Goal: Information Seeking & Learning: Learn about a topic

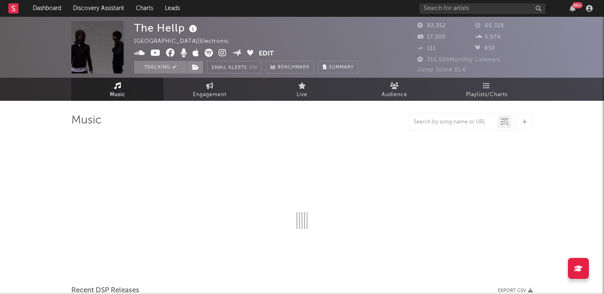
select select "6m"
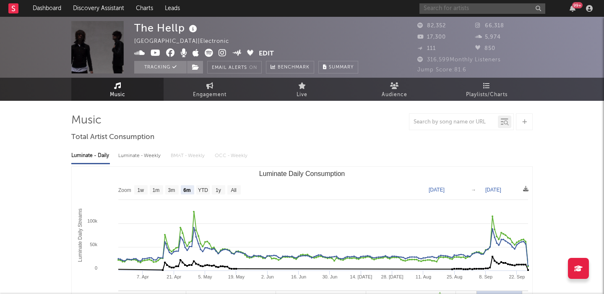
click at [470, 8] on input "text" at bounding box center [483, 8] width 126 height 10
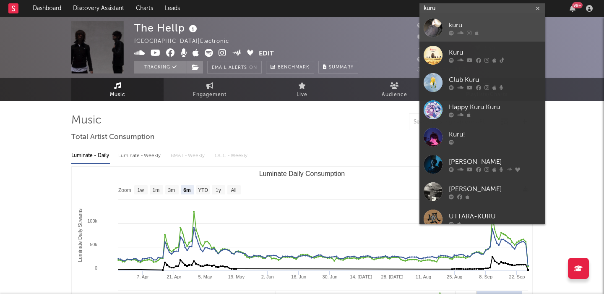
type input "kuru"
click at [490, 23] on div "kuru" at bounding box center [495, 25] width 92 height 10
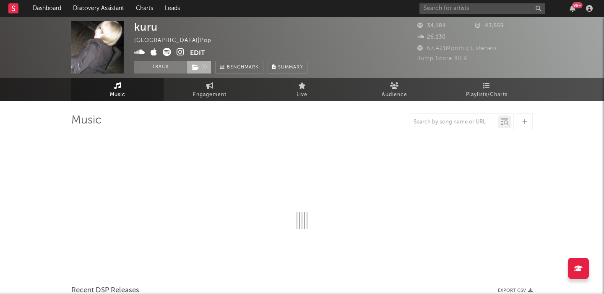
click at [197, 67] on icon at bounding box center [195, 67] width 7 height 6
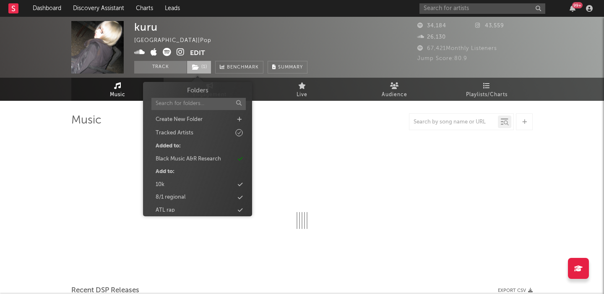
click at [197, 67] on icon at bounding box center [195, 67] width 7 height 6
select select "6m"
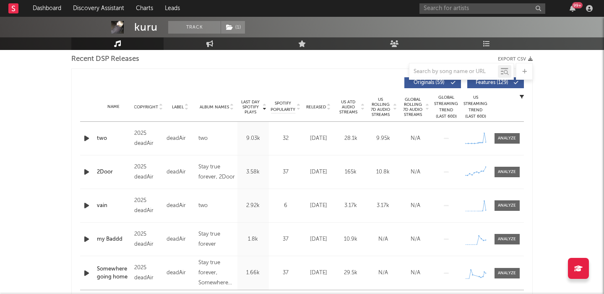
scroll to position [241, 0]
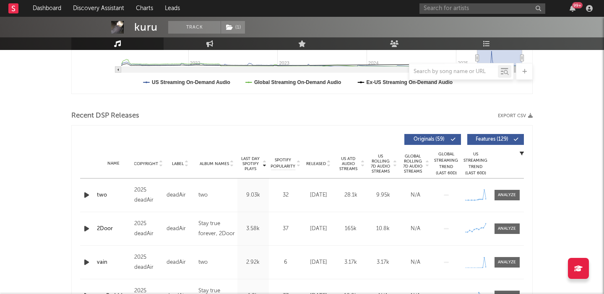
click at [501, 141] on span "Features ( 129 )" at bounding box center [492, 139] width 39 height 5
click at [318, 164] on span "Released" at bounding box center [316, 163] width 20 height 5
click at [377, 166] on span "US Rolling 7D Audio Streams" at bounding box center [380, 164] width 23 height 20
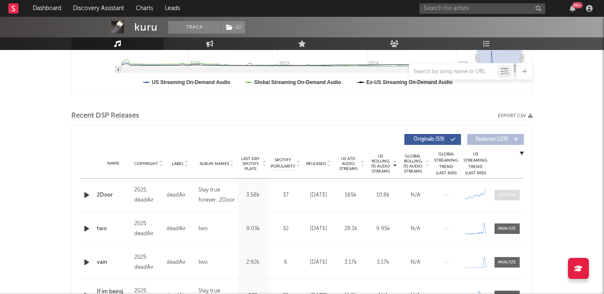
click at [509, 199] on span at bounding box center [507, 195] width 25 height 10
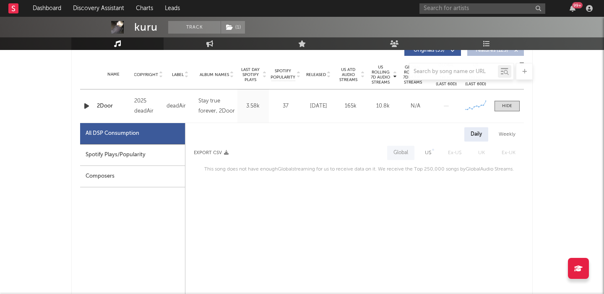
click at [432, 159] on div "US" at bounding box center [428, 153] width 19 height 14
select select "1w"
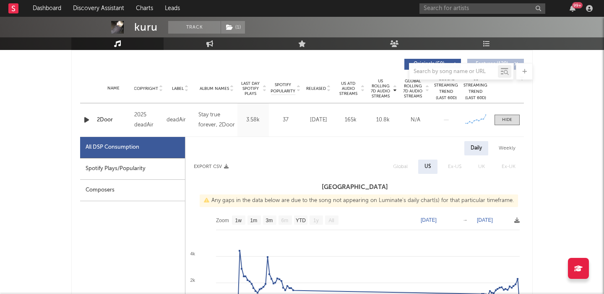
scroll to position [0, 0]
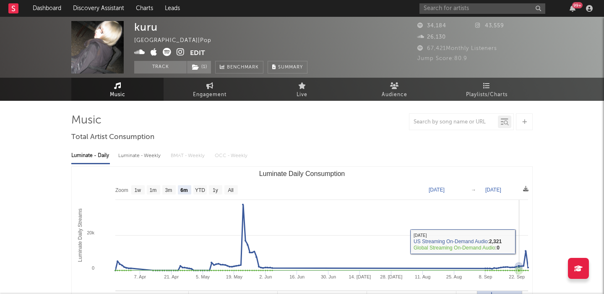
click at [131, 188] on rect "Luminate Daily Consumption" at bounding box center [302, 251] width 461 height 168
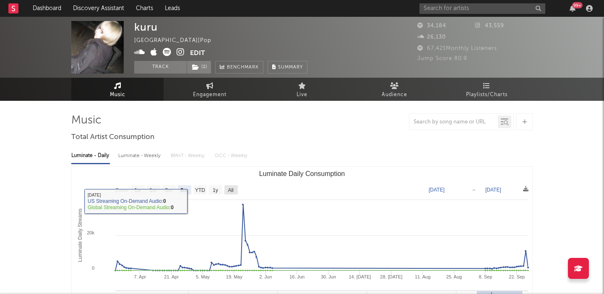
click at [230, 189] on text "All" at bounding box center [230, 190] width 5 height 6
select select "All"
type input "2021-03-31"
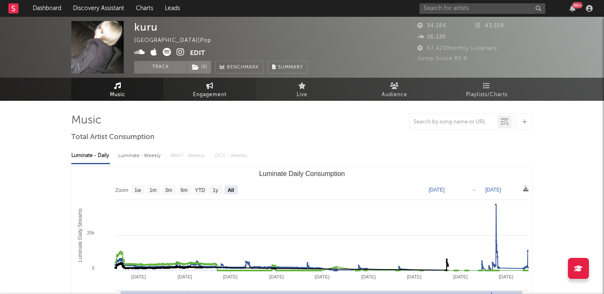
click at [191, 95] on link "Engagement" at bounding box center [210, 89] width 92 height 23
select select "1w"
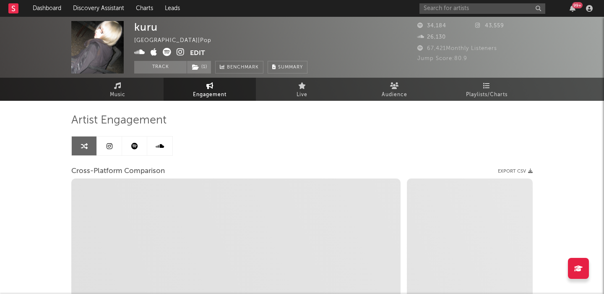
select select "1m"
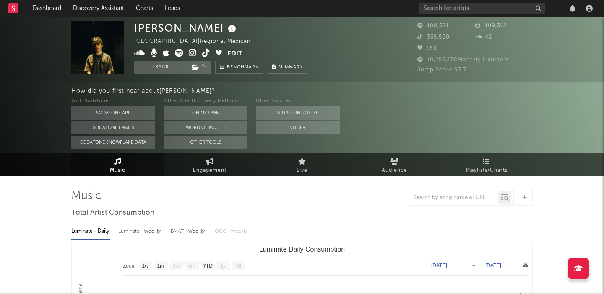
select select "1w"
click at [177, 116] on button "On My Own" at bounding box center [206, 112] width 84 height 13
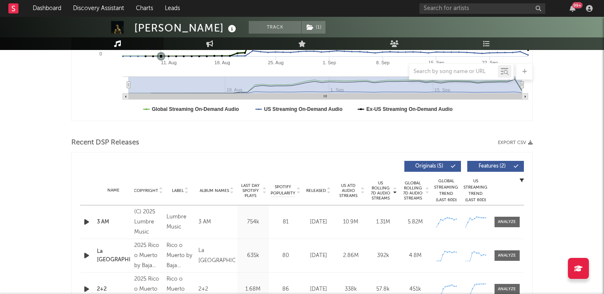
scroll to position [276, 0]
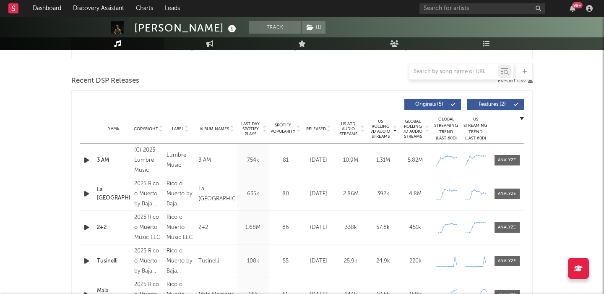
click at [319, 130] on span "Released" at bounding box center [316, 128] width 20 height 5
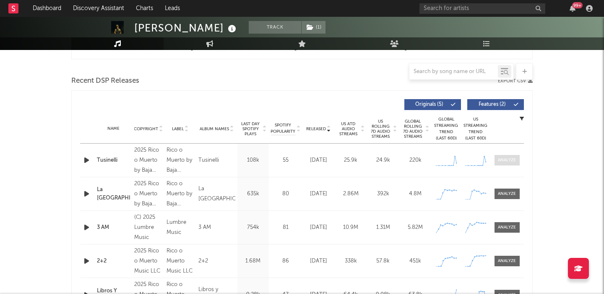
click at [503, 100] on button "Features ( 2 )" at bounding box center [495, 104] width 57 height 11
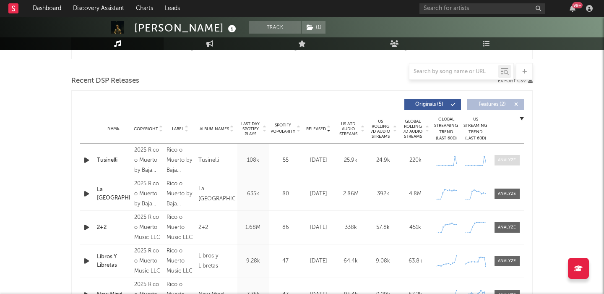
click at [505, 163] on span at bounding box center [507, 160] width 25 height 10
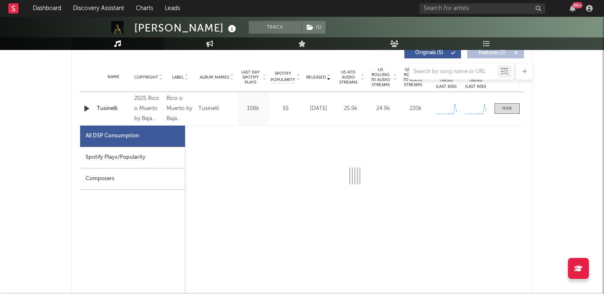
select select "1w"
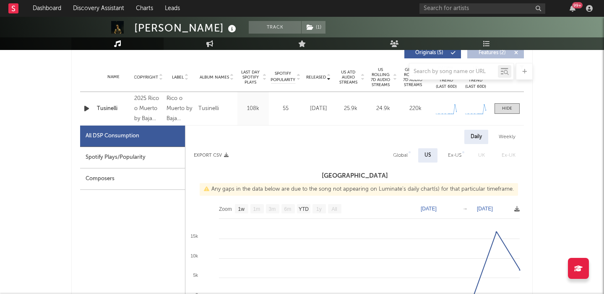
scroll to position [361, 0]
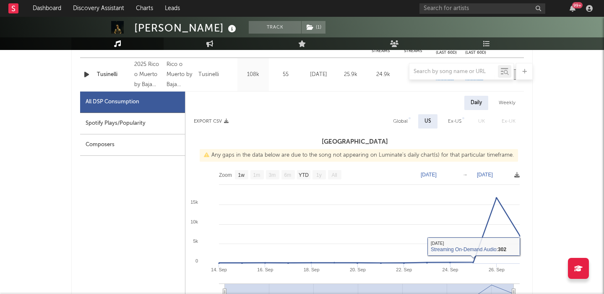
click at [407, 125] on div "Global" at bounding box center [400, 121] width 15 height 10
select select "1w"
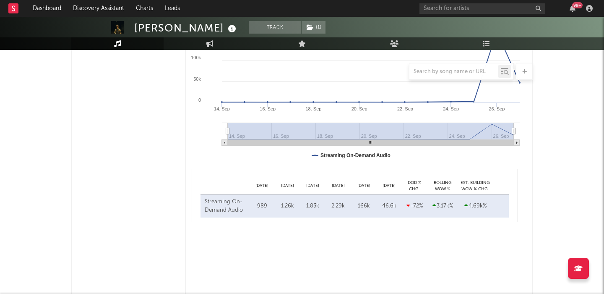
scroll to position [0, 0]
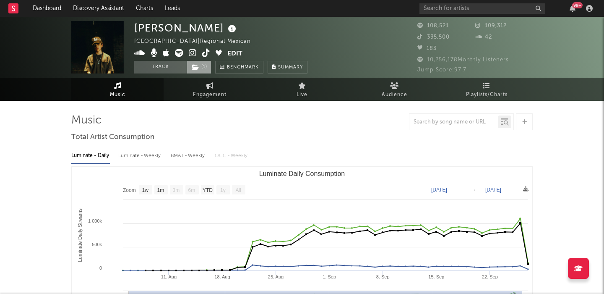
click at [199, 67] on span "( 1 )" at bounding box center [199, 67] width 25 height 13
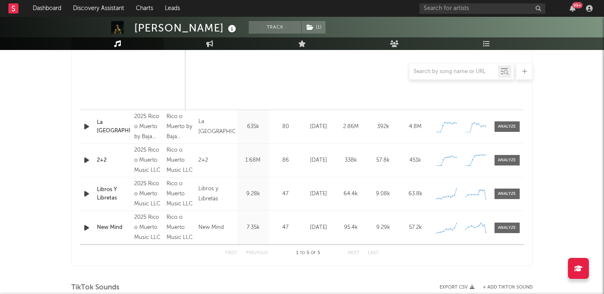
scroll to position [862, 0]
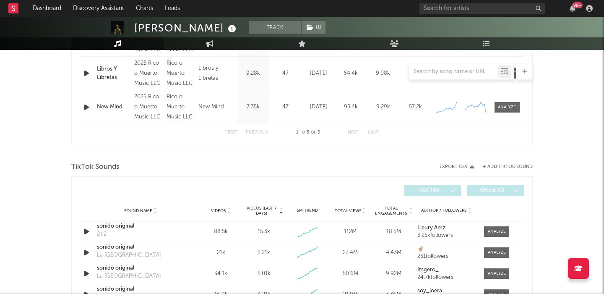
click at [146, 29] on div "Omar Camacho" at bounding box center [186, 28] width 104 height 14
copy div "Omar Camacho"
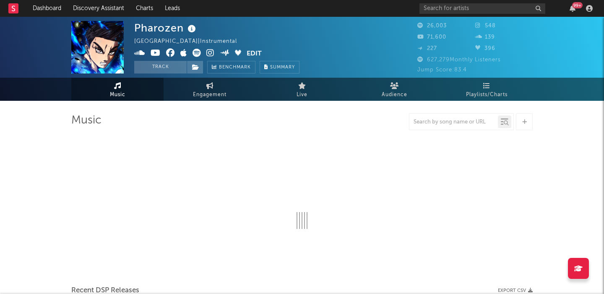
select select "6m"
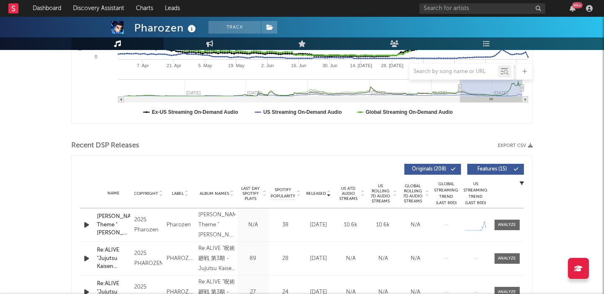
scroll to position [310, 0]
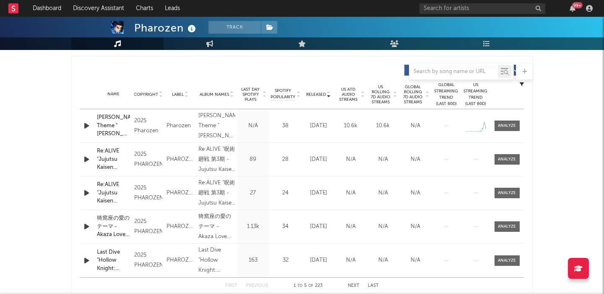
click at [504, 120] on div "Name Johnny Theme "JoJo's Bizarre Adventure: Steel Ball Run" Trailer Song Copyr…" at bounding box center [302, 125] width 444 height 33
click at [507, 125] on div at bounding box center [507, 126] width 18 height 6
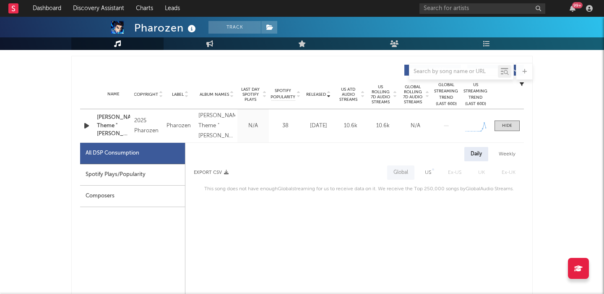
click at [139, 184] on div "Spotify Plays/Popularity" at bounding box center [132, 174] width 105 height 21
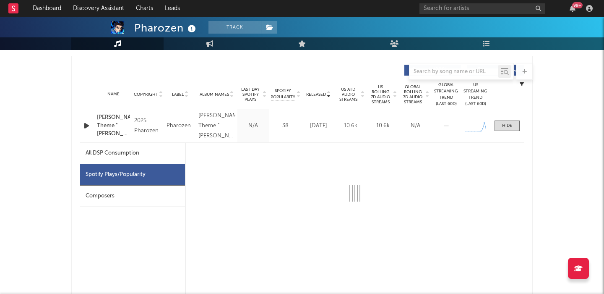
select select "1w"
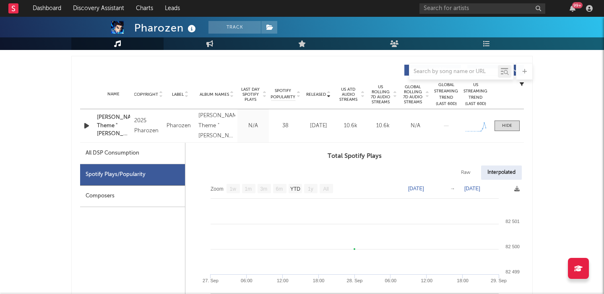
click at [457, 169] on div "Raw" at bounding box center [466, 172] width 22 height 14
select select "1w"
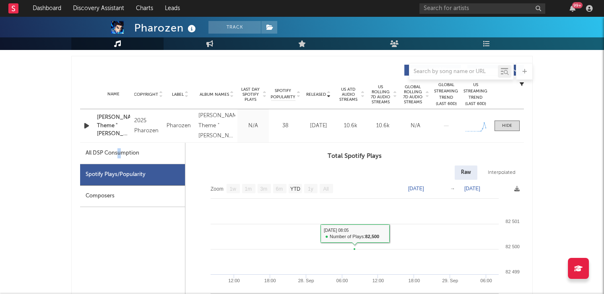
click at [120, 157] on div "All DSP Consumption" at bounding box center [113, 153] width 54 height 10
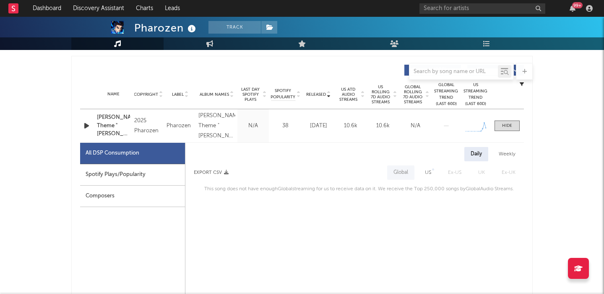
click at [423, 176] on div "US" at bounding box center [428, 172] width 19 height 14
select select "1w"
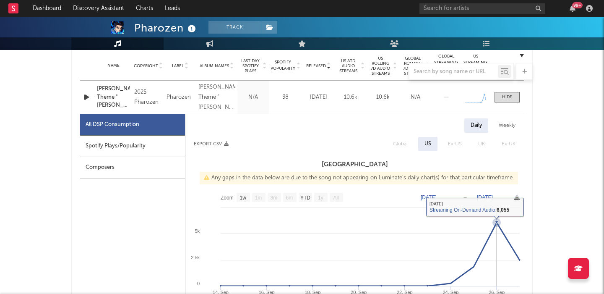
scroll to position [338, 0]
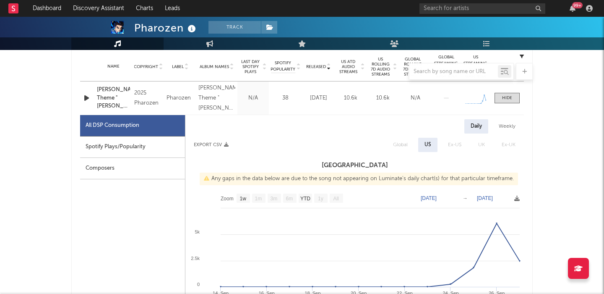
click at [142, 154] on div "Spotify Plays/Popularity" at bounding box center [132, 146] width 105 height 21
select select "1w"
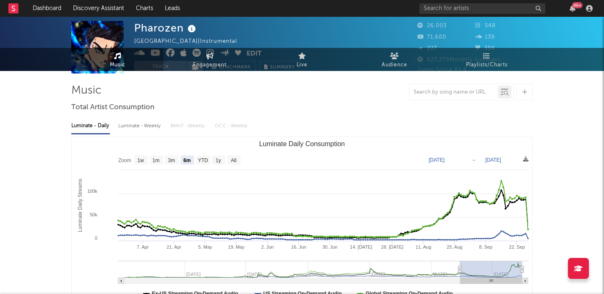
scroll to position [0, 0]
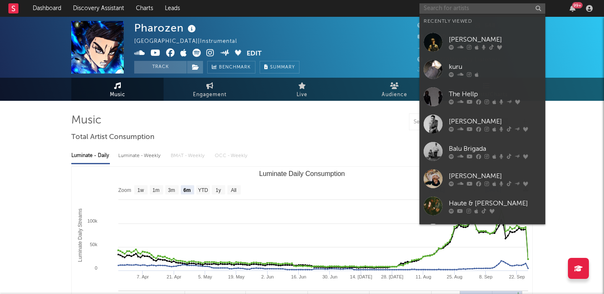
click at [455, 10] on input "text" at bounding box center [483, 8] width 126 height 10
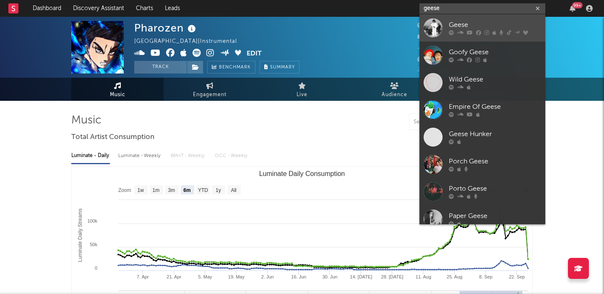
type input "geese"
click at [475, 29] on div "Geese" at bounding box center [495, 25] width 92 height 10
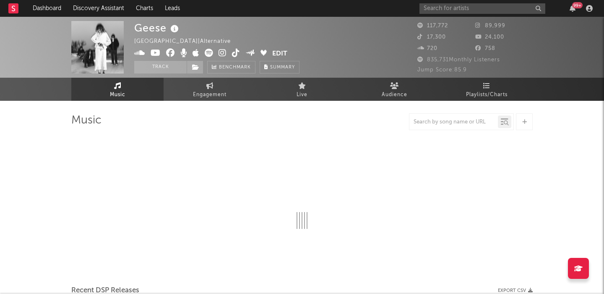
select select "6m"
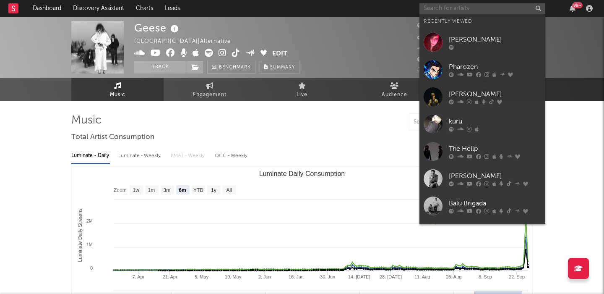
click at [449, 7] on input "text" at bounding box center [483, 8] width 126 height 10
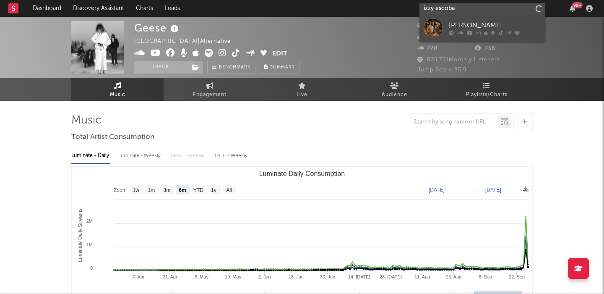
type input "izzy escoba"
click at [480, 24] on div "[PERSON_NAME]" at bounding box center [495, 25] width 92 height 10
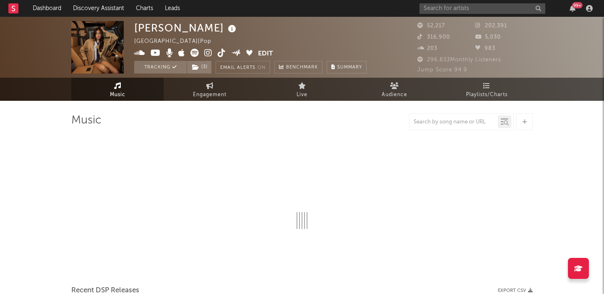
select select "6m"
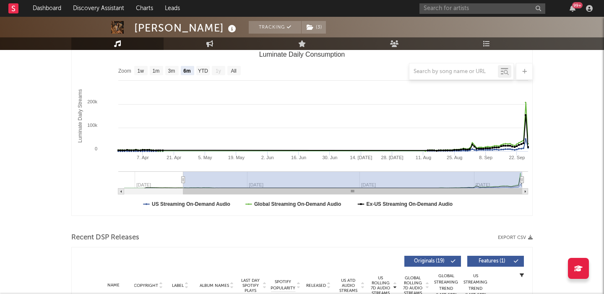
scroll to position [285, 0]
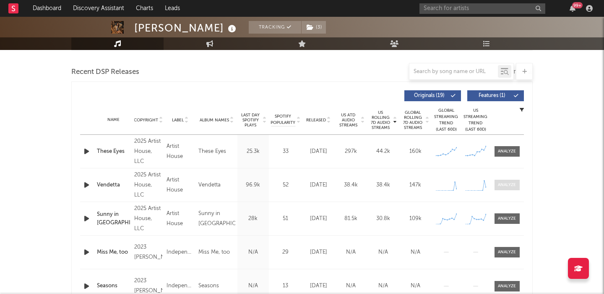
click at [515, 183] on div at bounding box center [507, 185] width 18 height 6
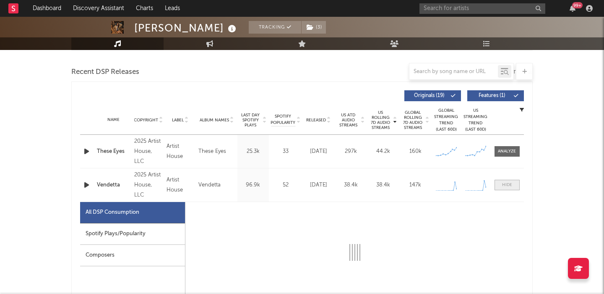
scroll to position [384, 0]
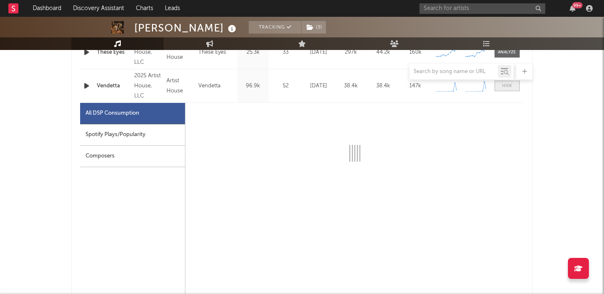
select select "1w"
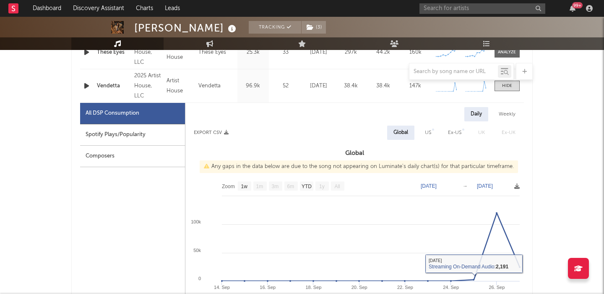
click at [424, 131] on div "US" at bounding box center [428, 132] width 19 height 14
select select "1w"
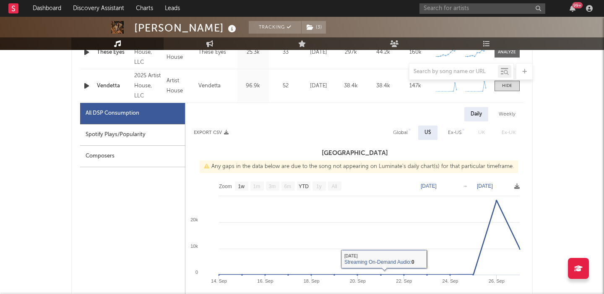
click at [142, 131] on div "Spotify Plays/Popularity" at bounding box center [132, 134] width 105 height 21
select select "1w"
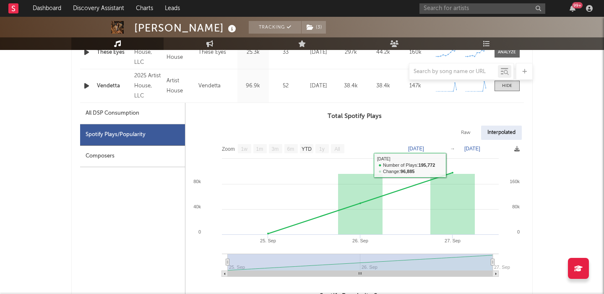
click at [467, 134] on div "Raw" at bounding box center [466, 132] width 22 height 14
select select "1w"
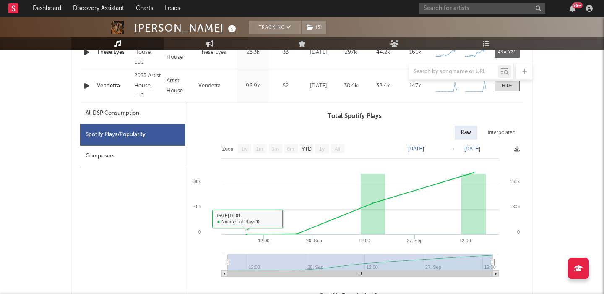
click at [124, 114] on div "All DSP Consumption" at bounding box center [113, 113] width 54 height 10
select select "1w"
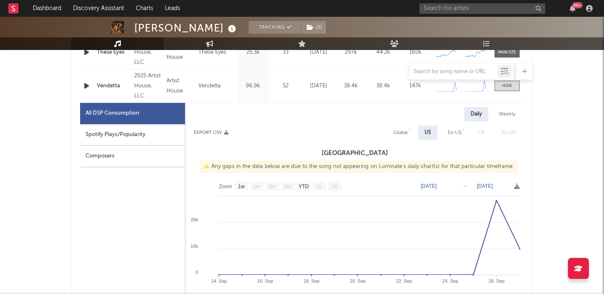
click at [134, 133] on div "Spotify Plays/Popularity" at bounding box center [132, 134] width 105 height 21
select select "1w"
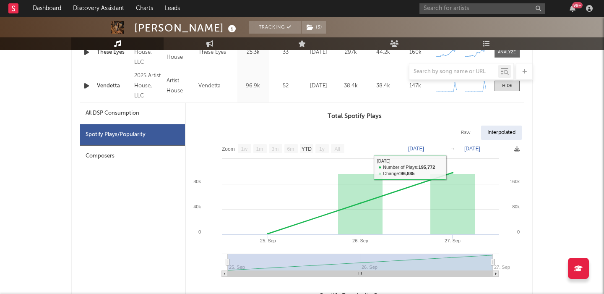
click at [461, 134] on div "Raw" at bounding box center [466, 132] width 22 height 14
select select "1w"
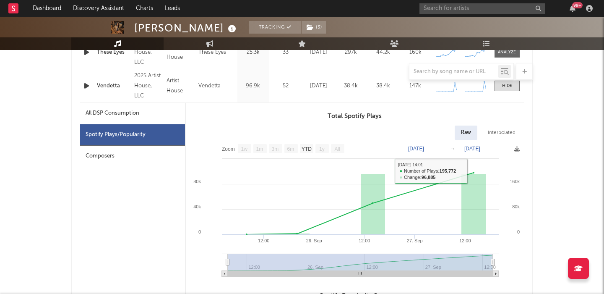
click at [107, 111] on div "All DSP Consumption" at bounding box center [113, 113] width 54 height 10
select select "1w"
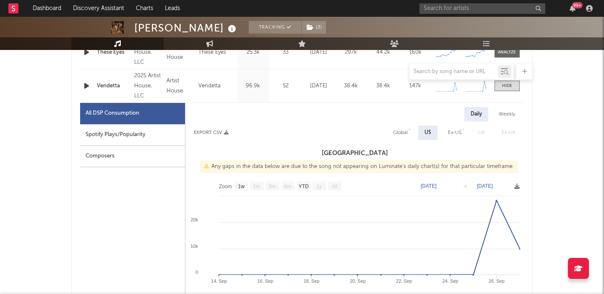
click at [119, 140] on div "Spotify Plays/Popularity" at bounding box center [132, 134] width 105 height 21
select select "1w"
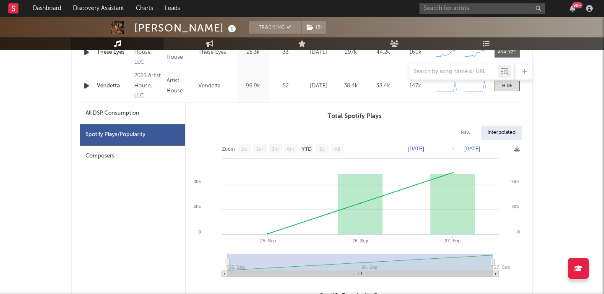
click at [113, 86] on div "Vendetta" at bounding box center [113, 86] width 33 height 8
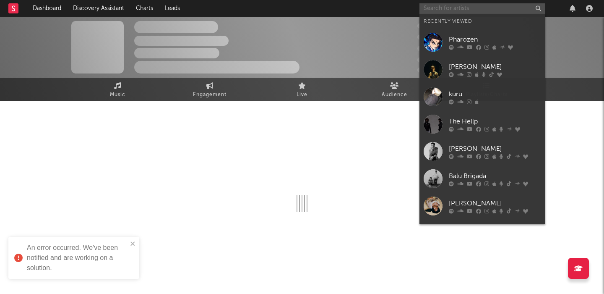
click at [452, 8] on input "text" at bounding box center [483, 8] width 126 height 10
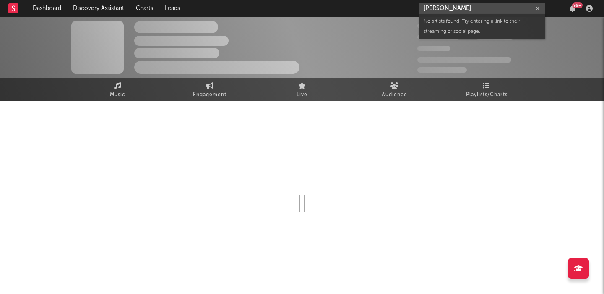
click at [443, 6] on input "devi mccallion" at bounding box center [483, 8] width 126 height 10
click at [495, 10] on input "devi mcallion" at bounding box center [483, 8] width 126 height 10
paste input "Devi McC"
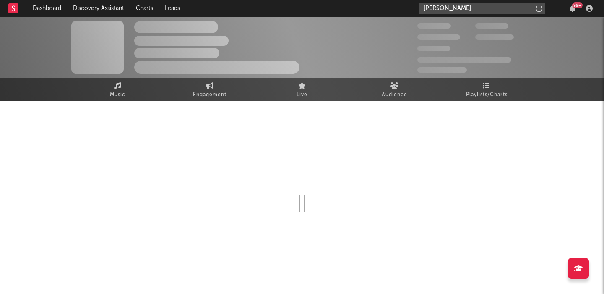
click at [495, 10] on input "Devi McCallion" at bounding box center [483, 8] width 126 height 10
type input "Devi McCallion"
click at [91, 9] on link "Discovery Assistant" at bounding box center [98, 8] width 63 height 17
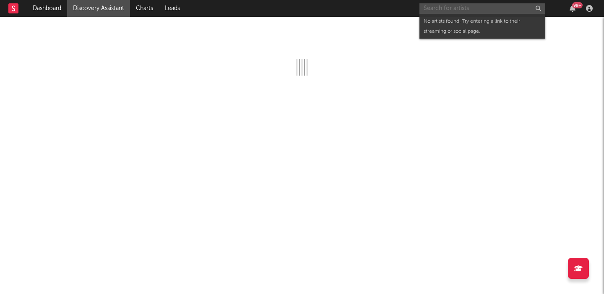
click at [460, 8] on input "text" at bounding box center [483, 8] width 126 height 10
paste input "Devi McCallion"
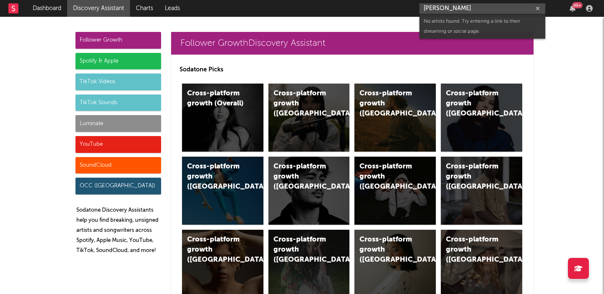
click at [450, 9] on input "Devi McCallio" at bounding box center [483, 8] width 126 height 10
paste input "https://open.spotify.com/track/6uZm4IvkJPbETKFOjRhr1c?si=f622482c16d64938"
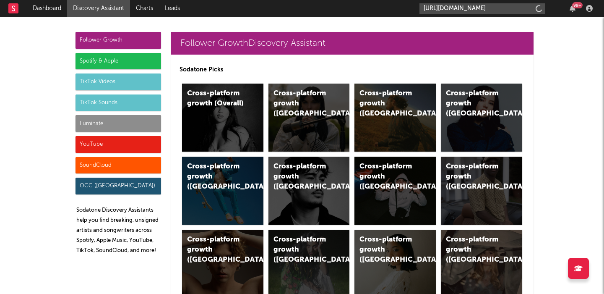
scroll to position [0, 112]
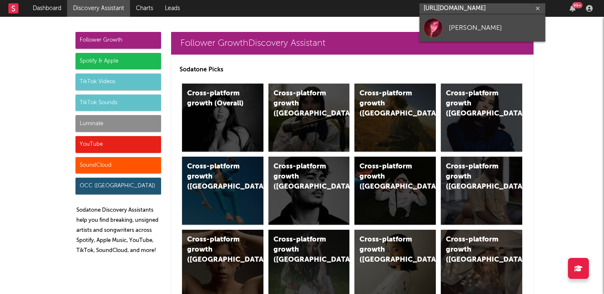
type input "https://open.spotify.com/track/6uZm4IvkJPbETKFOjRhr1c?si=f622482c16d64938"
click at [449, 21] on link "Devi McCallion" at bounding box center [483, 27] width 126 height 27
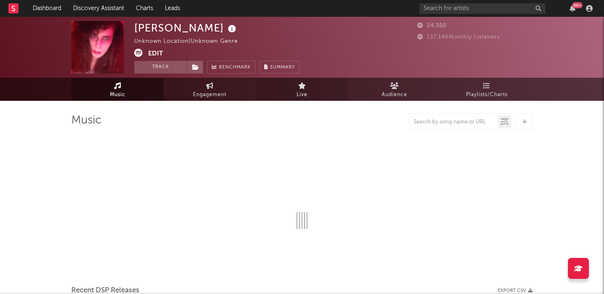
select select "1w"
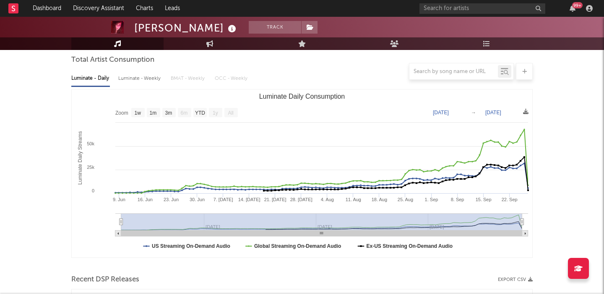
scroll to position [312, 0]
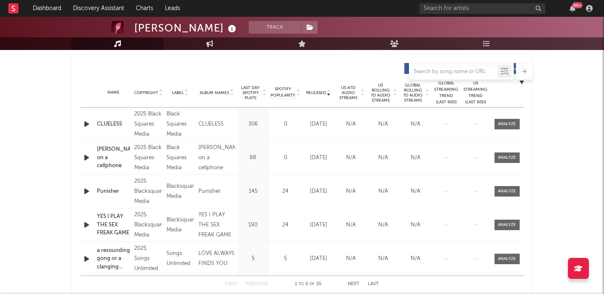
click at [386, 94] on span "US Rolling 7D Audio Streams" at bounding box center [380, 93] width 23 height 20
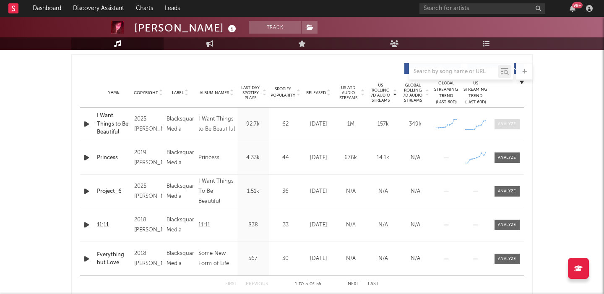
click at [501, 120] on span at bounding box center [507, 124] width 25 height 10
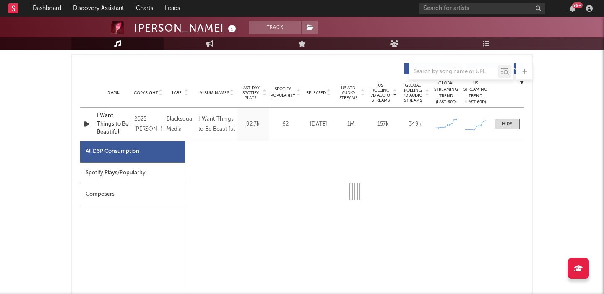
select select "1w"
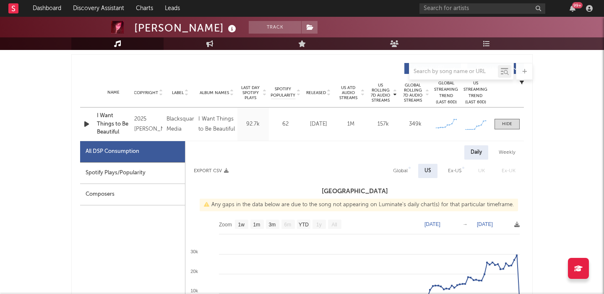
scroll to position [338, 0]
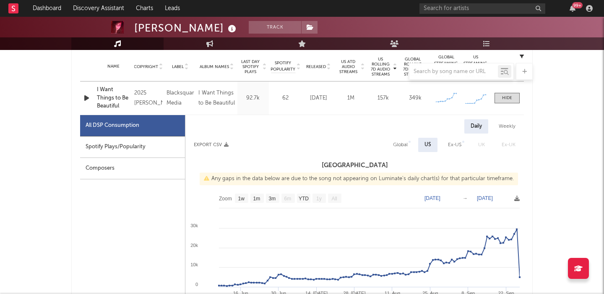
click at [401, 143] on div "Global" at bounding box center [400, 145] width 15 height 10
select select "1w"
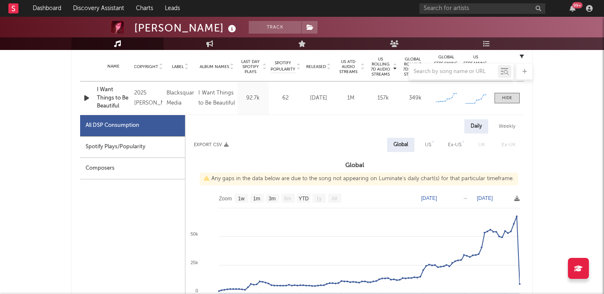
click at [170, 149] on div "Spotify Plays/Popularity" at bounding box center [132, 146] width 105 height 21
select select "6m"
select select "1w"
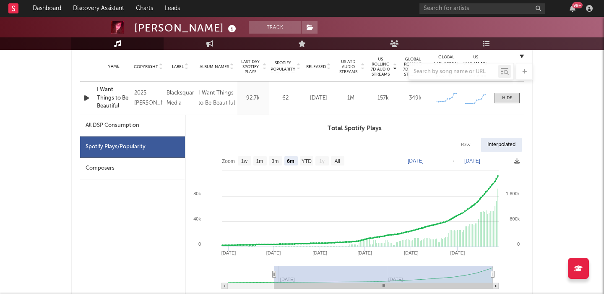
scroll to position [380, 0]
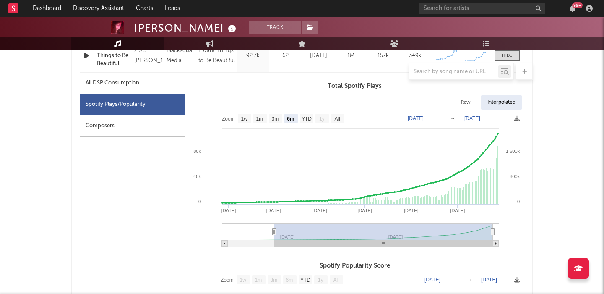
click at [462, 100] on div "Raw" at bounding box center [466, 102] width 22 height 14
select select "6m"
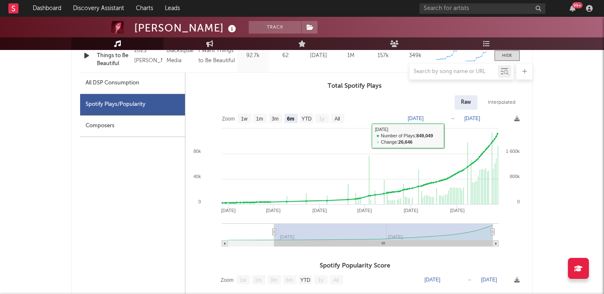
click at [143, 82] on div "All DSP Consumption" at bounding box center [132, 83] width 105 height 21
select select "1w"
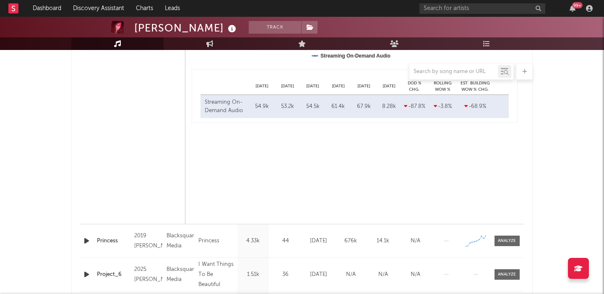
scroll to position [364, 0]
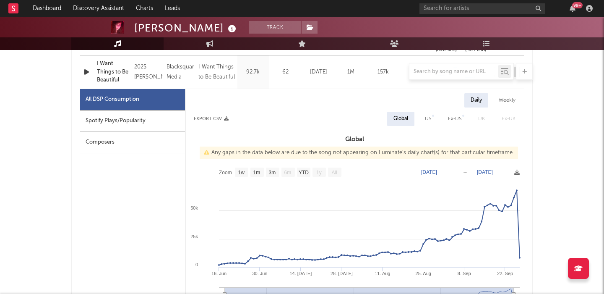
click at [132, 123] on div "Spotify Plays/Popularity" at bounding box center [132, 120] width 105 height 21
select select "6m"
select select "1w"
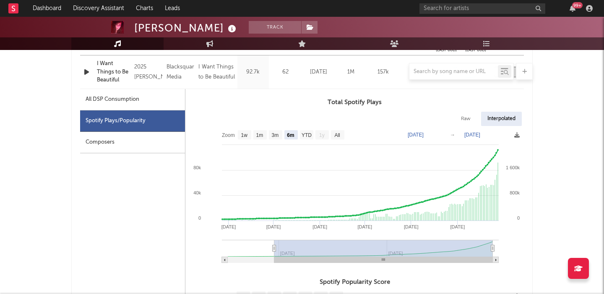
click at [131, 96] on div "All DSP Consumption" at bounding box center [113, 99] width 54 height 10
select select "1w"
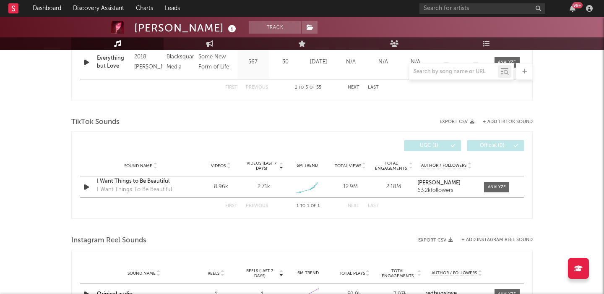
scroll to position [922, 0]
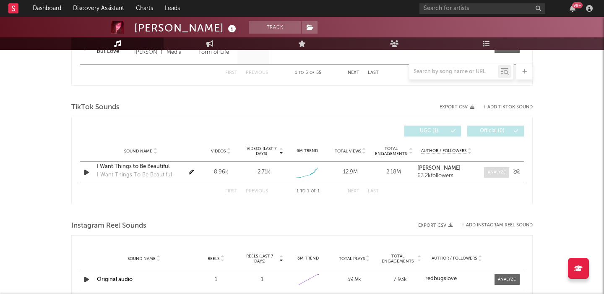
click at [493, 174] on div at bounding box center [497, 172] width 18 height 6
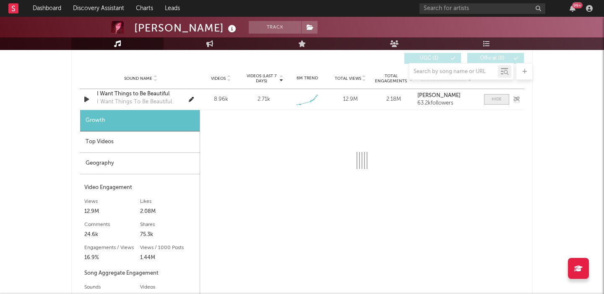
scroll to position [1013, 0]
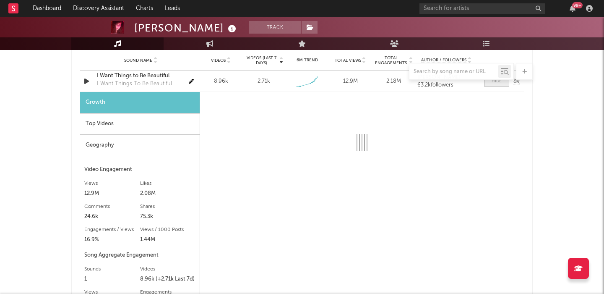
select select "1w"
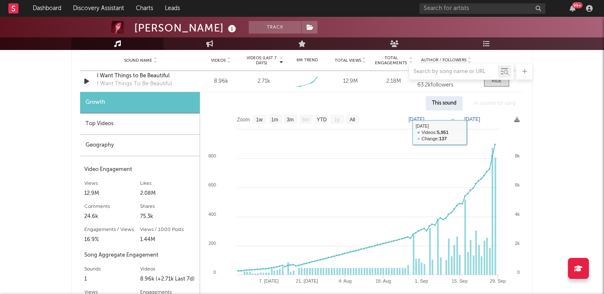
click at [131, 77] on div at bounding box center [302, 71] width 462 height 17
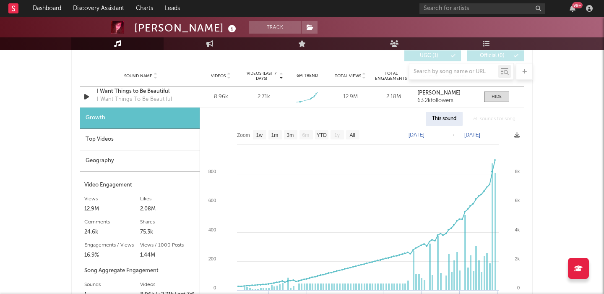
scroll to position [994, 0]
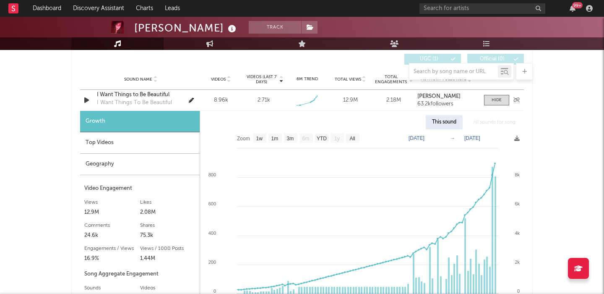
click at [132, 94] on div "I Want Things to Be Beautiful" at bounding box center [141, 95] width 88 height 8
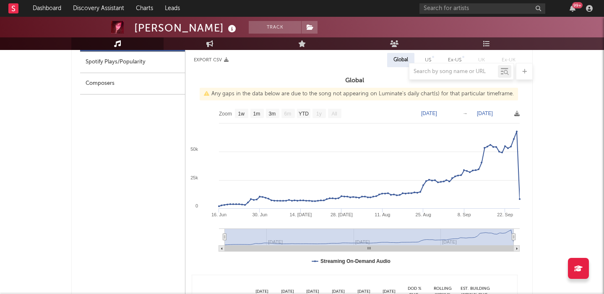
scroll to position [352, 0]
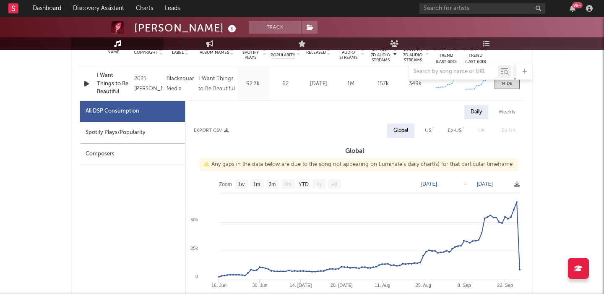
click at [82, 82] on icon "button" at bounding box center [86, 83] width 9 height 10
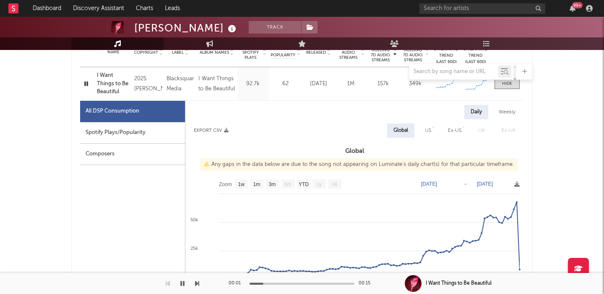
click at [85, 83] on icon "button" at bounding box center [86, 83] width 8 height 10
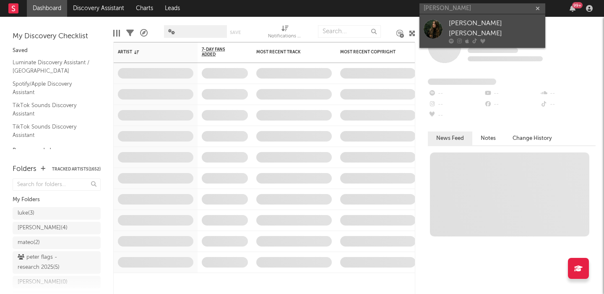
type input "[PERSON_NAME]"
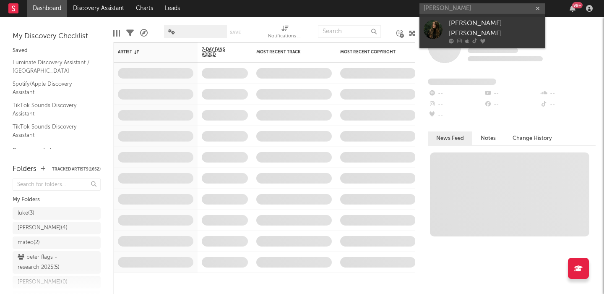
click at [520, 27] on div "[PERSON_NAME] [PERSON_NAME]" at bounding box center [495, 28] width 92 height 20
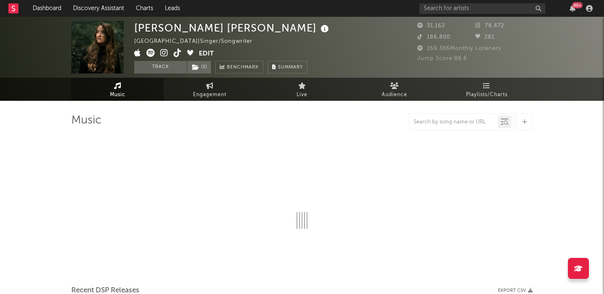
select select "1w"
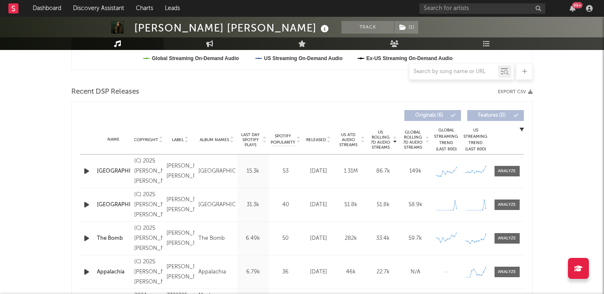
scroll to position [258, 0]
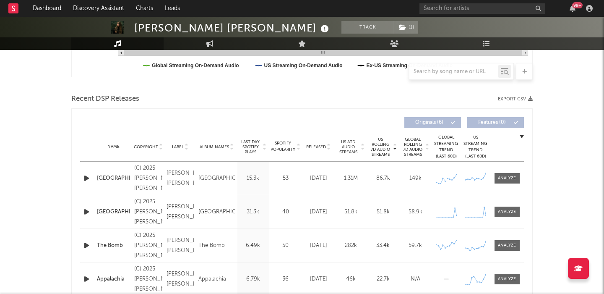
click at [385, 143] on span "US Rolling 7D Audio Streams" at bounding box center [380, 147] width 23 height 20
click at [504, 210] on div at bounding box center [507, 212] width 18 height 6
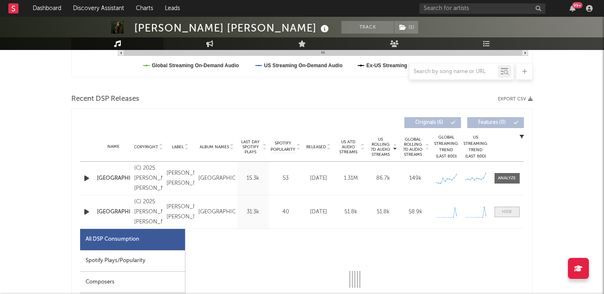
select select "1w"
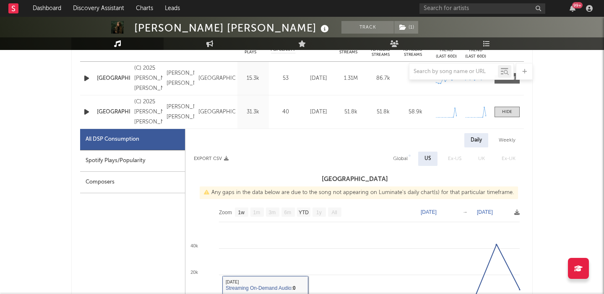
scroll to position [331, 0]
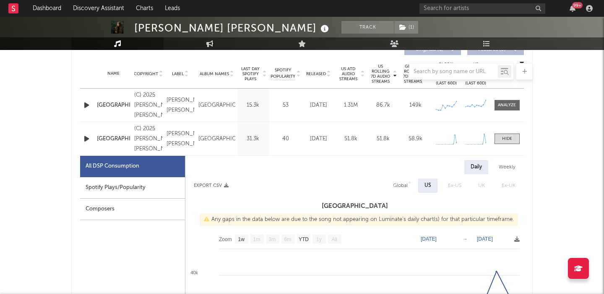
click at [87, 141] on icon "button" at bounding box center [86, 138] width 9 height 10
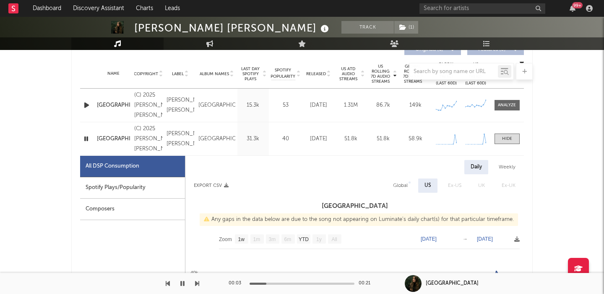
click at [86, 141] on icon "button" at bounding box center [86, 138] width 8 height 10
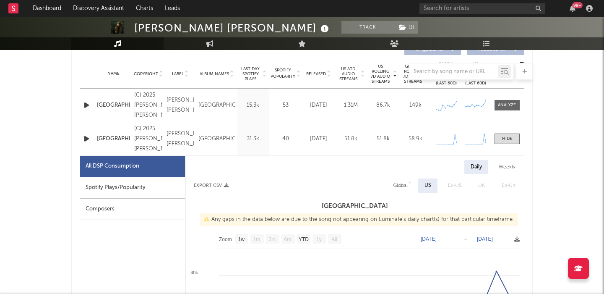
click at [86, 141] on icon "button" at bounding box center [86, 138] width 9 height 10
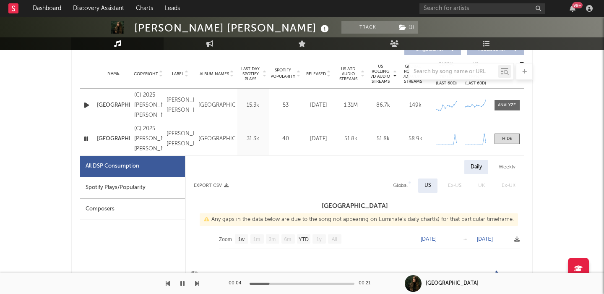
click at [86, 141] on icon "button" at bounding box center [86, 138] width 8 height 10
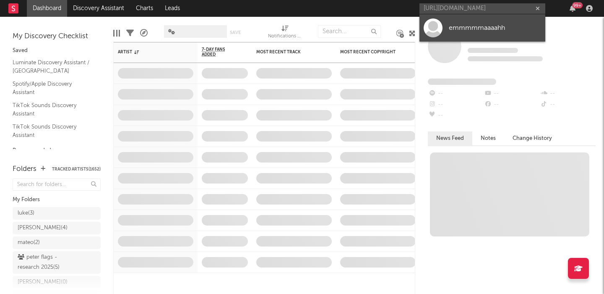
scroll to position [0, 18]
type input "https://www.instagram.com/emmmmmaaaahh"
click at [471, 18] on link "emmmmmaaaahh" at bounding box center [483, 27] width 126 height 27
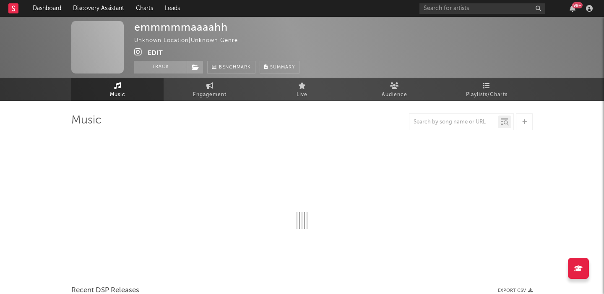
select select "1w"
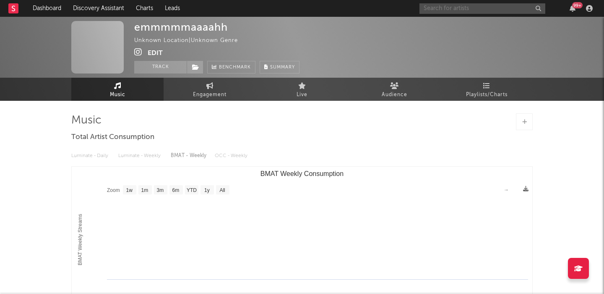
click at [456, 10] on input "text" at bounding box center [483, 8] width 126 height 10
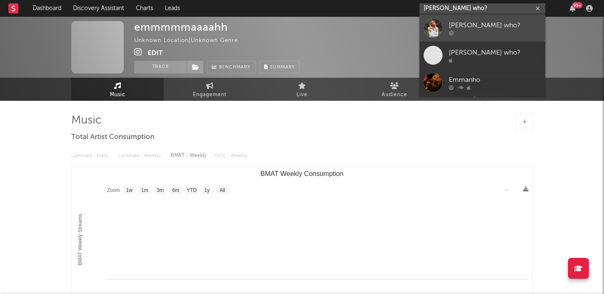
type input "emma who?"
click at [462, 19] on link "emma who?" at bounding box center [483, 27] width 126 height 27
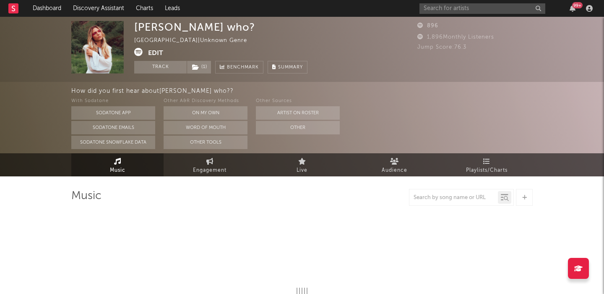
select select "1w"
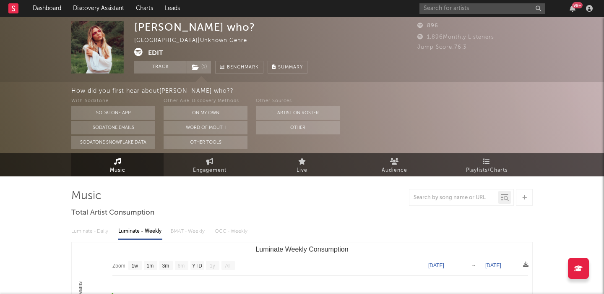
click at [150, 54] on button "Edit" at bounding box center [155, 53] width 15 height 10
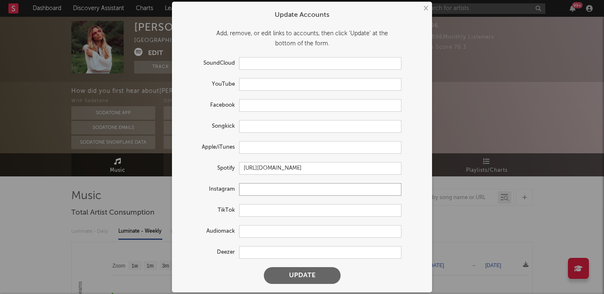
click at [258, 186] on input "text" at bounding box center [320, 189] width 162 height 13
paste input "https://www.instagram.com/emmmmmaaaahh"
type input "https://www.instagram.com/emmmmmaaaahh"
click at [292, 277] on button "Update" at bounding box center [302, 275] width 77 height 17
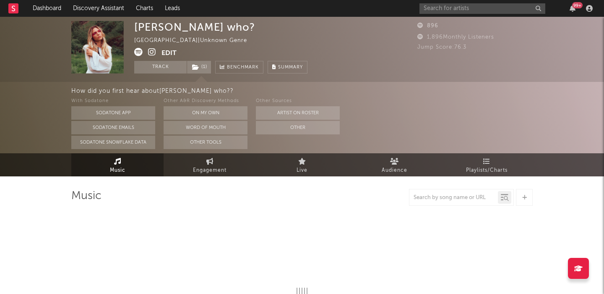
select select "1w"
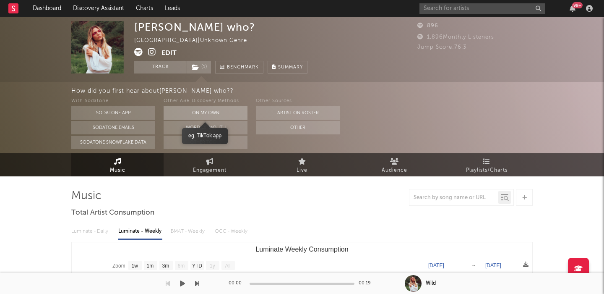
click at [219, 112] on button "On My Own" at bounding box center [206, 112] width 84 height 13
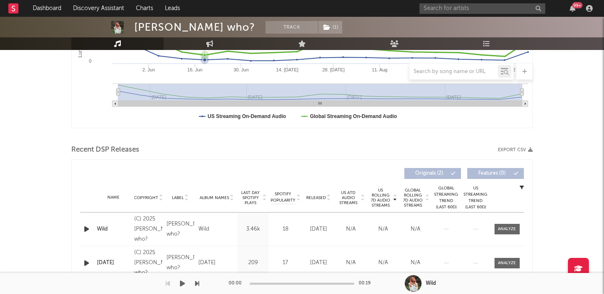
scroll to position [292, 0]
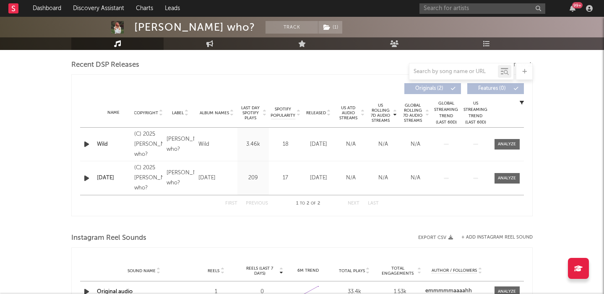
click at [86, 146] on icon "button" at bounding box center [86, 144] width 9 height 10
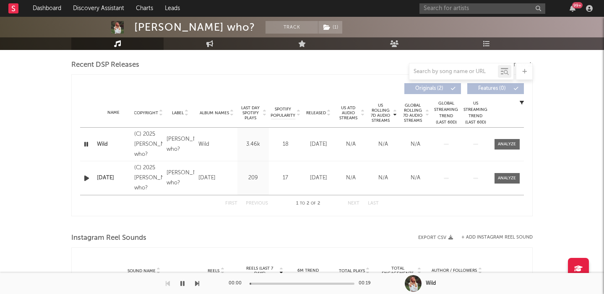
scroll to position [0, 0]
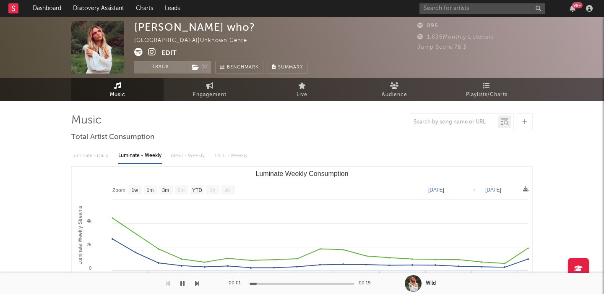
click at [156, 53] on icon at bounding box center [152, 52] width 8 height 8
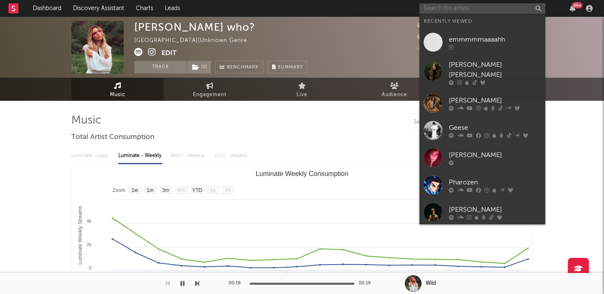
click at [477, 5] on input "text" at bounding box center [483, 8] width 126 height 10
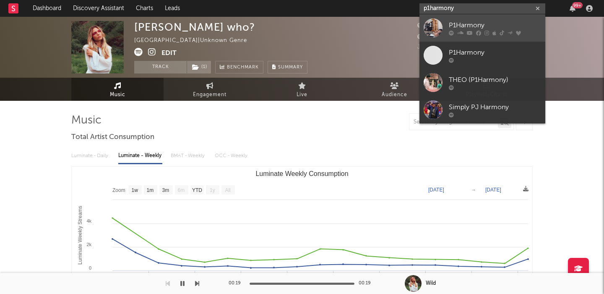
type input "p1harmony"
click at [487, 20] on div "P1Harmony" at bounding box center [495, 25] width 92 height 10
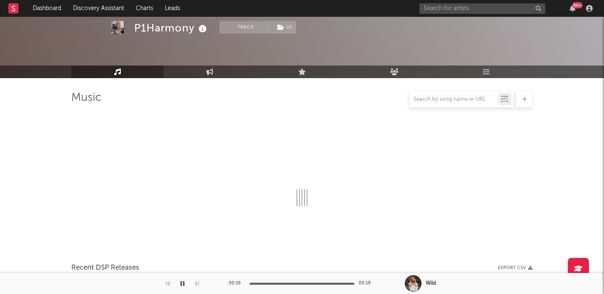
scroll to position [125, 0]
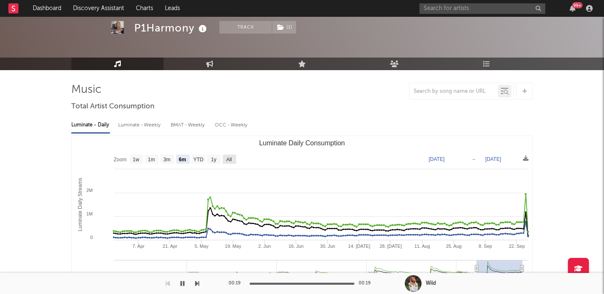
click at [229, 159] on text "All" at bounding box center [228, 160] width 5 height 6
select select "All"
type input "2021-03-31"
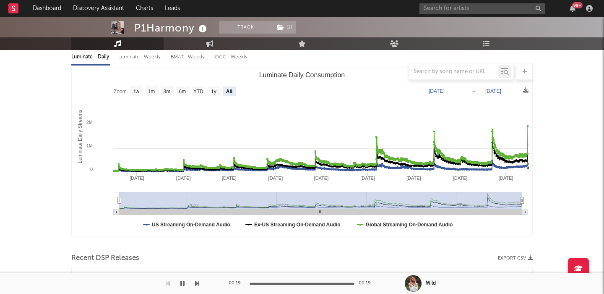
scroll to position [264, 0]
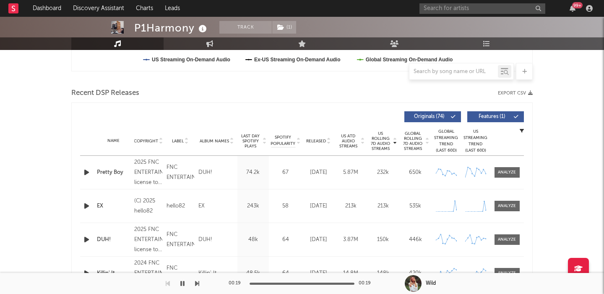
click at [488, 115] on span "Features ( 1 )" at bounding box center [492, 116] width 39 height 5
click at [314, 141] on span "Released" at bounding box center [316, 140] width 20 height 5
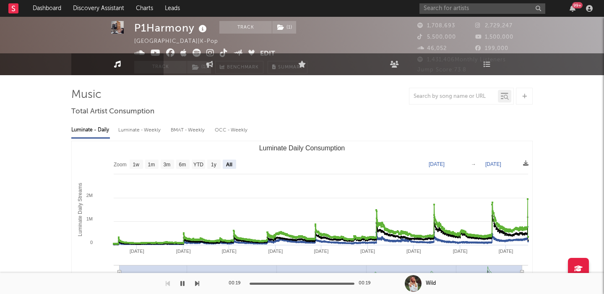
scroll to position [0, 0]
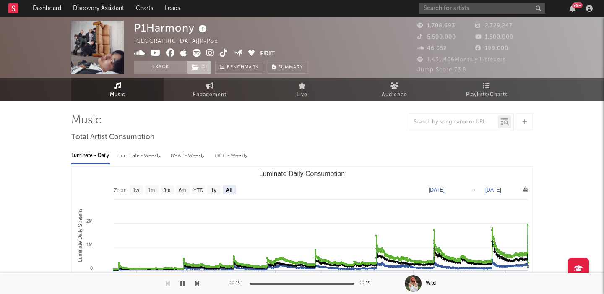
click at [204, 62] on span "( 1 )" at bounding box center [199, 67] width 25 height 13
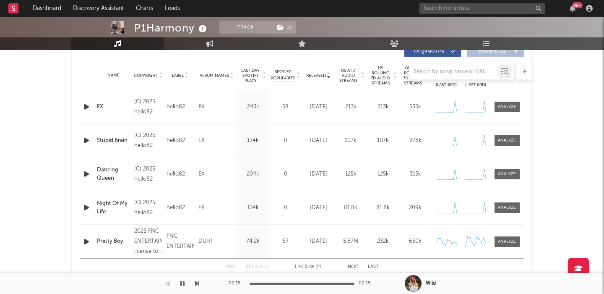
scroll to position [334, 0]
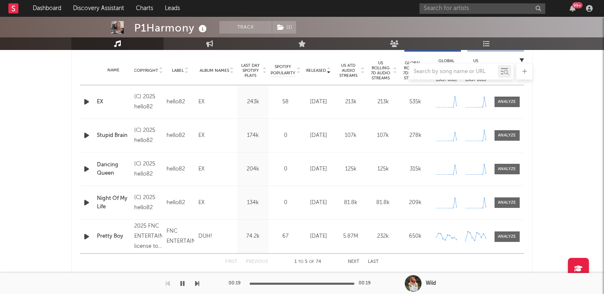
click at [352, 261] on button "Next" at bounding box center [354, 261] width 12 height 5
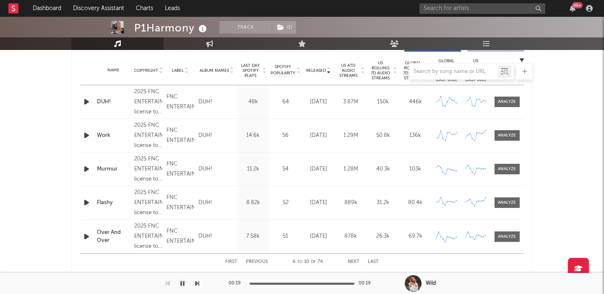
click at [352, 261] on button "Next" at bounding box center [354, 261] width 12 height 5
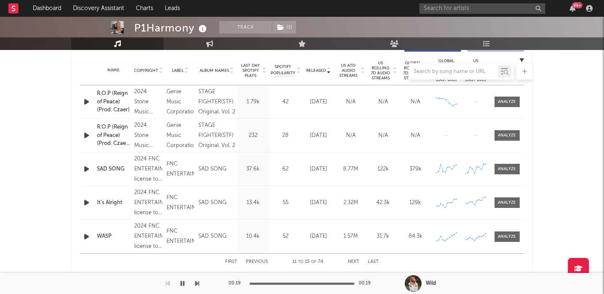
click at [232, 259] on div "First Previous 11 to 15 of 74 Next Last" at bounding box center [302, 261] width 154 height 16
click at [233, 261] on button "First" at bounding box center [231, 261] width 12 height 5
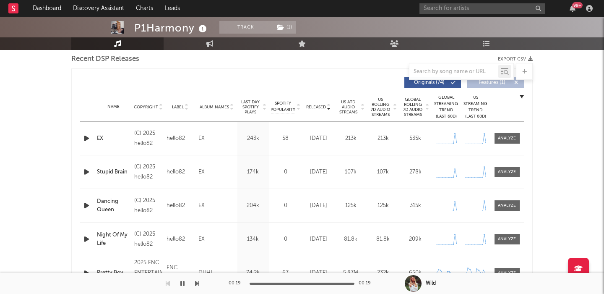
scroll to position [308, 0]
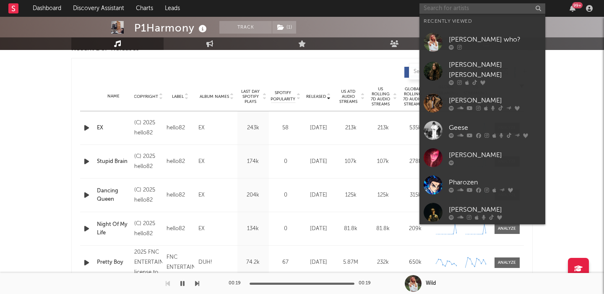
click at [489, 11] on input "text" at bounding box center [483, 8] width 126 height 10
paste input "https://www.instagram.com/izna_offcl/"
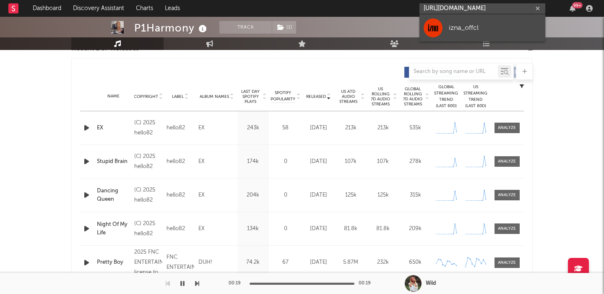
type input "https://www.instagram.com/izna_offcl/"
click at [493, 18] on link "izna_offcl" at bounding box center [483, 27] width 126 height 27
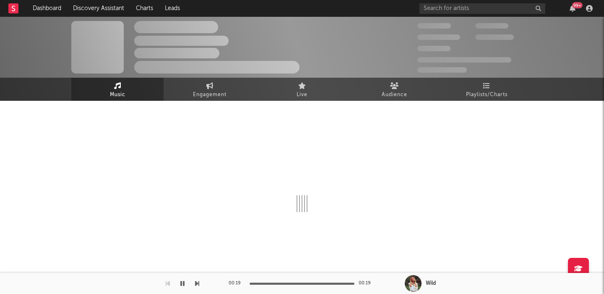
select select "1w"
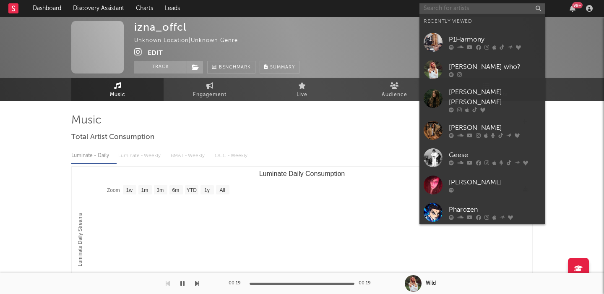
click at [446, 7] on input "text" at bounding box center [483, 8] width 126 height 10
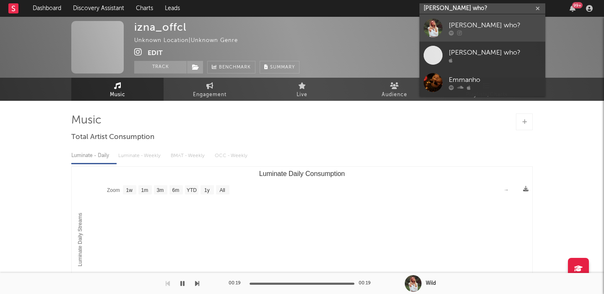
type input "emma who?"
click at [516, 21] on div "emma who?" at bounding box center [495, 25] width 92 height 10
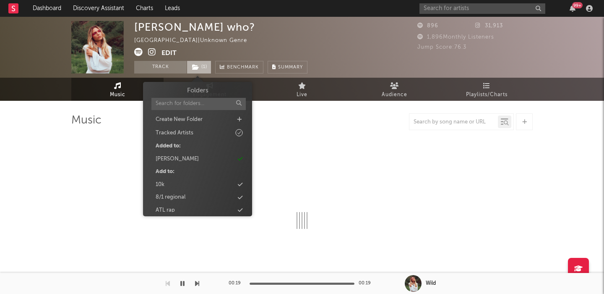
click at [203, 67] on span "( 1 )" at bounding box center [199, 67] width 25 height 13
select select "1w"
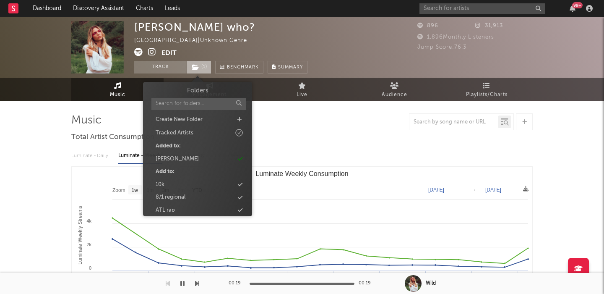
click at [203, 67] on span "( 1 )" at bounding box center [199, 67] width 25 height 13
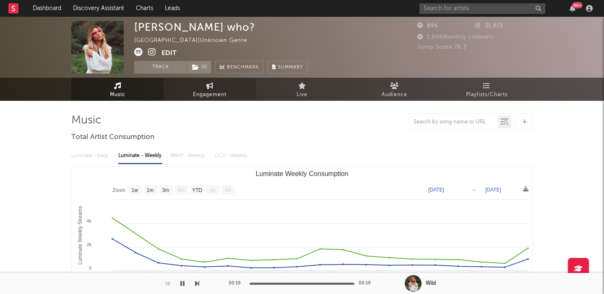
click at [201, 98] on span "Engagement" at bounding box center [210, 95] width 34 height 10
select select "1w"
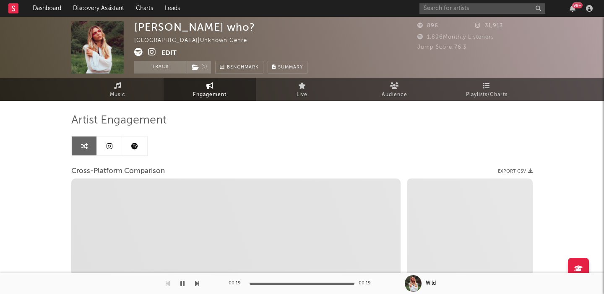
select select "1m"
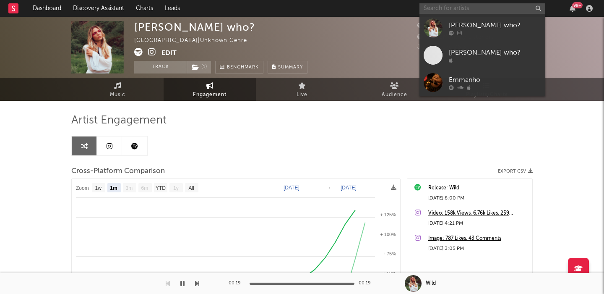
click at [431, 5] on input "text" at bounding box center [483, 8] width 126 height 10
paste input "https://www.tiktok.com/@notmariamkubursi"
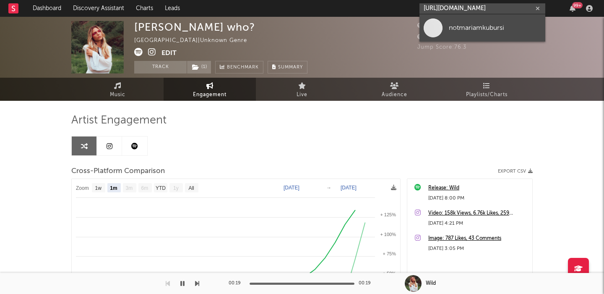
type input "https://www.tiktok.com/@notmariamkubursi"
click at [492, 24] on div "notmariamkubursi" at bounding box center [495, 28] width 92 height 10
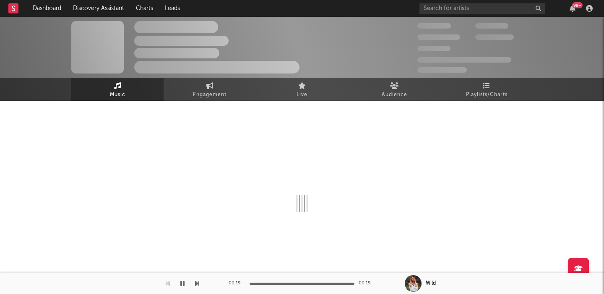
select select "1w"
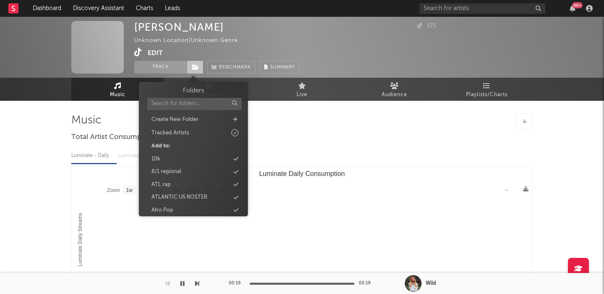
click at [198, 71] on span at bounding box center [195, 67] width 17 height 13
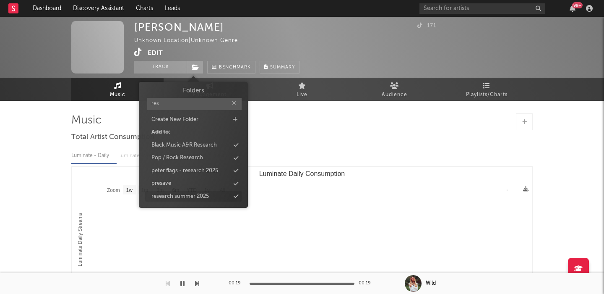
type input "res"
click at [205, 199] on div "research summer 2025" at bounding box center [179, 196] width 57 height 8
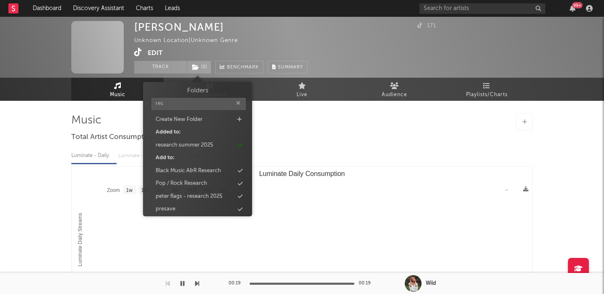
click at [298, 161] on div "Luminate - Daily Luminate - Weekly BMAT - Weekly OCC - Weekly" at bounding box center [302, 156] width 462 height 14
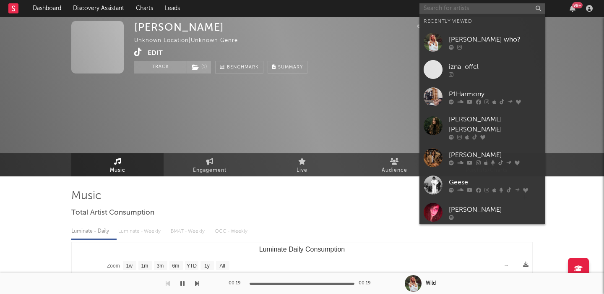
click at [436, 12] on input "text" at bounding box center [483, 8] width 126 height 10
paste input "Steelfeather"
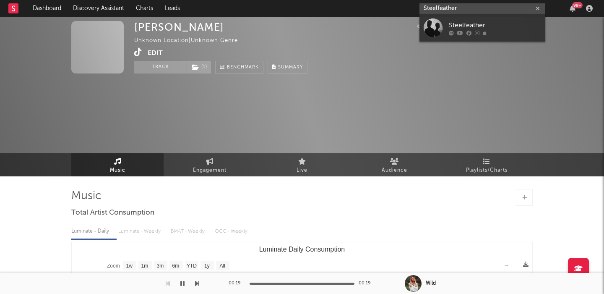
type input "Steelfeather"
click at [496, 27] on div "Steelfeather" at bounding box center [495, 25] width 92 height 10
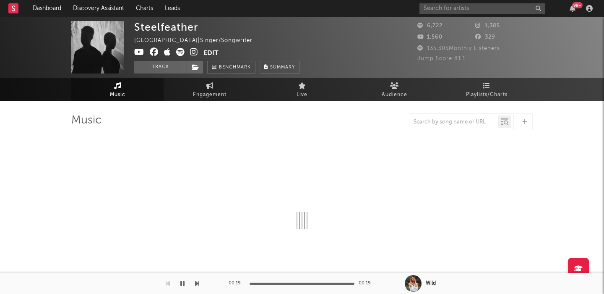
select select "6m"
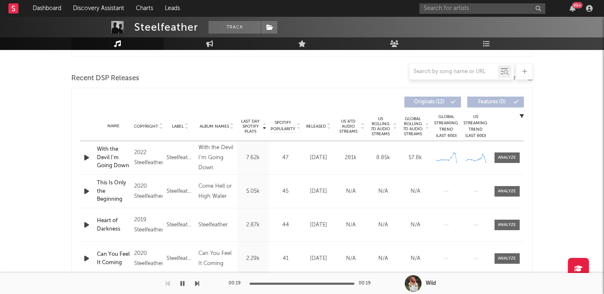
scroll to position [278, 0]
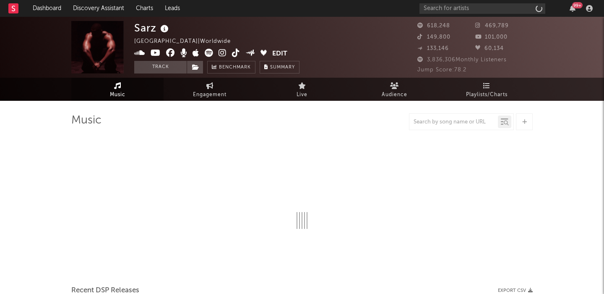
select select "6m"
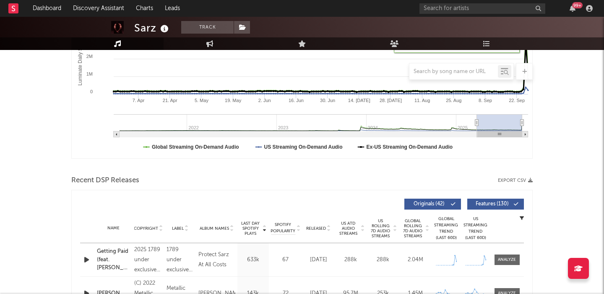
scroll to position [209, 0]
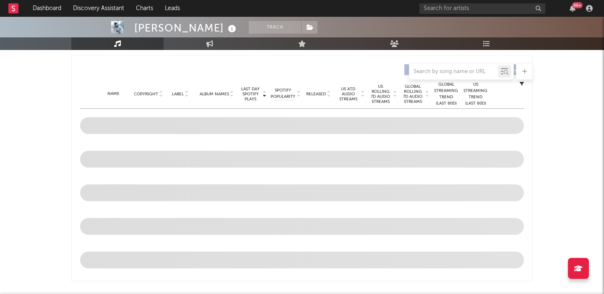
select select "6m"
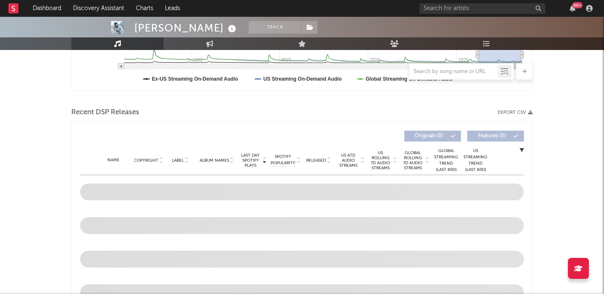
scroll to position [311, 0]
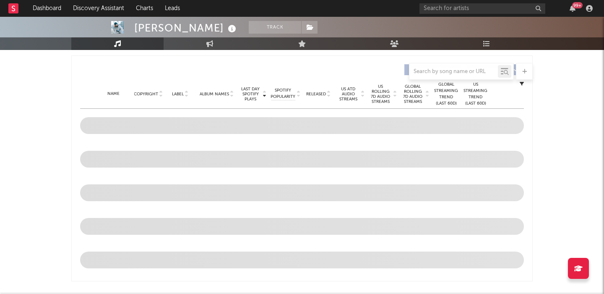
click at [318, 91] on div "Released" at bounding box center [319, 94] width 28 height 6
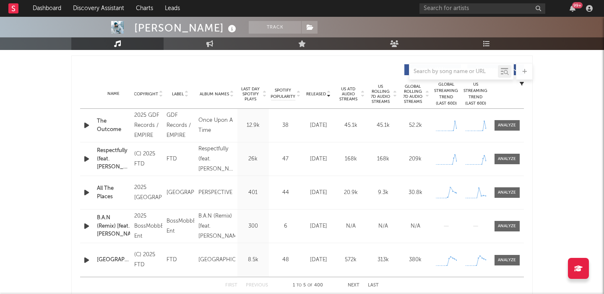
click at [381, 97] on span "US Rolling 7D Audio Streams" at bounding box center [380, 94] width 23 height 20
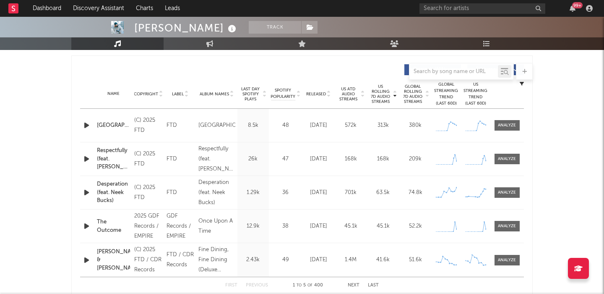
click at [313, 93] on span "Released" at bounding box center [316, 93] width 20 height 5
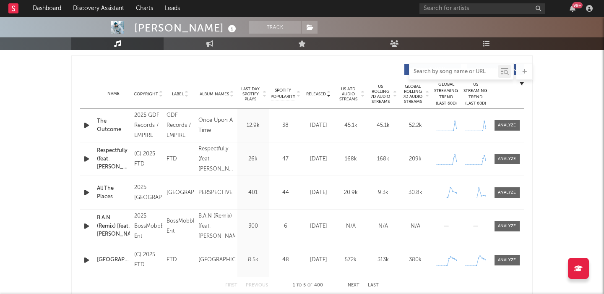
click at [446, 69] on input "text" at bounding box center [454, 71] width 89 height 7
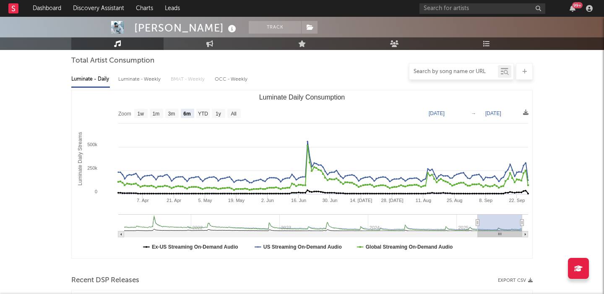
scroll to position [27, 0]
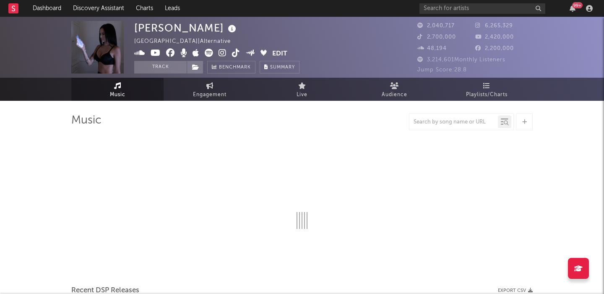
select select "6m"
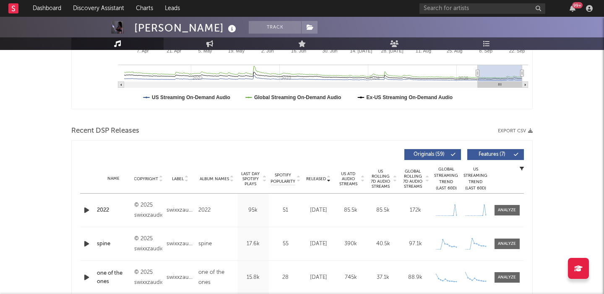
scroll to position [272, 0]
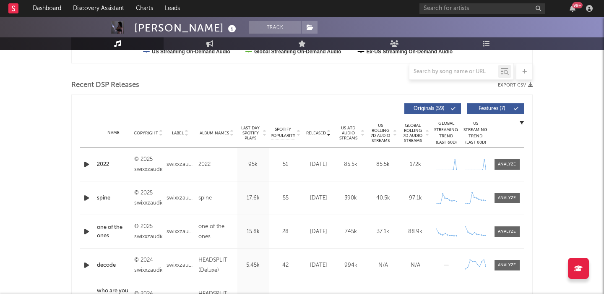
click at [490, 110] on span "Features ( 7 )" at bounding box center [492, 108] width 39 height 5
click at [512, 163] on div at bounding box center [507, 164] width 18 height 6
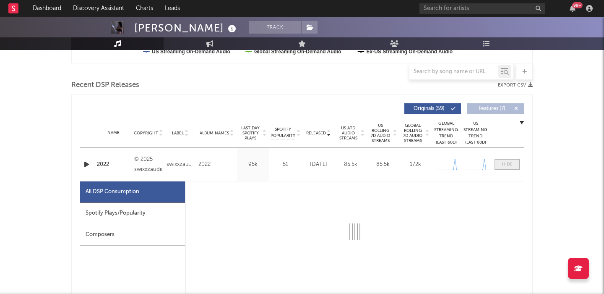
select select "1w"
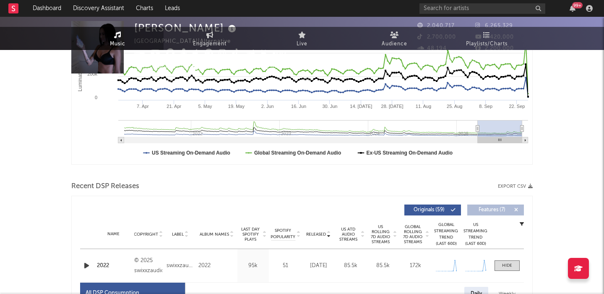
scroll to position [0, 0]
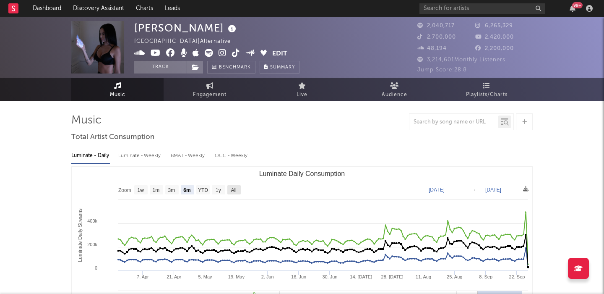
click at [236, 189] on text "All" at bounding box center [233, 190] width 5 height 6
select select "All"
type input "2021-03-31"
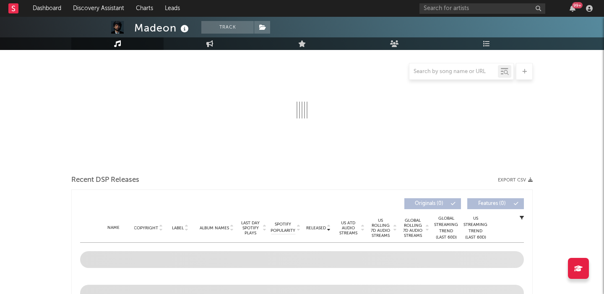
scroll to position [153, 0]
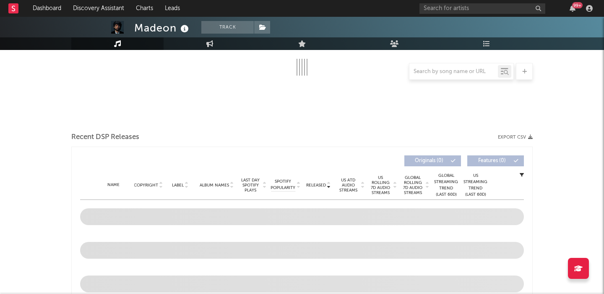
select select "6m"
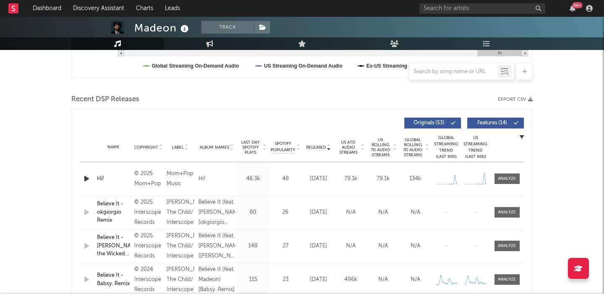
scroll to position [336, 0]
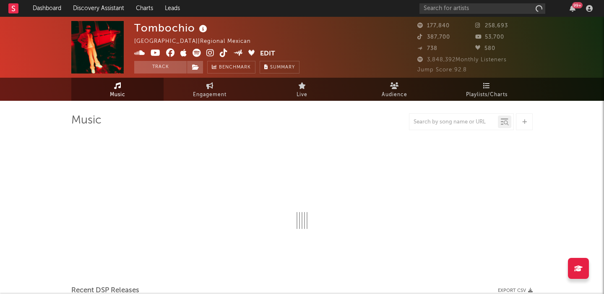
select select "6m"
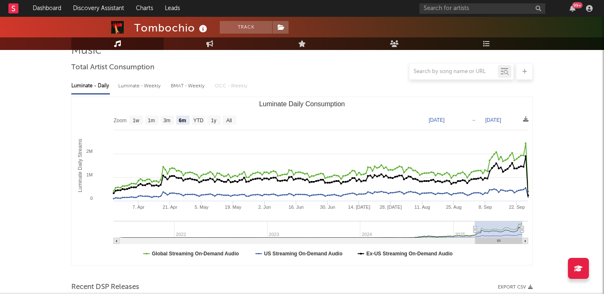
scroll to position [273, 0]
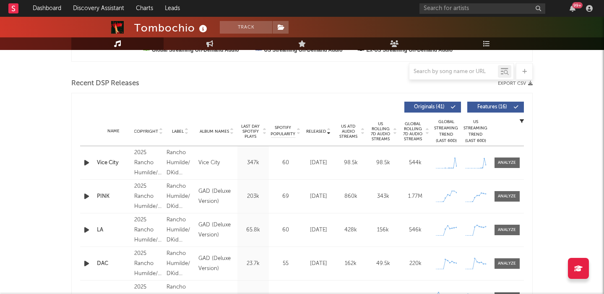
click at [83, 164] on icon "button" at bounding box center [86, 162] width 9 height 10
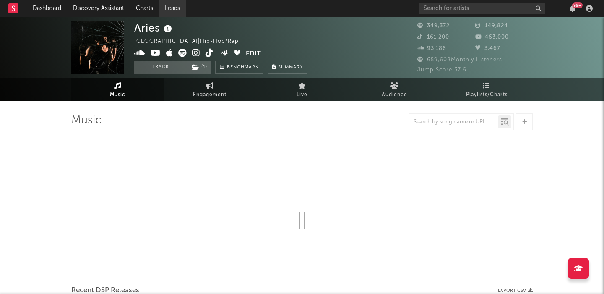
select select "6m"
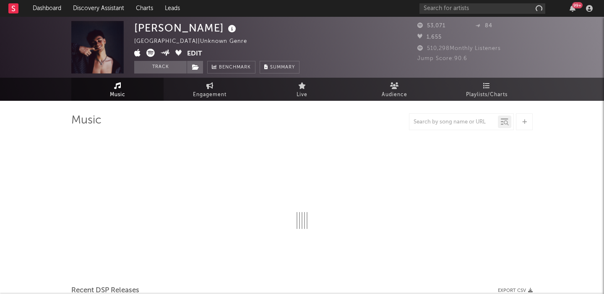
select select "6m"
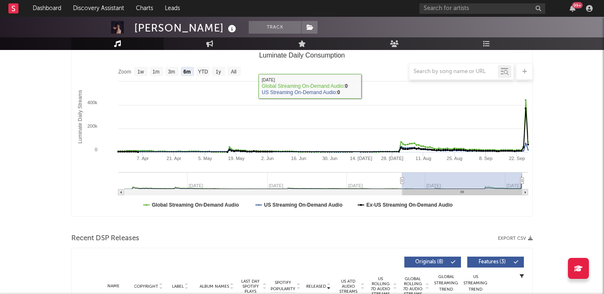
scroll to position [291, 0]
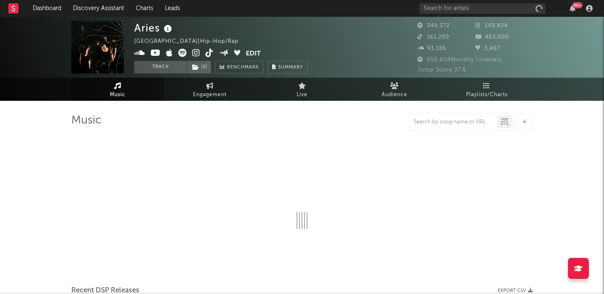
select select "6m"
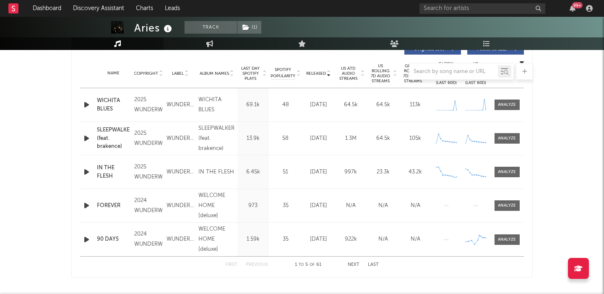
scroll to position [428, 0]
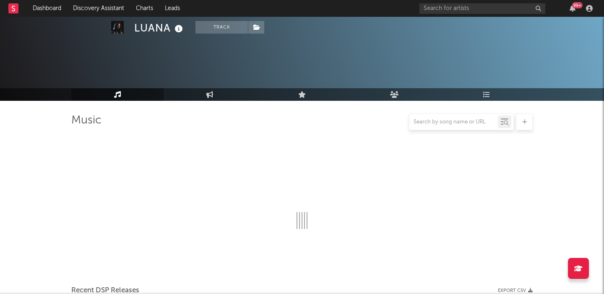
select select "6m"
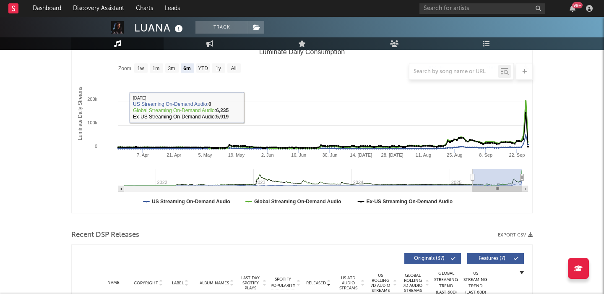
scroll to position [287, 0]
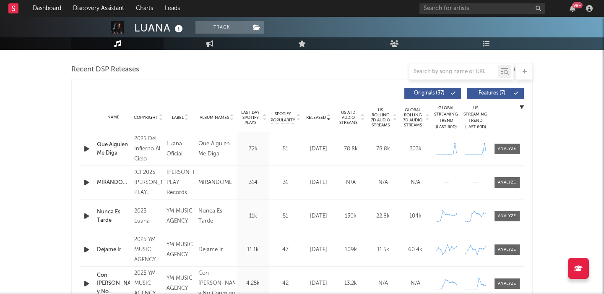
click at [87, 150] on icon "button" at bounding box center [86, 149] width 9 height 10
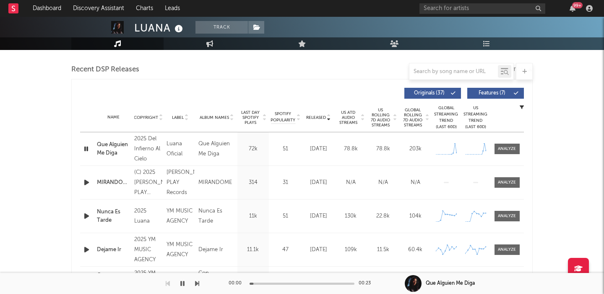
click at [348, 117] on span "US ATD Audio Streams" at bounding box center [348, 117] width 23 height 15
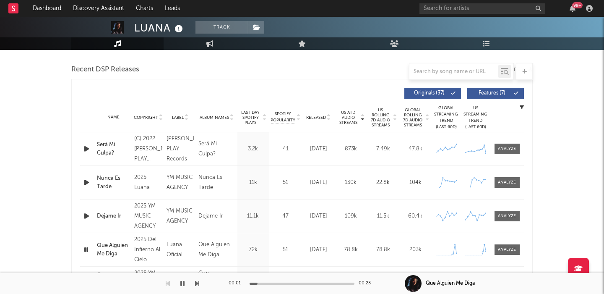
click at [379, 117] on span "US Rolling 7D Audio Streams" at bounding box center [380, 117] width 23 height 20
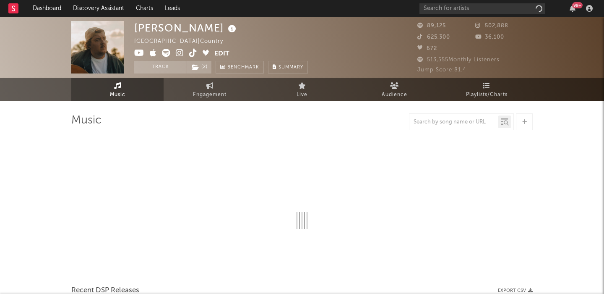
select select "6m"
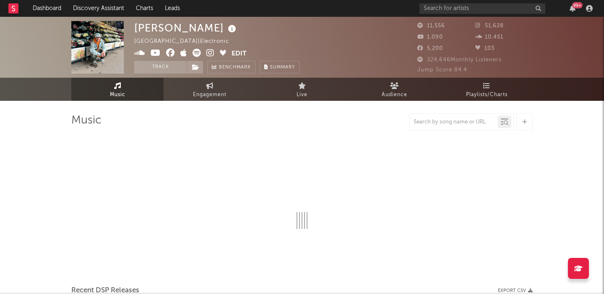
select select "6m"
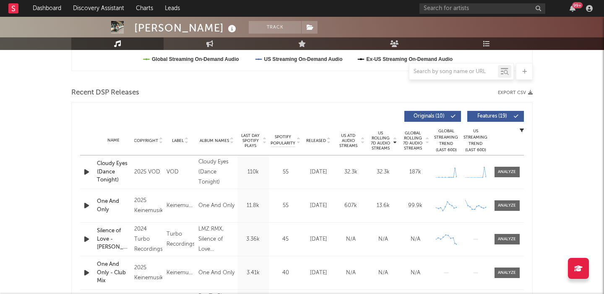
scroll to position [263, 0]
click at [87, 176] on icon "button" at bounding box center [86, 172] width 9 height 10
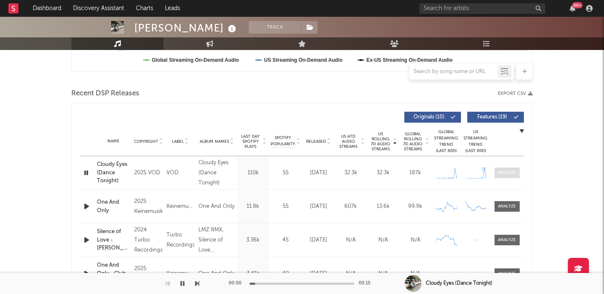
click at [510, 173] on div at bounding box center [507, 173] width 18 height 6
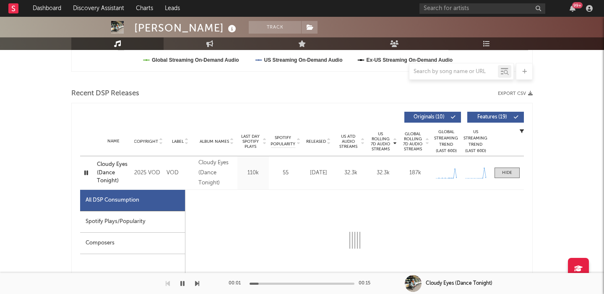
select select "1w"
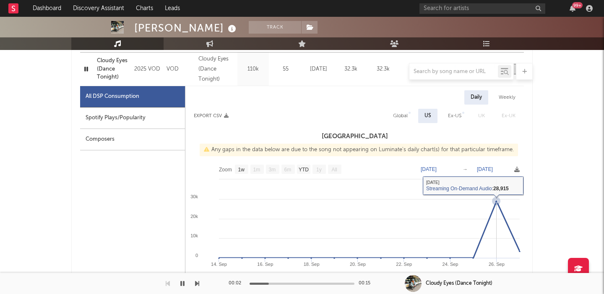
scroll to position [362, 0]
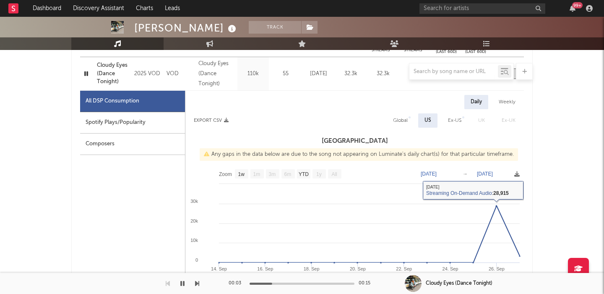
click at [405, 117] on div "Global" at bounding box center [400, 120] width 15 height 10
select select "1w"
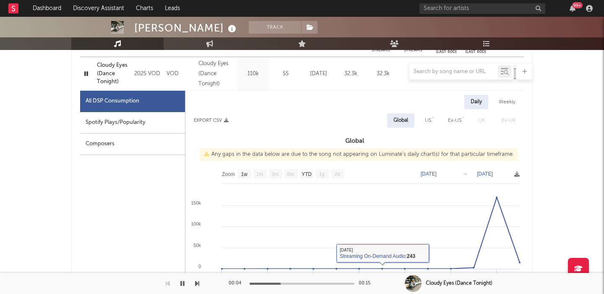
click at [118, 123] on div "Spotify Plays/Popularity" at bounding box center [132, 122] width 105 height 21
select select "1w"
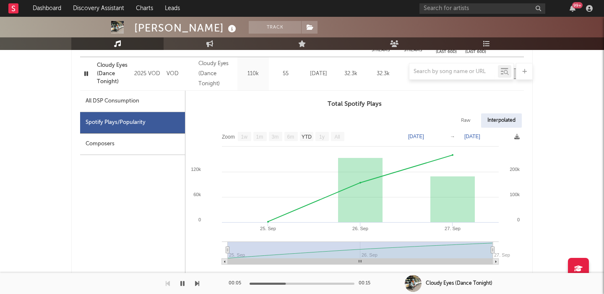
click at [472, 114] on div "Raw" at bounding box center [466, 120] width 22 height 14
select select "1w"
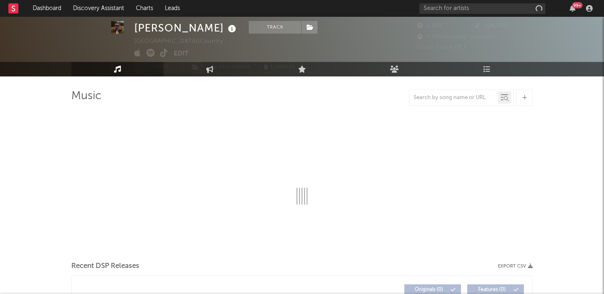
scroll to position [19, 0]
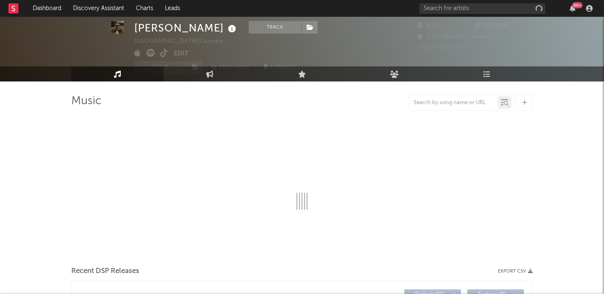
select select "1w"
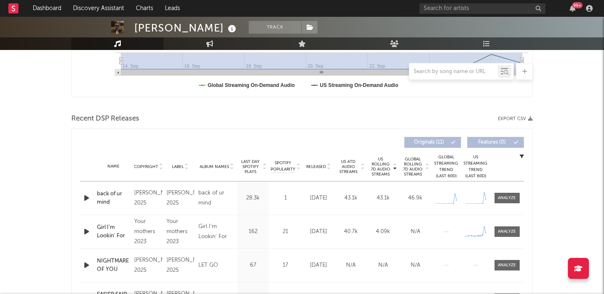
scroll to position [300, 0]
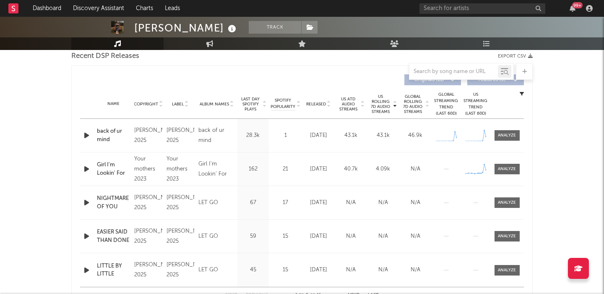
click at [84, 136] on icon "button" at bounding box center [86, 135] width 9 height 10
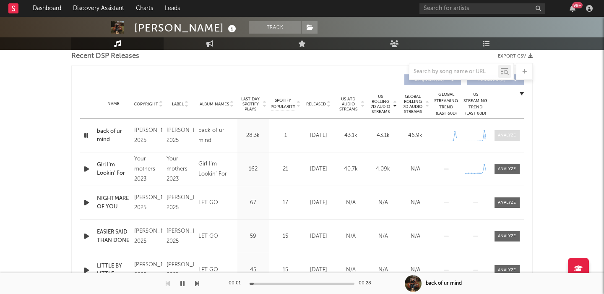
click at [506, 132] on div at bounding box center [507, 135] width 18 height 6
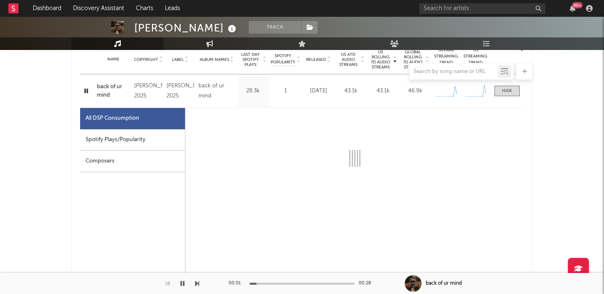
scroll to position [358, 0]
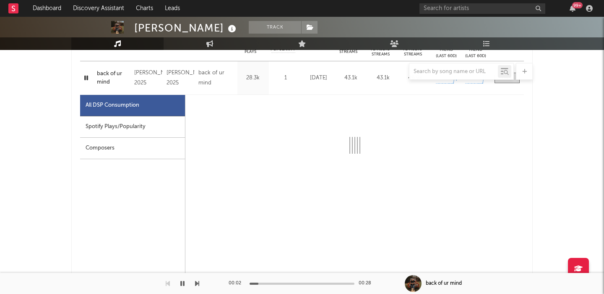
select select "1w"
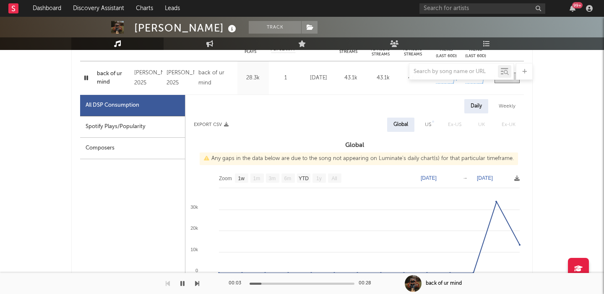
click at [412, 125] on div "Global" at bounding box center [400, 124] width 27 height 14
click at [427, 120] on div "US" at bounding box center [428, 125] width 6 height 10
select select "1w"
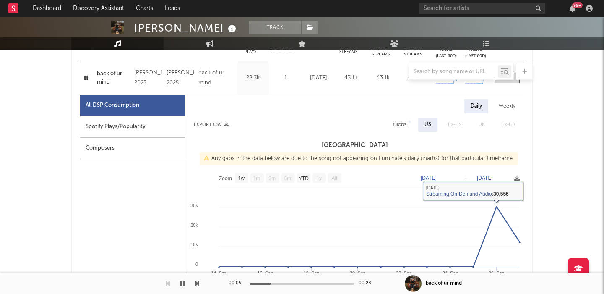
click at [135, 123] on div "Spotify Plays/Popularity" at bounding box center [132, 126] width 105 height 21
select select "1w"
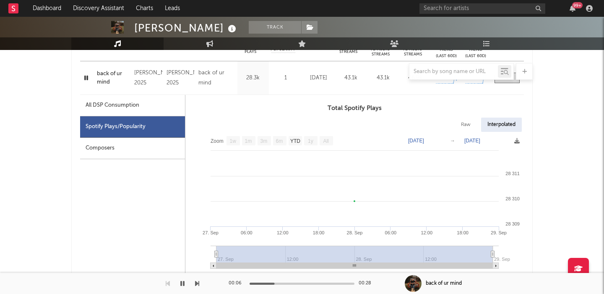
click at [460, 129] on div "Raw" at bounding box center [466, 124] width 22 height 14
select select "1w"
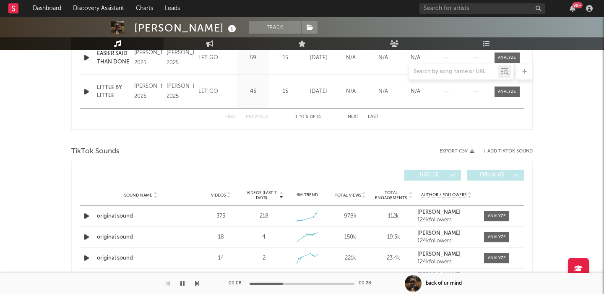
scroll to position [880, 0]
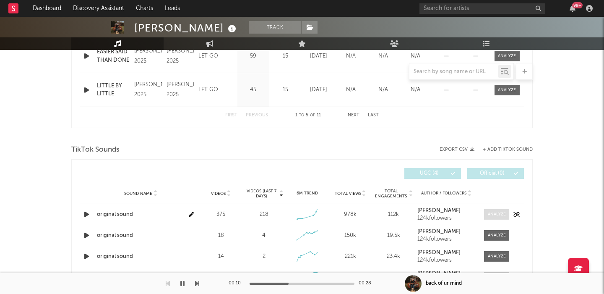
click at [500, 218] on span at bounding box center [496, 214] width 25 height 10
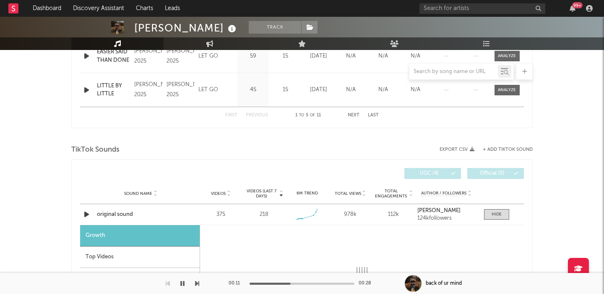
select select "1w"
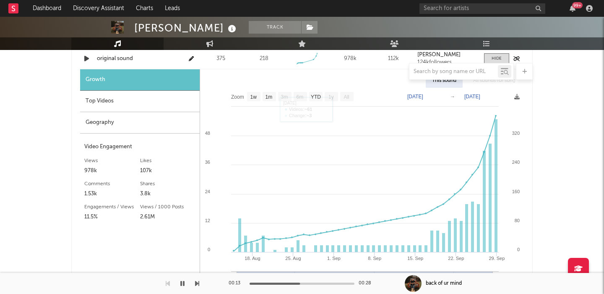
click at [122, 61] on div "original sound" at bounding box center [141, 59] width 88 height 8
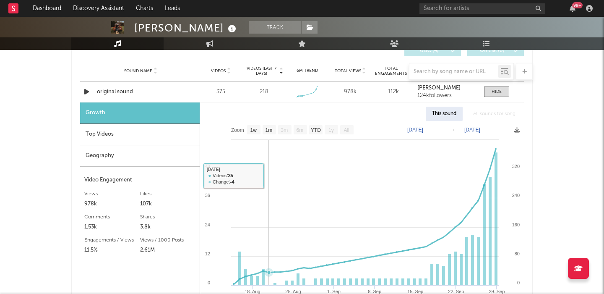
scroll to position [993, 0]
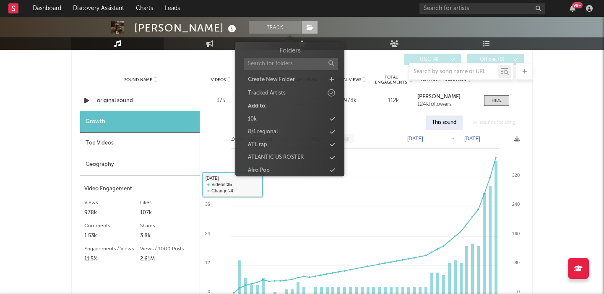
click at [307, 29] on icon at bounding box center [310, 27] width 7 height 6
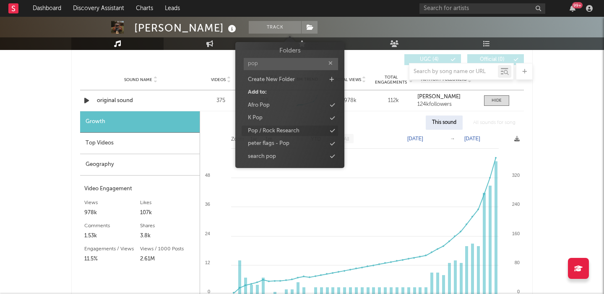
type input "pop"
click at [281, 125] on div "Pop / Rock Research" at bounding box center [290, 130] width 97 height 11
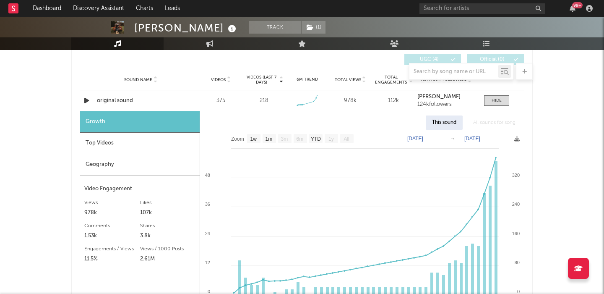
click at [173, 29] on div "Aidan Walters" at bounding box center [186, 28] width 104 height 14
copy div "Aidan Walters"
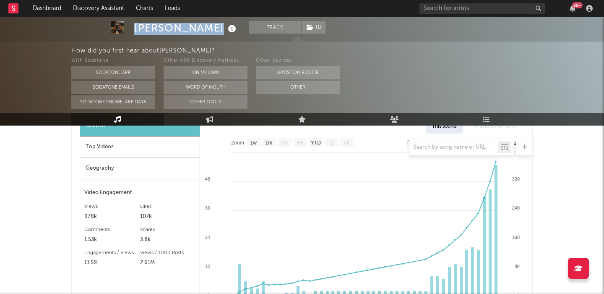
scroll to position [1069, 0]
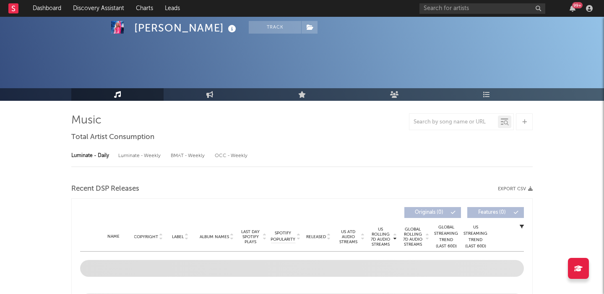
select select "6m"
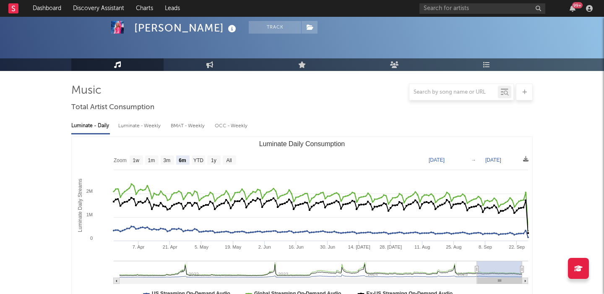
scroll to position [319, 0]
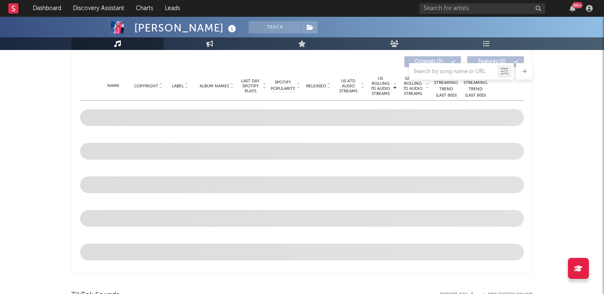
click at [322, 88] on div "Released" at bounding box center [319, 86] width 28 height 6
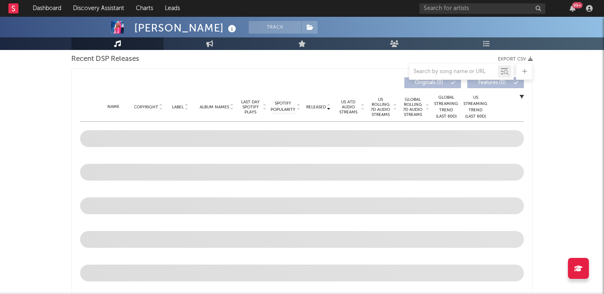
scroll to position [298, 0]
click at [101, 6] on link "Discovery Assistant" at bounding box center [98, 8] width 63 height 17
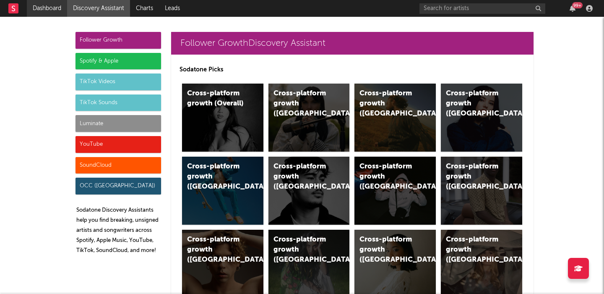
click at [36, 9] on link "Dashboard" at bounding box center [47, 8] width 40 height 17
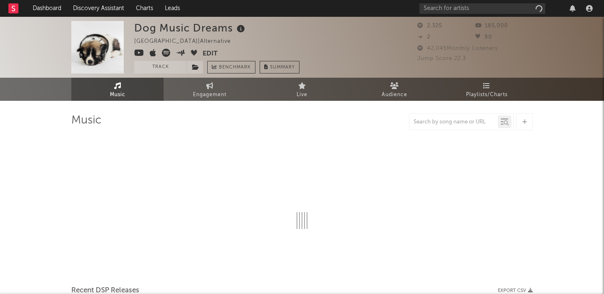
select select "6m"
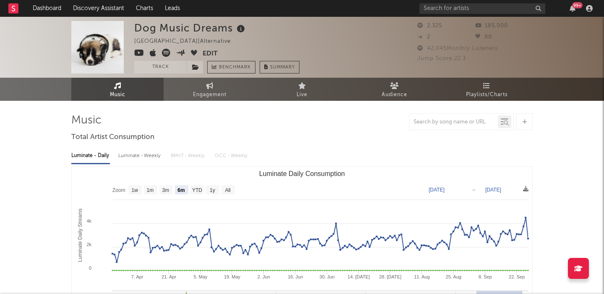
click at [164, 55] on icon at bounding box center [166, 53] width 8 height 8
click at [48, 8] on link "Dashboard" at bounding box center [47, 8] width 40 height 17
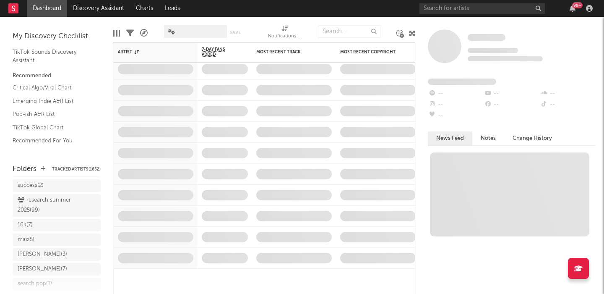
scroll to position [256, 0]
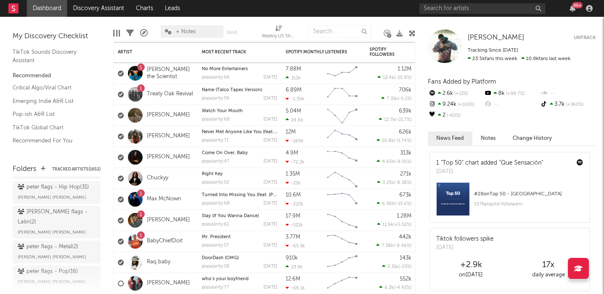
scroll to position [2016, 0]
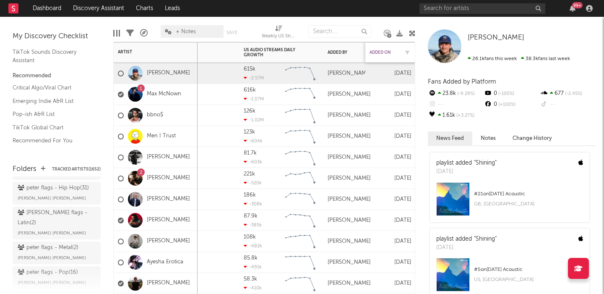
click at [387, 53] on div "Added On" at bounding box center [384, 52] width 29 height 5
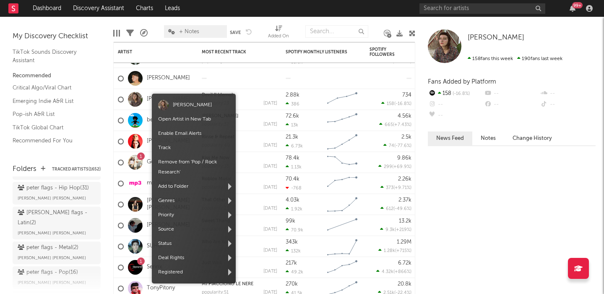
click at [160, 99] on span "Emmy Lynn" at bounding box center [194, 105] width 84 height 14
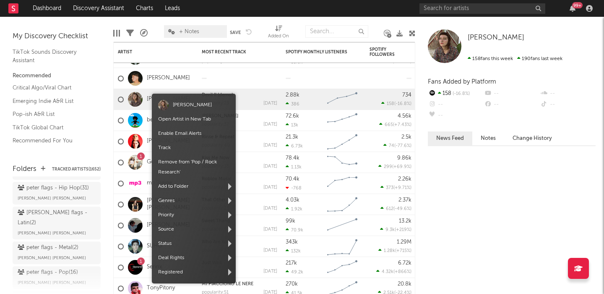
click at [167, 120] on link "Open Artist in New Tab" at bounding box center [184, 119] width 53 height 5
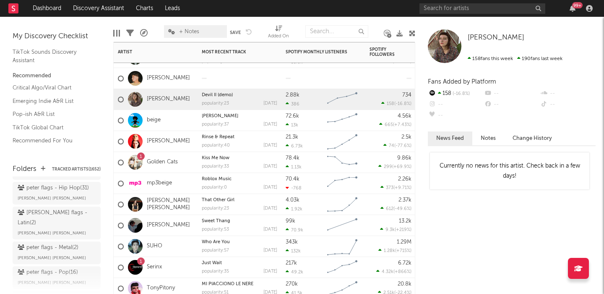
click at [172, 115] on div "beige" at bounding box center [156, 120] width 84 height 21
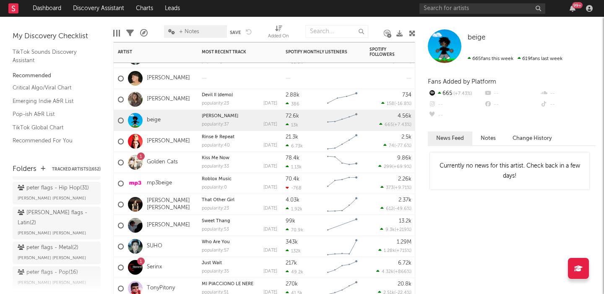
click at [181, 137] on div "Loveday" at bounding box center [156, 141] width 84 height 21
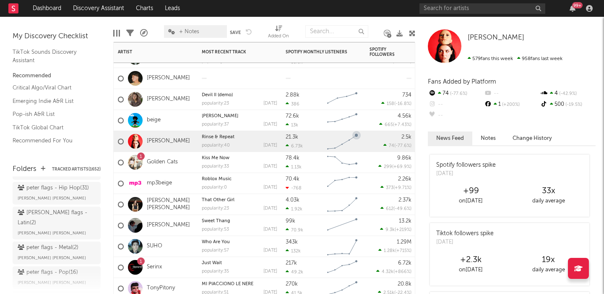
scroll to position [264, 0]
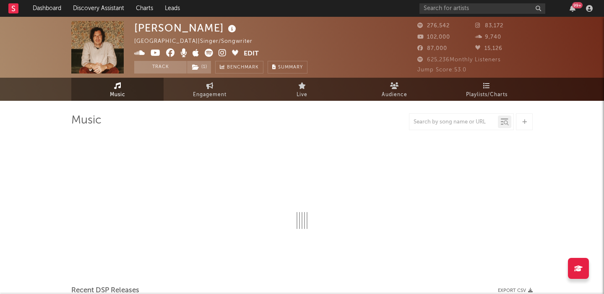
select select "6m"
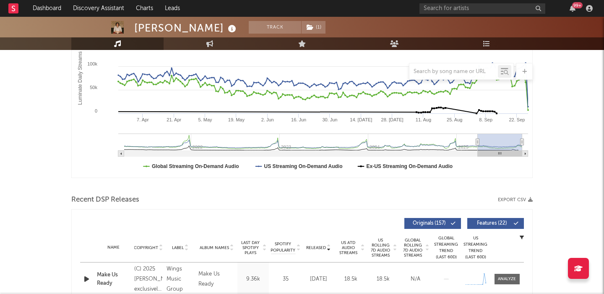
scroll to position [267, 0]
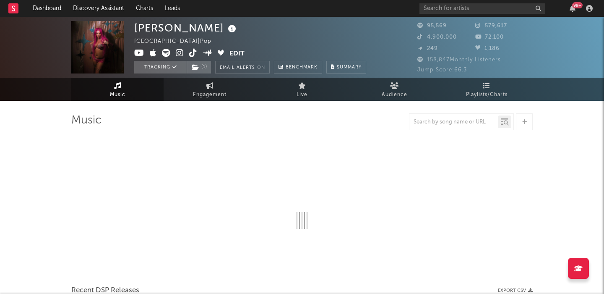
select select "6m"
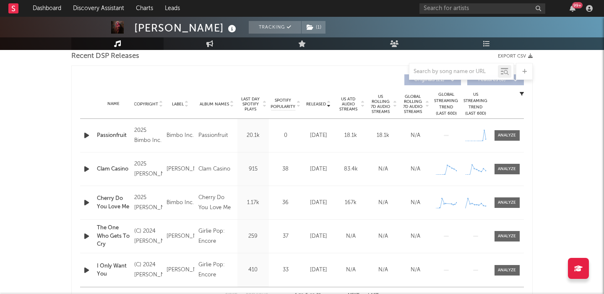
scroll to position [352, 0]
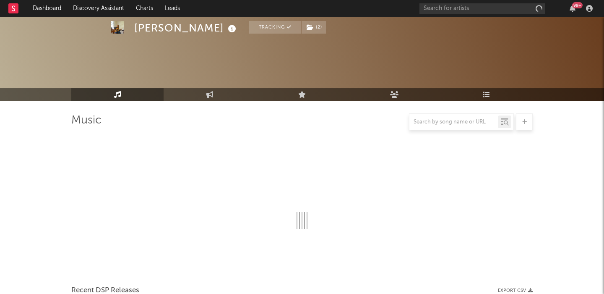
scroll to position [262, 0]
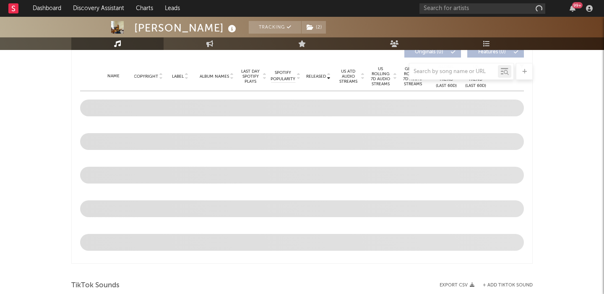
select select "6m"
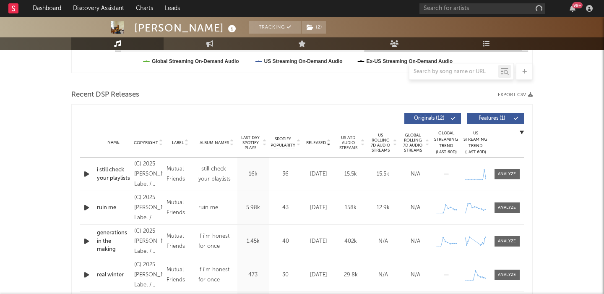
scroll to position [277, 0]
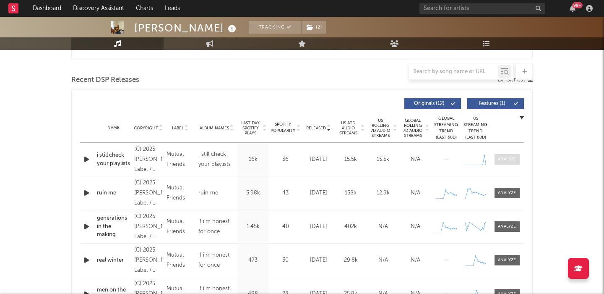
click at [511, 158] on div at bounding box center [507, 159] width 18 height 6
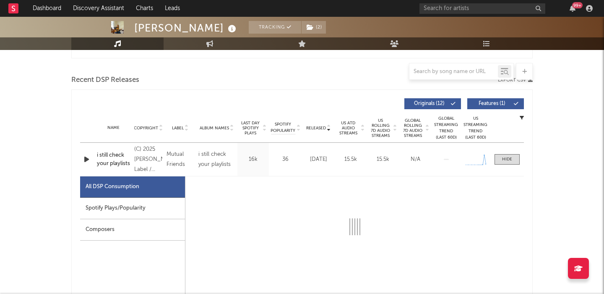
click at [153, 214] on div "Spotify Plays/Popularity" at bounding box center [132, 208] width 105 height 21
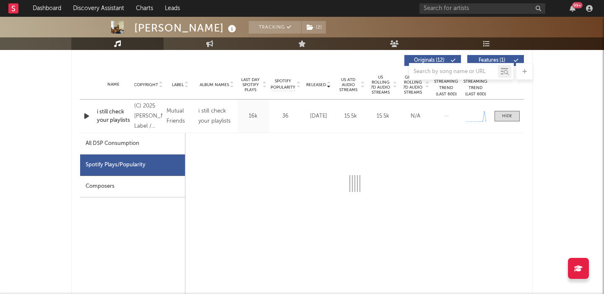
scroll to position [326, 0]
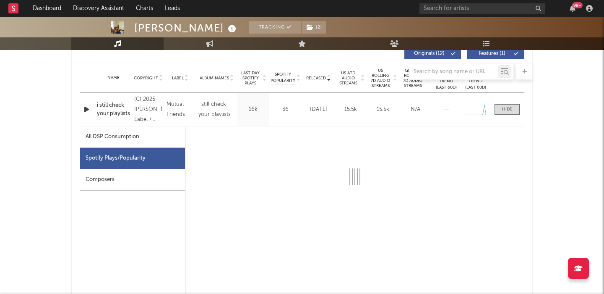
select select "1w"
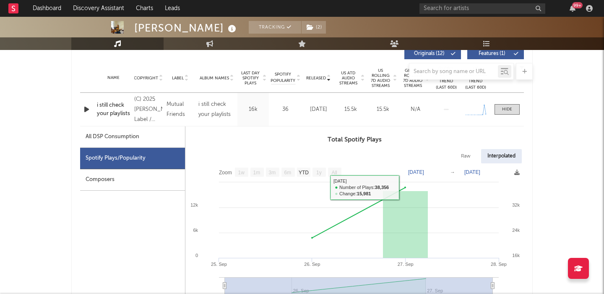
click at [477, 149] on div "Raw Interpolated" at bounding box center [354, 156] width 339 height 14
click at [467, 154] on div "Raw" at bounding box center [466, 156] width 22 height 14
select select "1w"
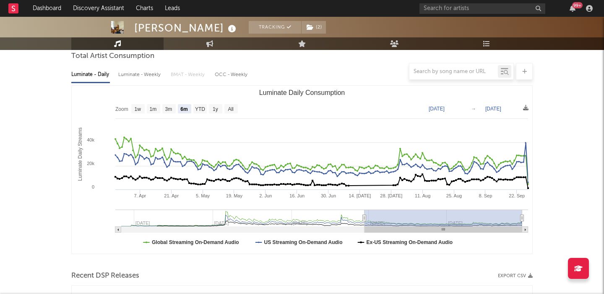
scroll to position [0, 0]
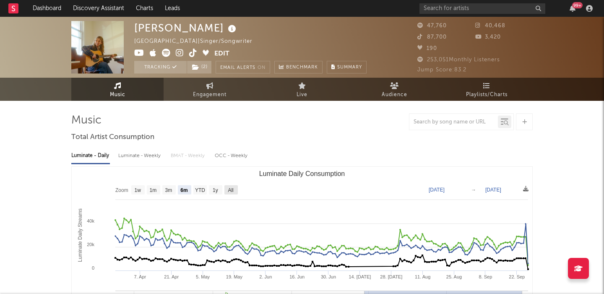
click at [232, 189] on text "All" at bounding box center [230, 190] width 5 height 6
select select "All"
type input "[DATE]"
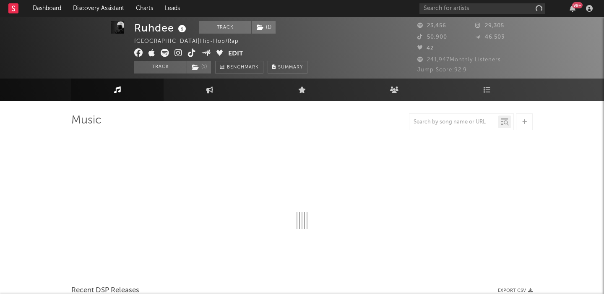
scroll to position [144, 0]
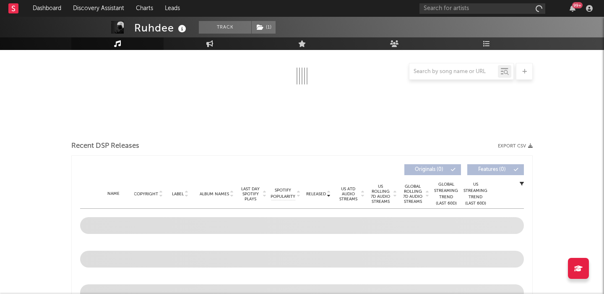
select select "6m"
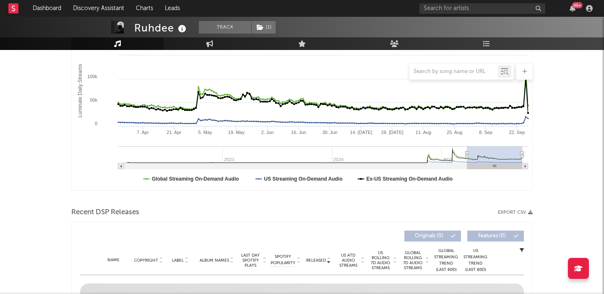
scroll to position [211, 0]
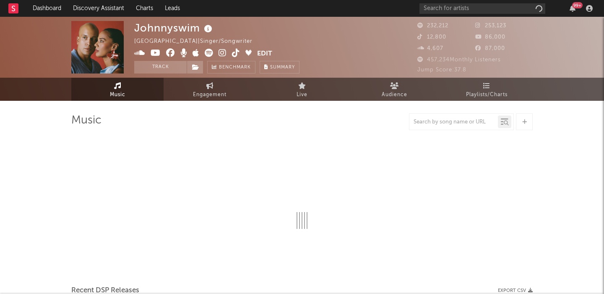
select select "6m"
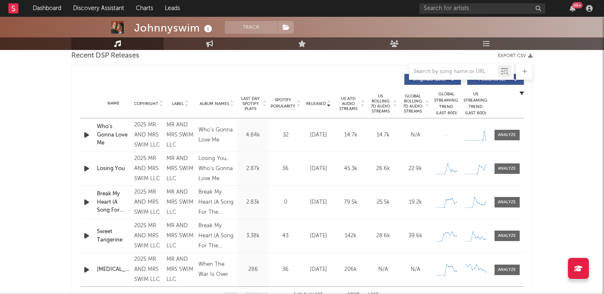
scroll to position [297, 0]
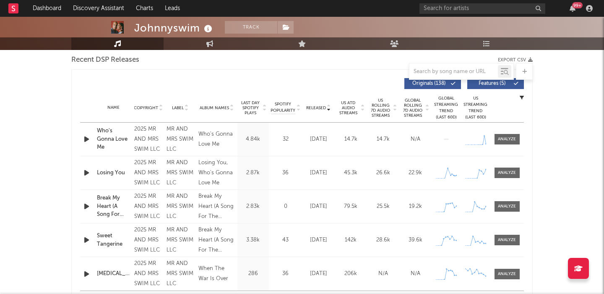
click at [499, 84] on span at bounding box center [499, 83] width 1 height 5
click at [500, 142] on span at bounding box center [507, 139] width 25 height 10
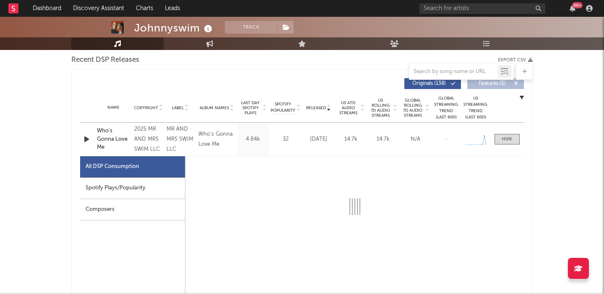
select select "1w"
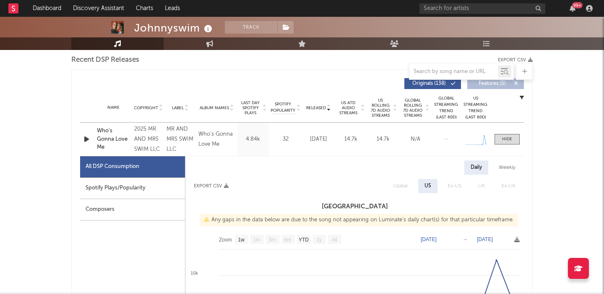
click at [141, 190] on div "Spotify Plays/Popularity" at bounding box center [132, 188] width 105 height 21
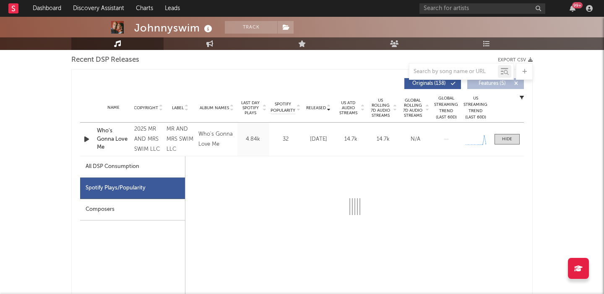
scroll to position [357, 0]
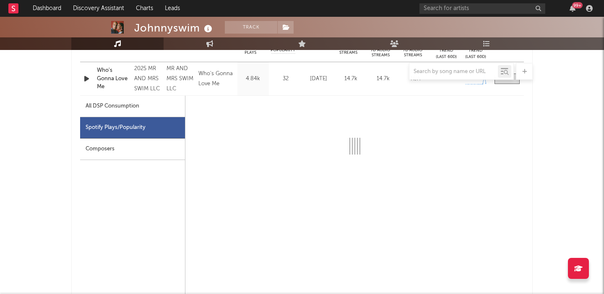
select select "1w"
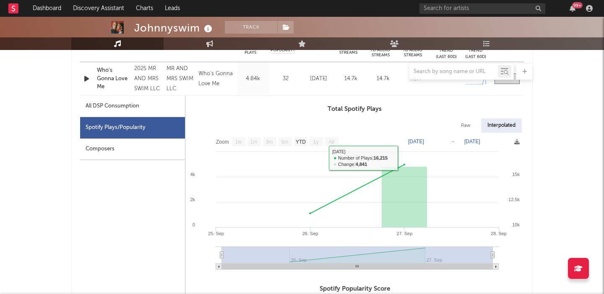
click at [485, 125] on div "Interpolated" at bounding box center [501, 125] width 41 height 14
click at [463, 125] on div "Raw" at bounding box center [466, 125] width 22 height 14
select select "1w"
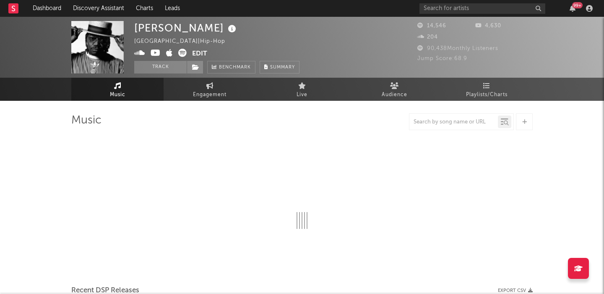
select select "6m"
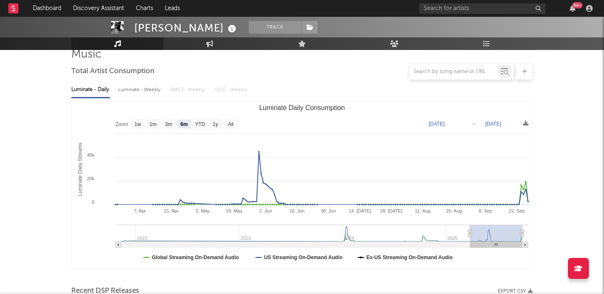
scroll to position [264, 0]
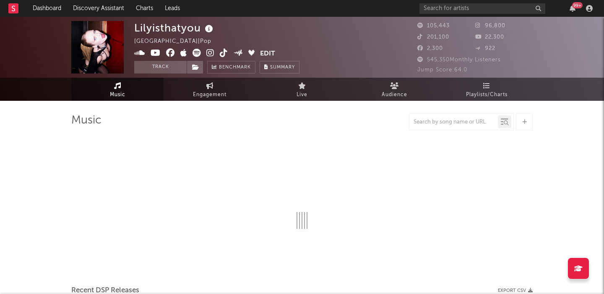
select select "6m"
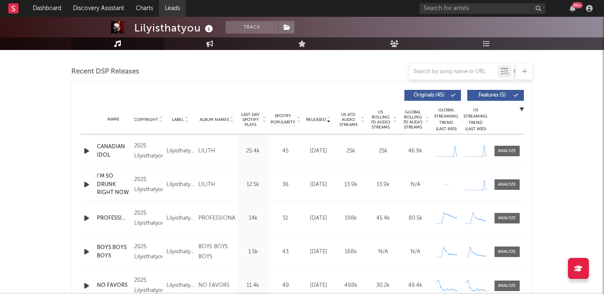
scroll to position [279, 0]
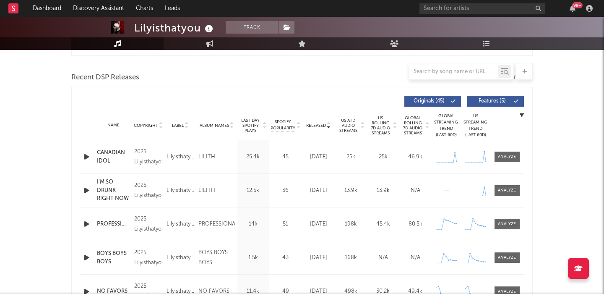
click at [383, 125] on span "US Rolling 7D Audio Streams" at bounding box center [380, 125] width 23 height 20
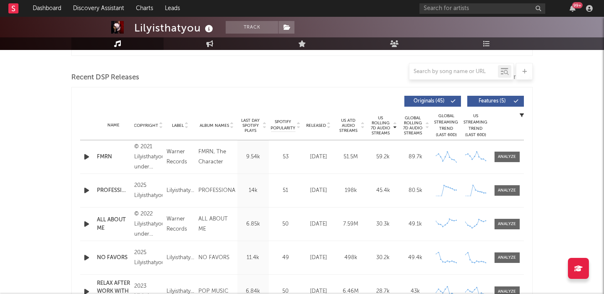
click at [480, 100] on span "Features ( 5 )" at bounding box center [492, 101] width 39 height 5
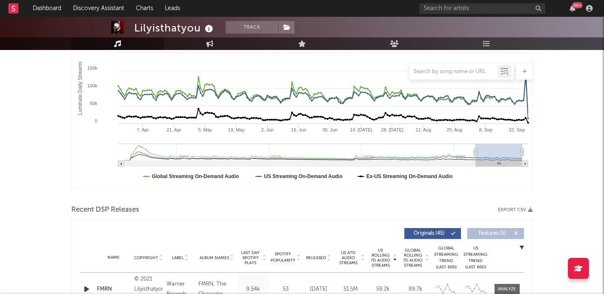
scroll to position [0, 0]
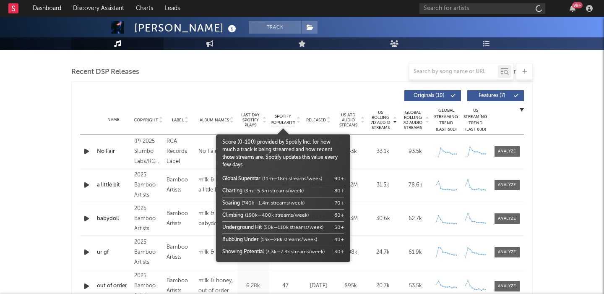
click at [320, 118] on span "Released" at bounding box center [316, 119] width 20 height 5
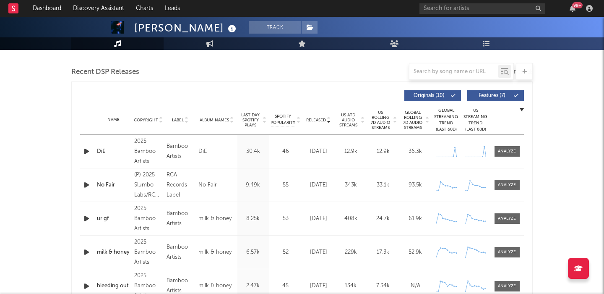
select select "6m"
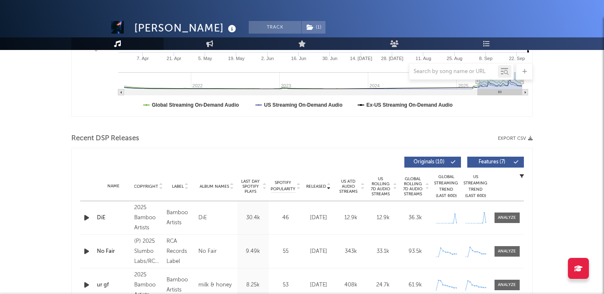
scroll to position [285, 0]
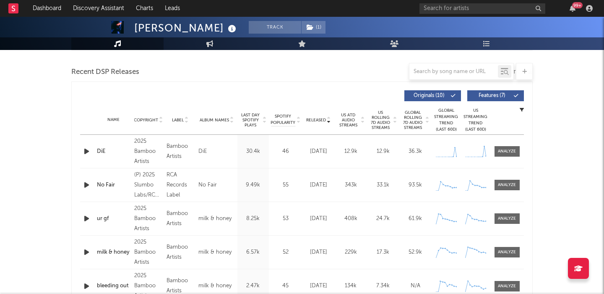
click at [483, 96] on span "Features ( 7 )" at bounding box center [492, 95] width 39 height 5
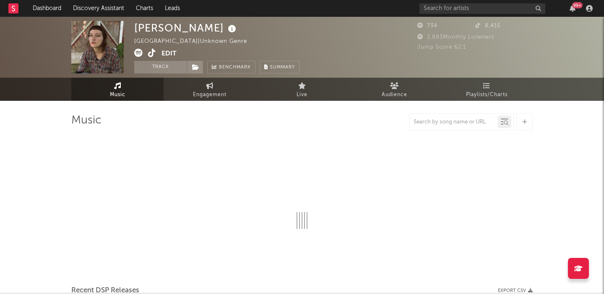
select select "1w"
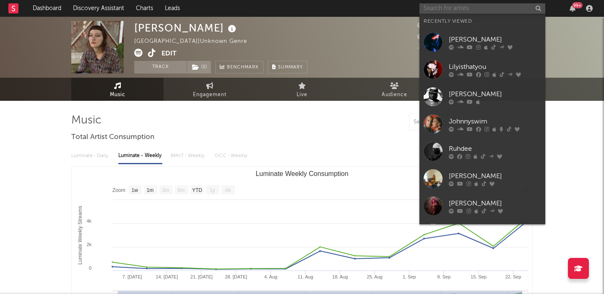
click at [444, 12] on input "text" at bounding box center [483, 8] width 126 height 10
click at [436, 10] on input "text" at bounding box center [483, 8] width 126 height 10
type input "e"
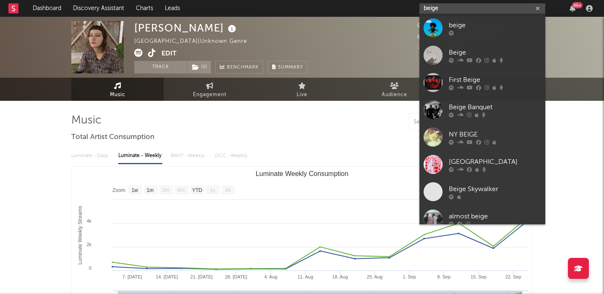
click at [446, 8] on input "beige" at bounding box center [483, 8] width 126 height 10
paste input "Gabriella chord"
click at [446, 8] on input "Gabriella chord" at bounding box center [483, 8] width 126 height 10
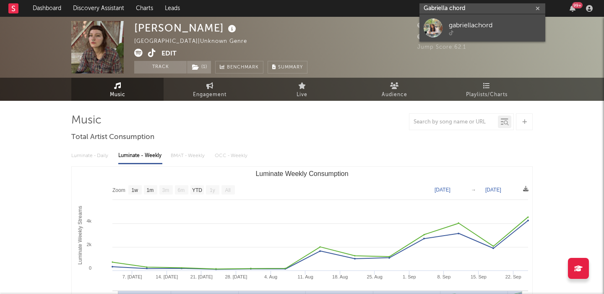
type input "Gabriella chord"
click at [464, 31] on div at bounding box center [495, 32] width 92 height 5
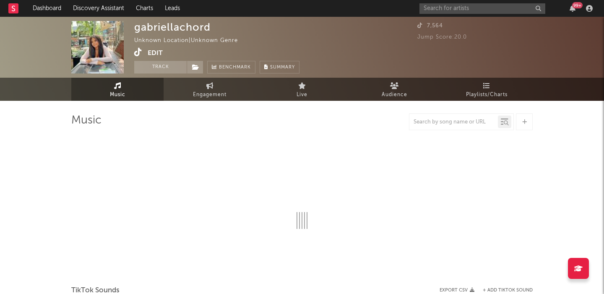
select select "1w"
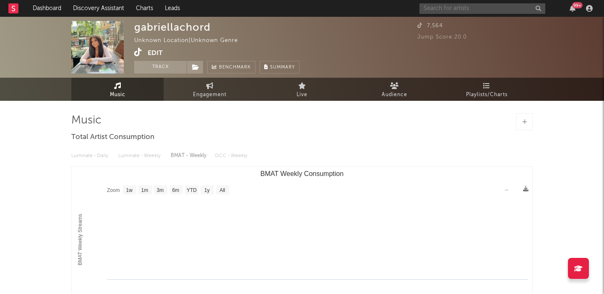
click at [488, 9] on input "text" at bounding box center [483, 8] width 126 height 10
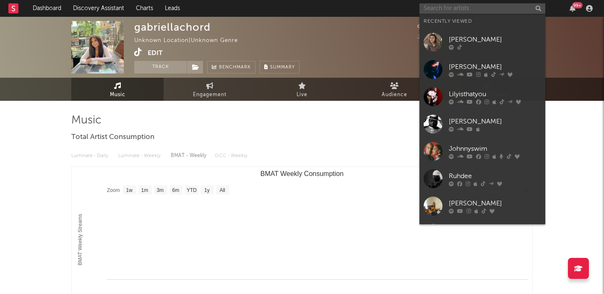
paste input "[PERSON_NAME]"
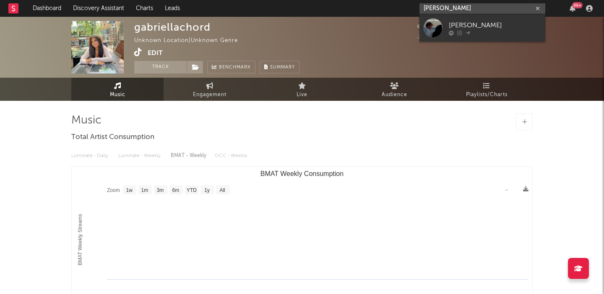
type input "[PERSON_NAME]"
click at [495, 21] on div "[PERSON_NAME]" at bounding box center [495, 25] width 92 height 10
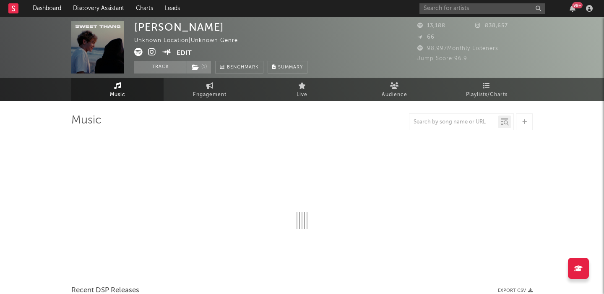
select select "1w"
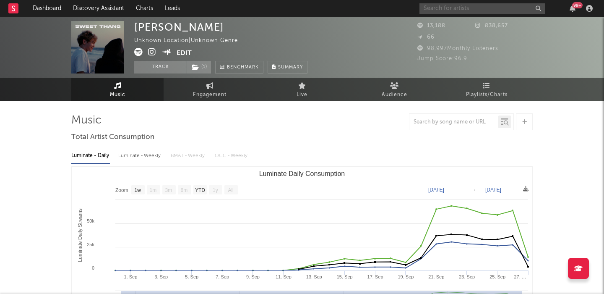
click at [464, 4] on input "text" at bounding box center [483, 8] width 126 height 10
paste input "Tallulah"
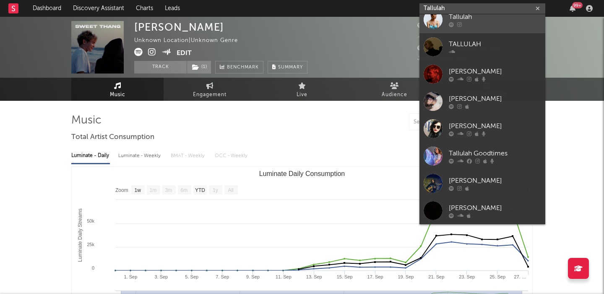
type input "Tallulah"
click at [488, 27] on link "Tallulah" at bounding box center [483, 19] width 126 height 27
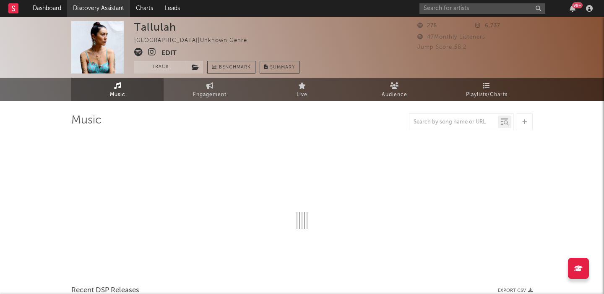
select select "1w"
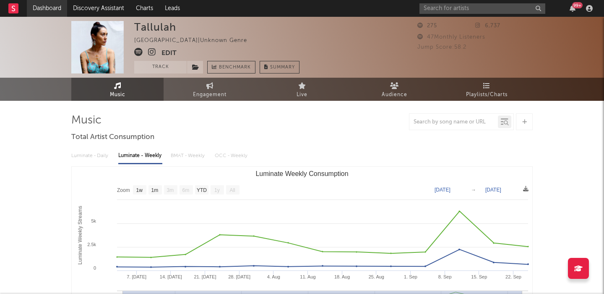
click at [45, 10] on link "Dashboard" at bounding box center [47, 8] width 40 height 17
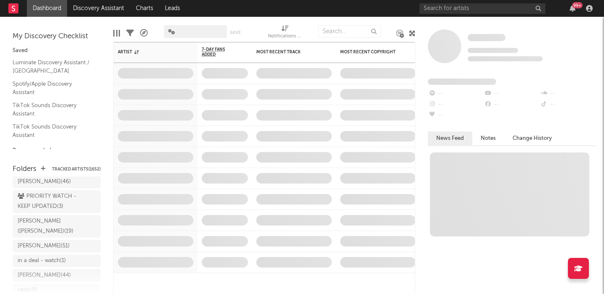
scroll to position [616, 0]
click at [433, 8] on input "text" at bounding box center [483, 8] width 126 height 10
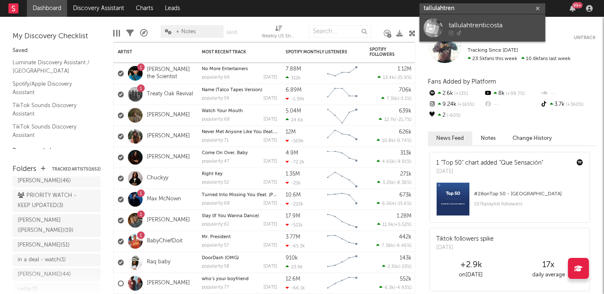
type input "tallulahtren"
click at [483, 21] on div "tallulahtrenticosta" at bounding box center [495, 25] width 92 height 10
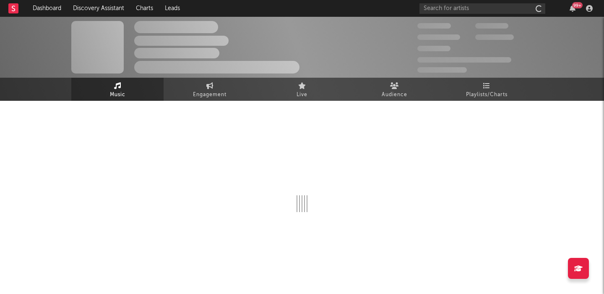
select select "1w"
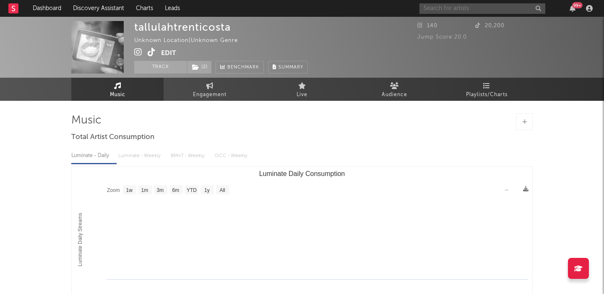
click at [434, 6] on input "text" at bounding box center [483, 8] width 126 height 10
paste input "Hearts2hearts"
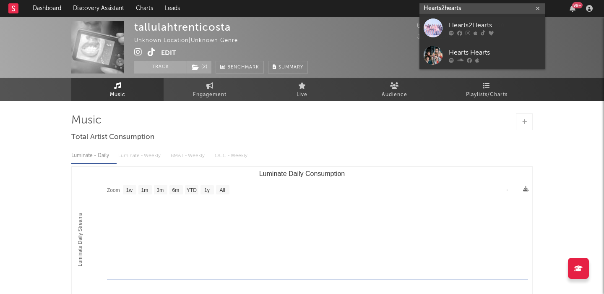
type input "Hearts2hearts"
click at [507, 18] on link "Hearts2Hearts" at bounding box center [483, 27] width 126 height 27
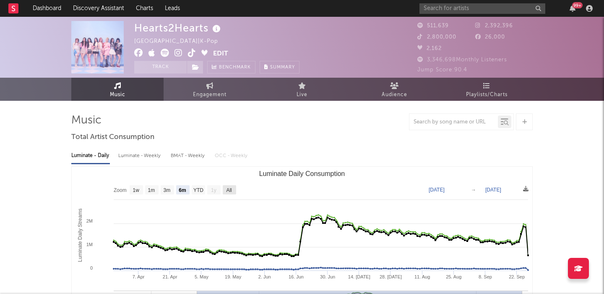
click at [232, 189] on g "All" at bounding box center [229, 189] width 13 height 9
select select "All"
type input "2025-02-11"
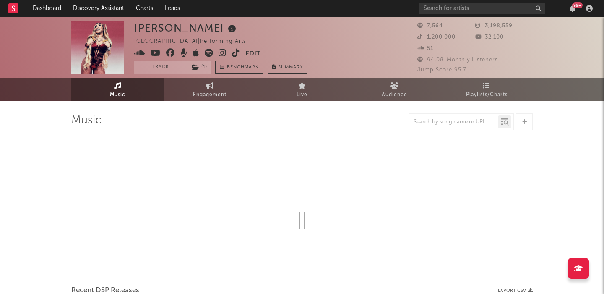
select select "1w"
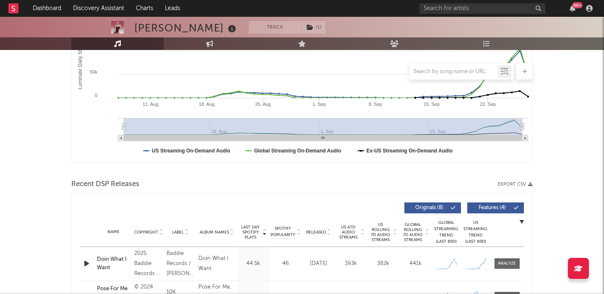
scroll to position [243, 0]
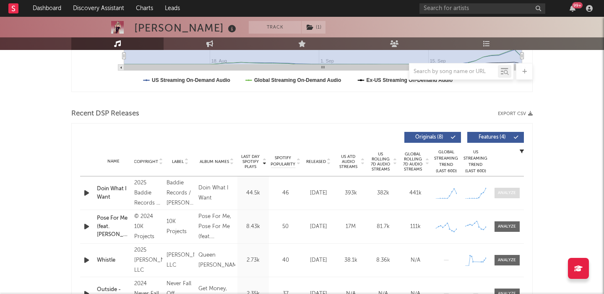
click at [506, 194] on div at bounding box center [507, 193] width 18 height 6
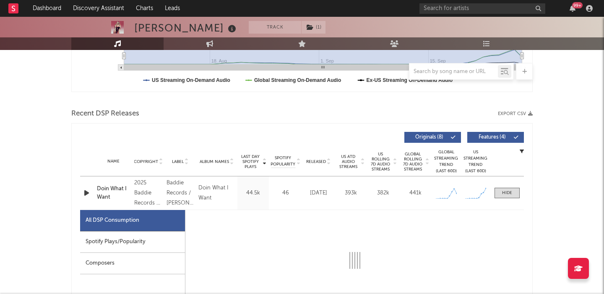
click at [112, 245] on div "Spotify Plays/Popularity" at bounding box center [132, 241] width 105 height 21
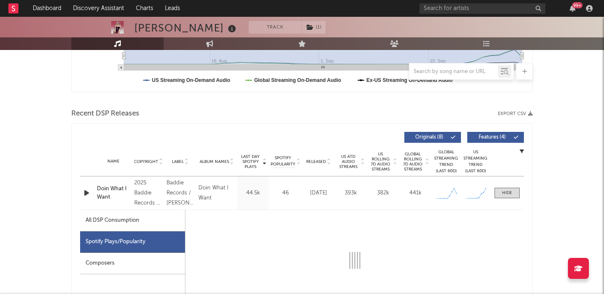
scroll to position [334, 0]
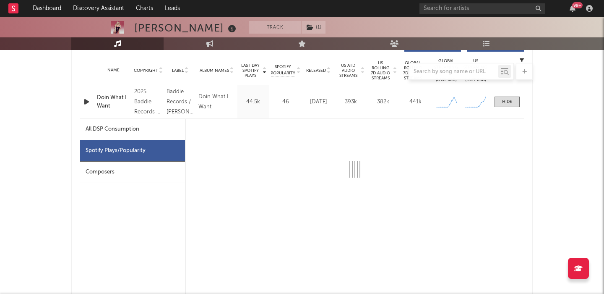
select select "1w"
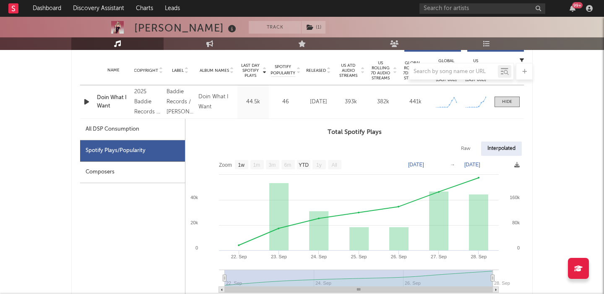
click at [464, 146] on div "Raw" at bounding box center [466, 148] width 22 height 14
select select "1w"
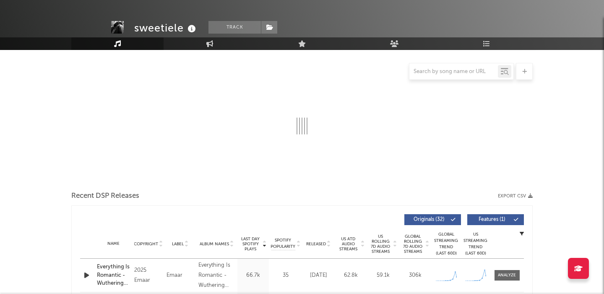
select select "6m"
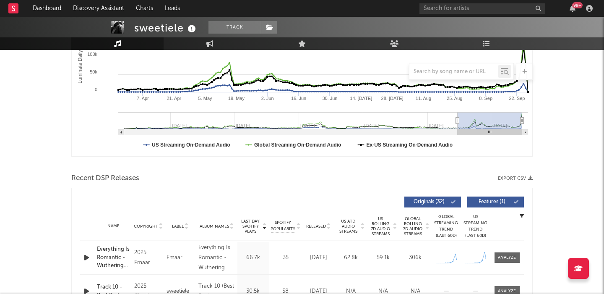
scroll to position [179, 0]
click at [512, 258] on div at bounding box center [507, 257] width 18 height 6
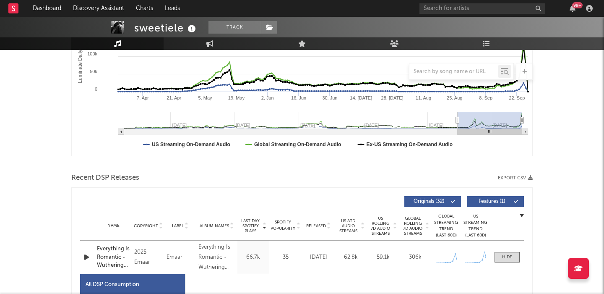
select select "1w"
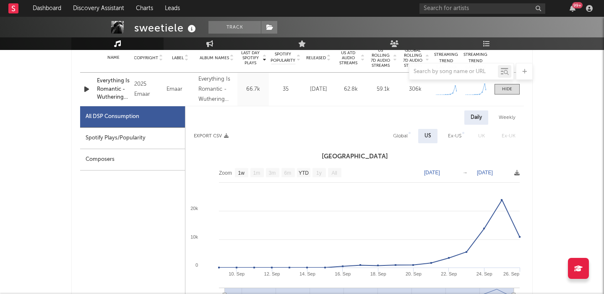
scroll to position [356, 0]
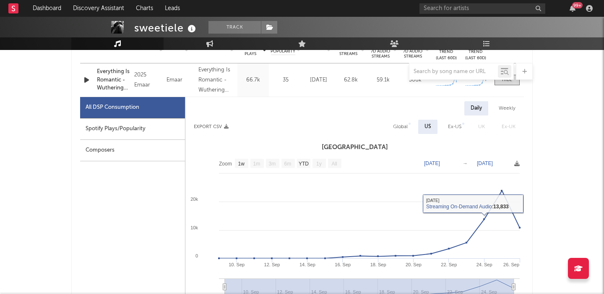
click at [402, 129] on div "Global" at bounding box center [400, 127] width 15 height 10
select select "1w"
click at [125, 125] on div "Spotify Plays/Popularity" at bounding box center [132, 128] width 105 height 21
select select "1w"
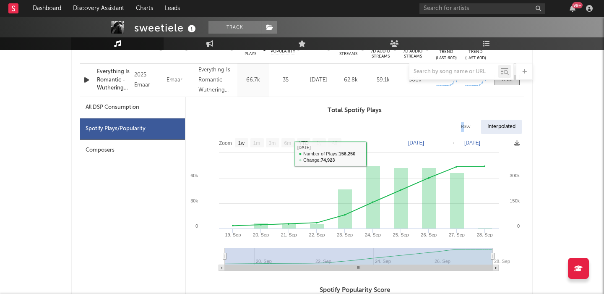
click at [462, 128] on div "Raw" at bounding box center [466, 127] width 22 height 14
select select "1w"
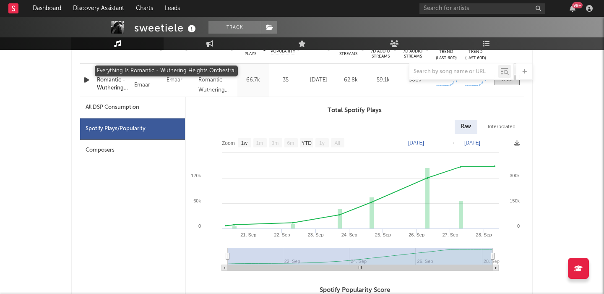
click at [111, 72] on div at bounding box center [302, 71] width 462 height 17
click at [116, 88] on div "Everything Is Romantic - Wuthering Heights Orchestral" at bounding box center [113, 80] width 33 height 25
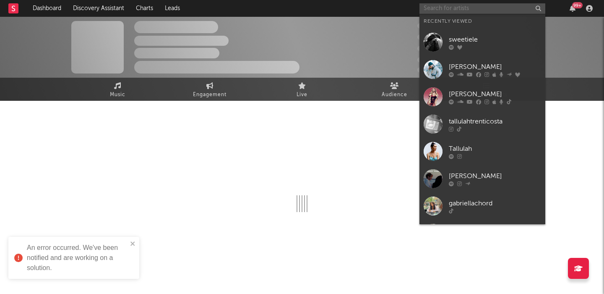
click at [457, 8] on input "text" at bounding box center [483, 8] width 126 height 10
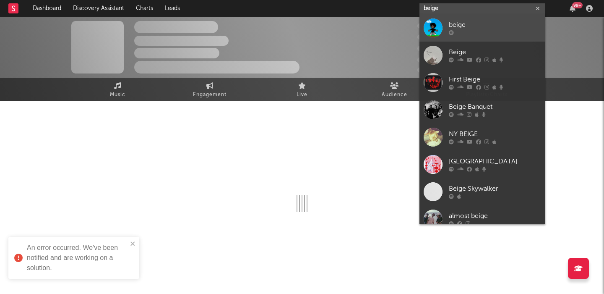
type input "beige"
click at [485, 25] on div "beige" at bounding box center [495, 25] width 92 height 10
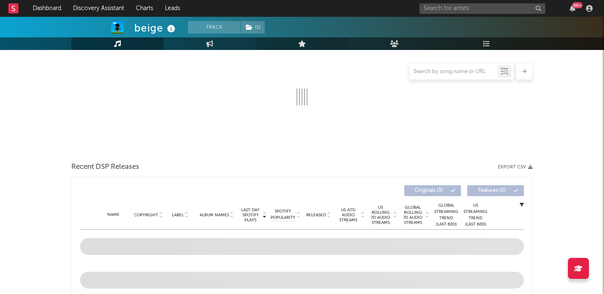
select select "1w"
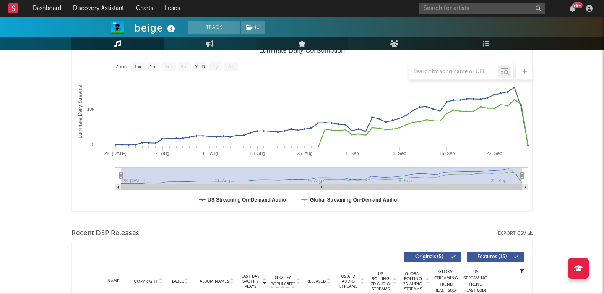
scroll to position [128, 0]
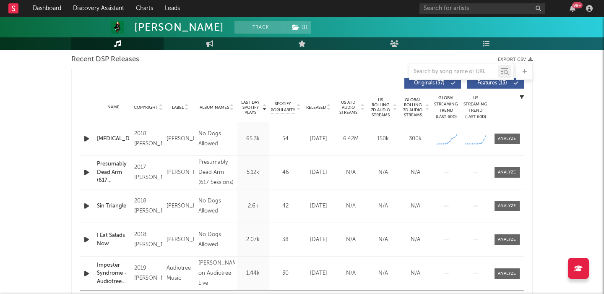
scroll to position [297, 0]
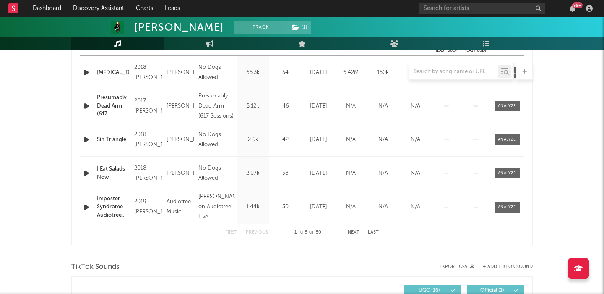
select select "6m"
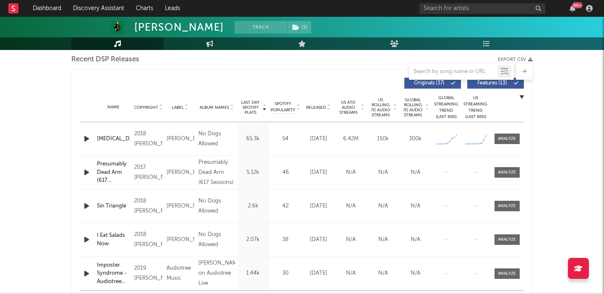
click at [89, 142] on icon "button" at bounding box center [86, 138] width 9 height 10
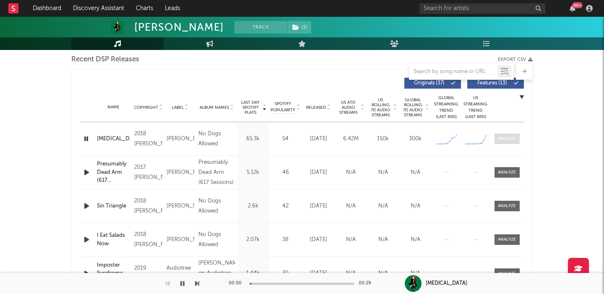
click at [501, 141] on div at bounding box center [507, 139] width 18 height 6
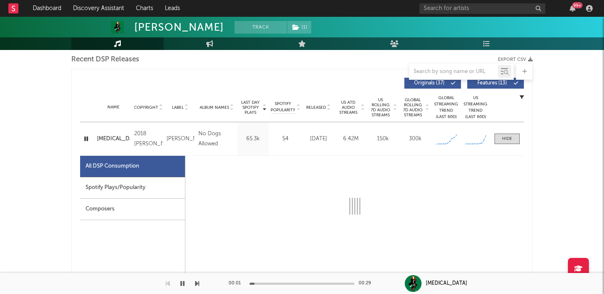
click at [125, 191] on div "Spotify Plays/Popularity" at bounding box center [132, 187] width 105 height 21
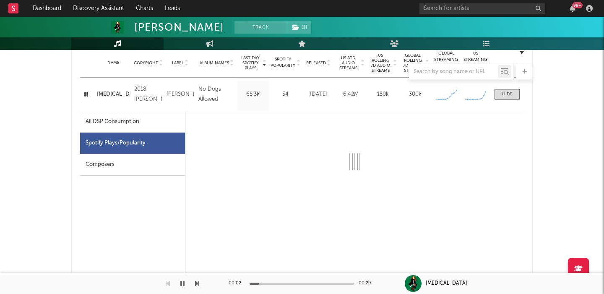
scroll to position [342, 0]
click at [161, 124] on div "All DSP Consumption" at bounding box center [132, 121] width 105 height 21
select select "6m"
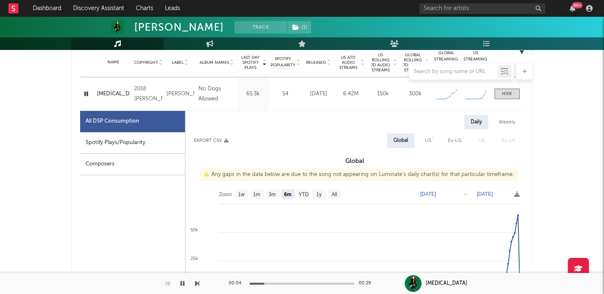
click at [161, 141] on div "Spotify Plays/Popularity" at bounding box center [132, 142] width 105 height 21
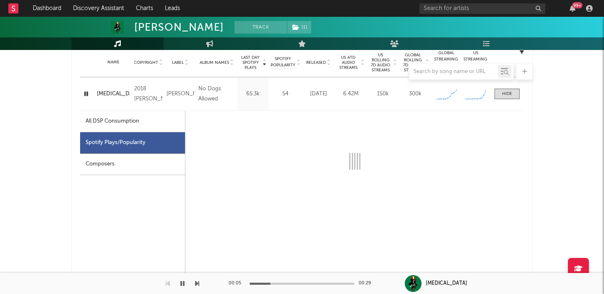
scroll to position [347, 0]
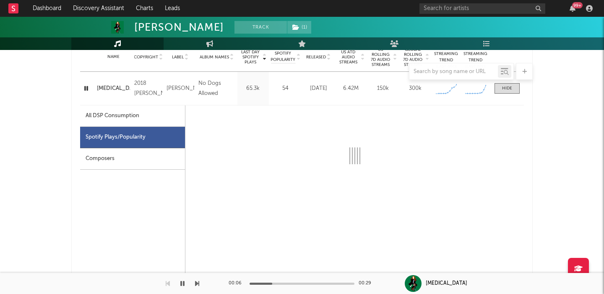
click at [126, 119] on div "All DSP Consumption" at bounding box center [113, 116] width 54 height 10
select select "6m"
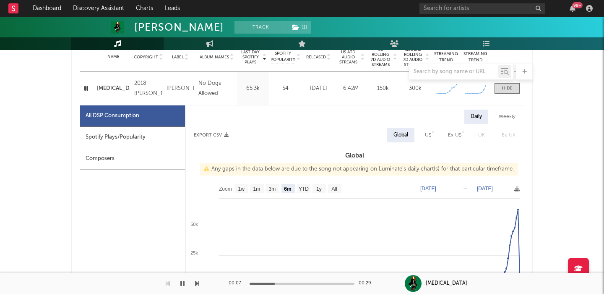
click at [418, 133] on span "US" at bounding box center [428, 135] width 23 height 14
click at [426, 140] on div "US" at bounding box center [428, 135] width 6 height 10
select select "6m"
click at [139, 131] on div "Spotify Plays/Popularity" at bounding box center [132, 137] width 105 height 21
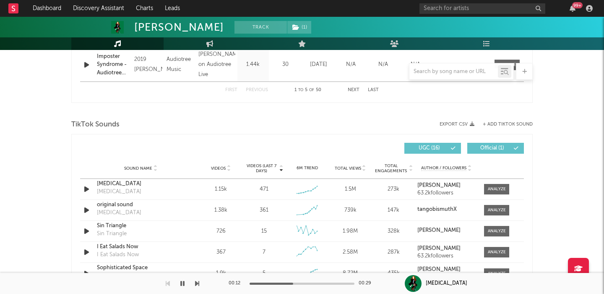
scroll to position [908, 0]
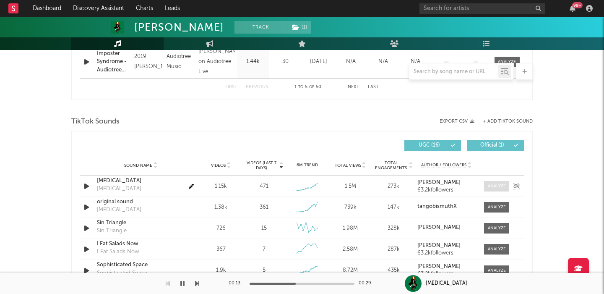
click at [504, 183] on div at bounding box center [497, 186] width 18 height 6
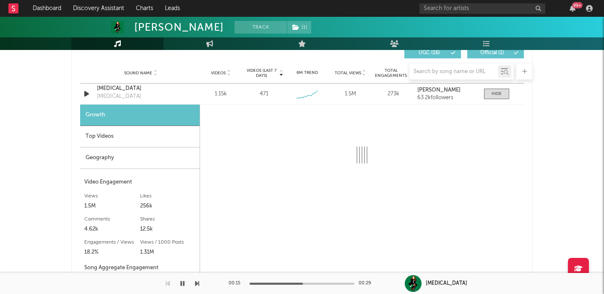
scroll to position [987, 0]
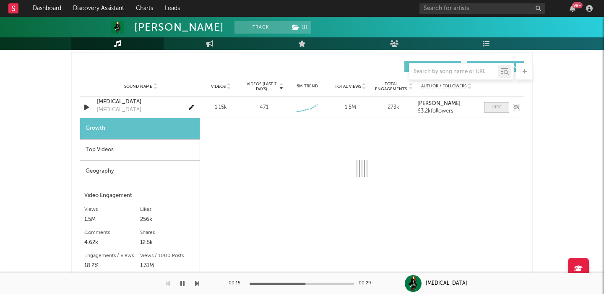
click at [495, 106] on div at bounding box center [497, 107] width 10 height 6
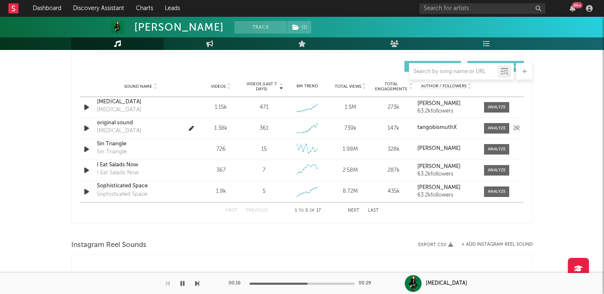
click at [497, 134] on div "Sound Name original sound Impostor Syndrome Videos 1.38k Videos (last 7 days) 3…" at bounding box center [302, 128] width 444 height 21
click at [494, 125] on div at bounding box center [497, 128] width 18 height 6
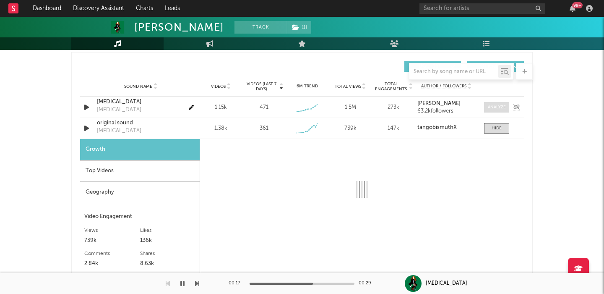
select select "1w"
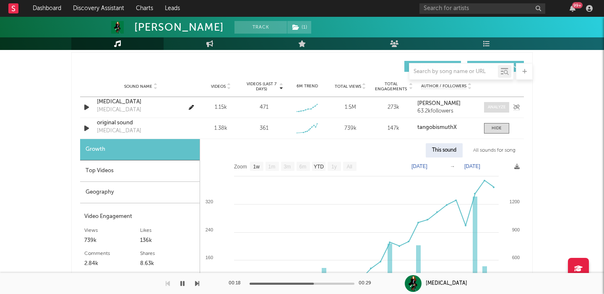
click at [493, 104] on div at bounding box center [497, 107] width 18 height 6
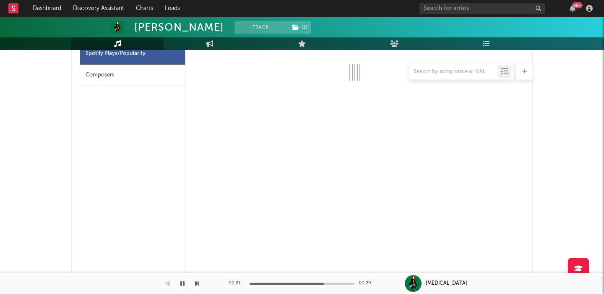
scroll to position [459, 0]
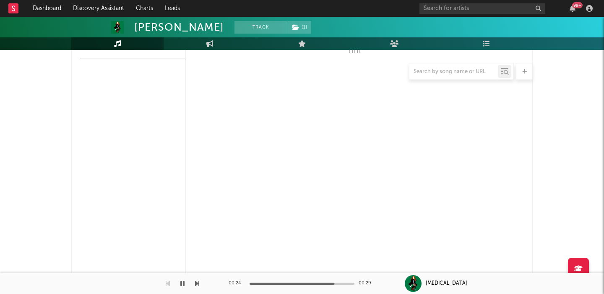
select select "6m"
select select "1w"
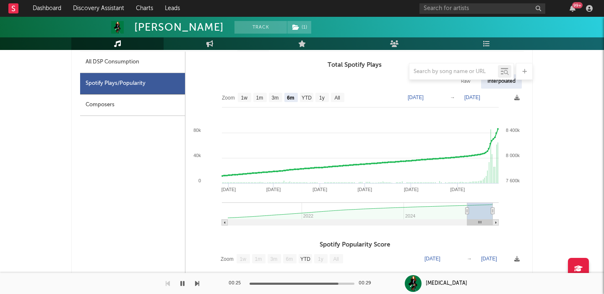
scroll to position [402, 0]
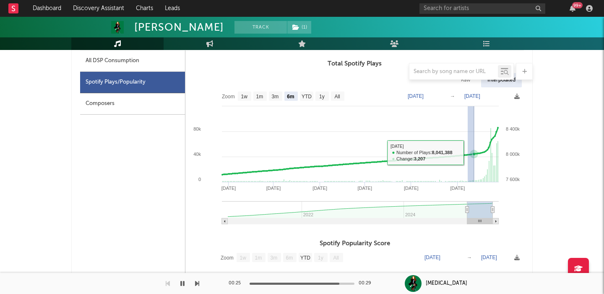
drag, startPoint x: 475, startPoint y: 152, endPoint x: 516, endPoint y: 152, distance: 41.5
click at [516, 152] on icon "Created with Highcharts 10.3.3 Apr '25 May '25 Jun '25 Jul '25 Aug '25 Sep '25 …" at bounding box center [354, 158] width 339 height 143
type input "2025-09-07"
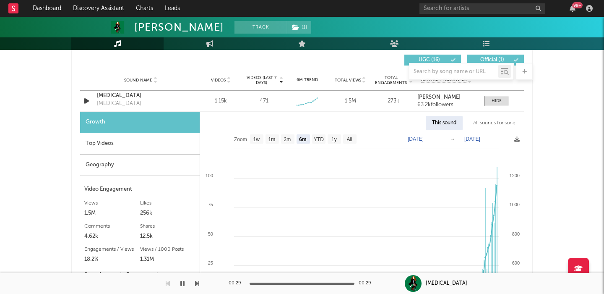
scroll to position [1027, 0]
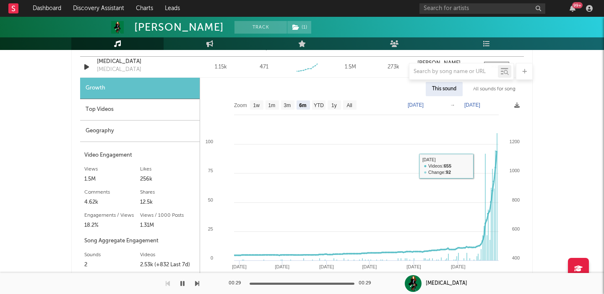
click at [588, 167] on div "Sidney Gish Track ( 1 ) United States | Singer/Songwriter Edit Track ( 1 ) Benc…" at bounding box center [302, 54] width 604 height 2129
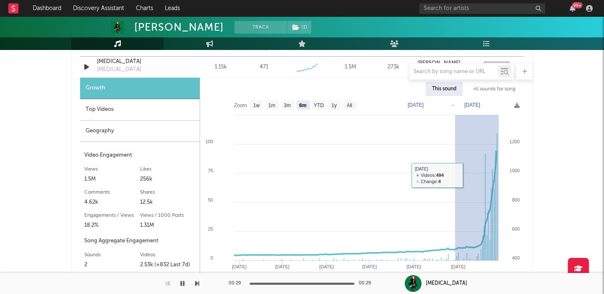
drag, startPoint x: 477, startPoint y: 175, endPoint x: 572, endPoint y: 175, distance: 94.8
click at [572, 175] on div "Sidney Gish Track ( 1 ) United States | Singer/Songwriter Edit Track ( 1 ) Benc…" at bounding box center [302, 54] width 604 height 2129
select select "1m"
type input "2025-08-29"
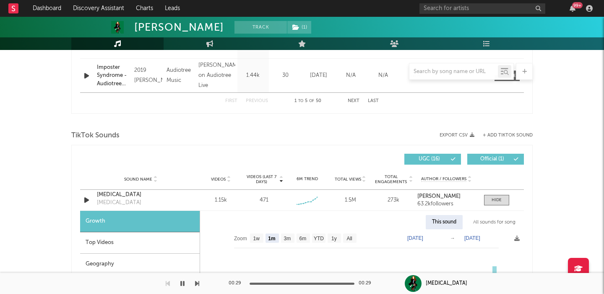
scroll to position [893, 0]
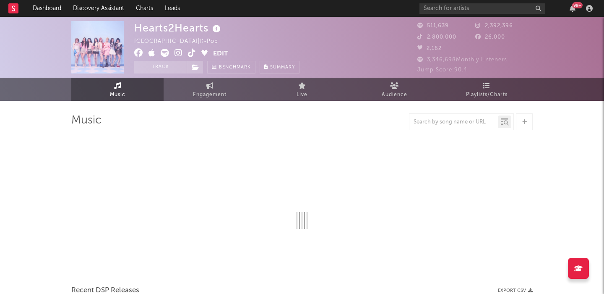
select select "6m"
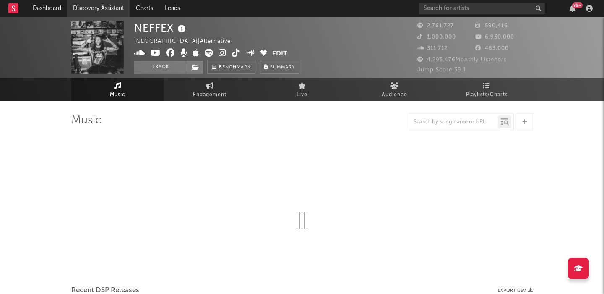
select select "6m"
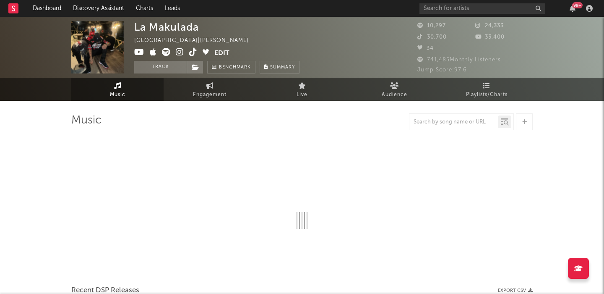
select select "1w"
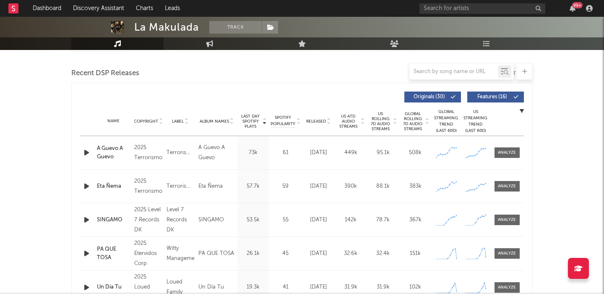
scroll to position [279, 0]
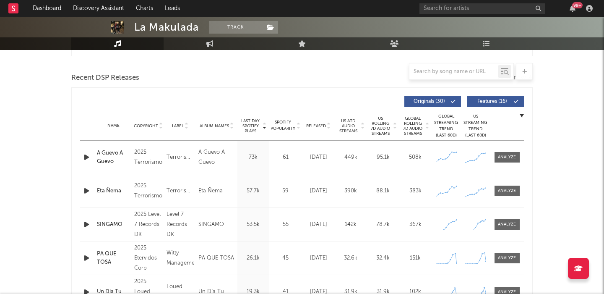
click at [511, 101] on span "Features ( 16 )" at bounding box center [492, 101] width 39 height 5
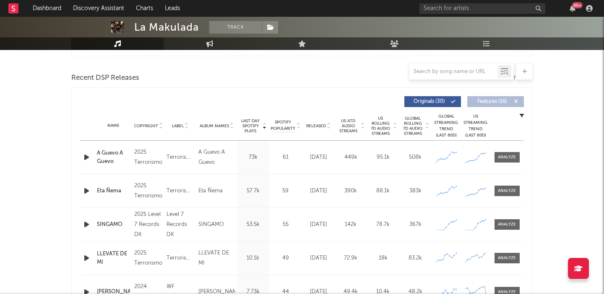
click at [314, 125] on span "Released" at bounding box center [316, 125] width 20 height 5
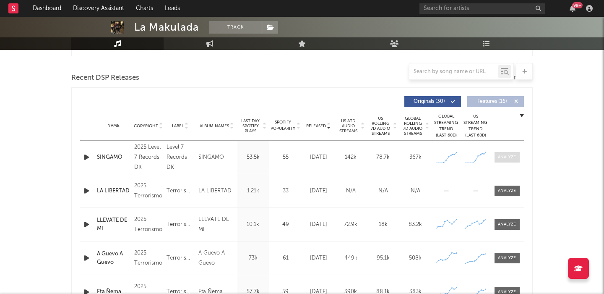
click at [509, 159] on div at bounding box center [507, 157] width 18 height 6
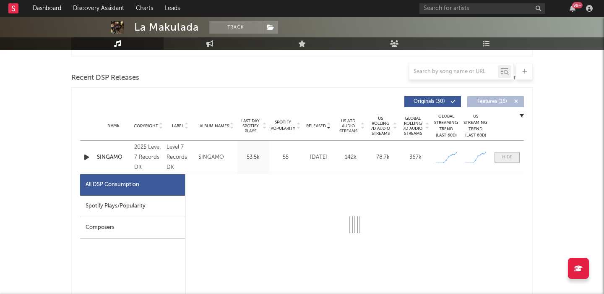
select select "1w"
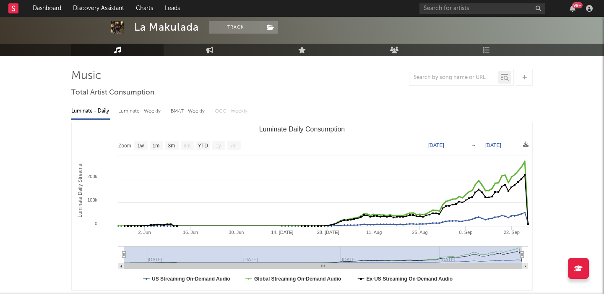
scroll to position [0, 0]
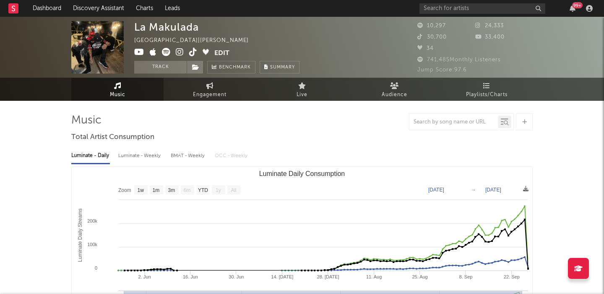
click at [161, 27] on div "La Makulada" at bounding box center [166, 27] width 65 height 12
copy div "La Makulada"
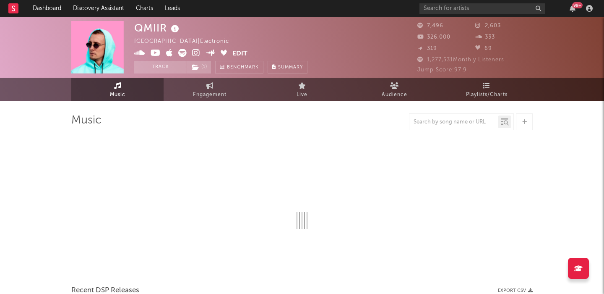
select select "6m"
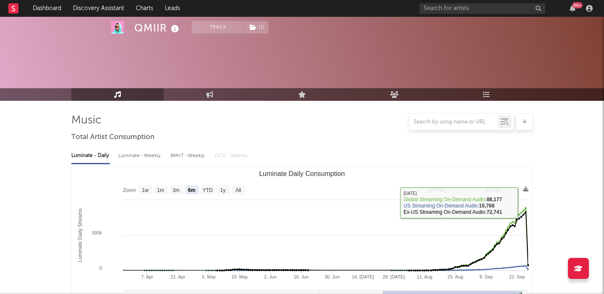
scroll to position [269, 0]
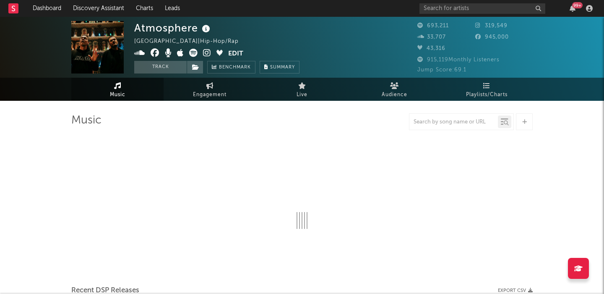
select select "6m"
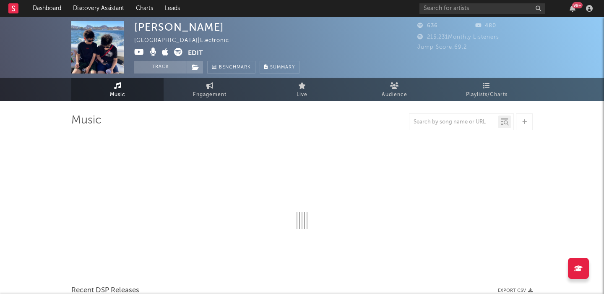
select select "6m"
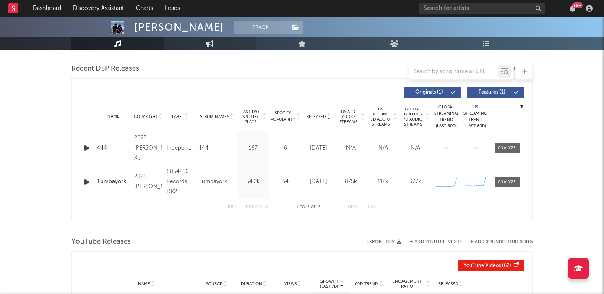
scroll to position [284, 0]
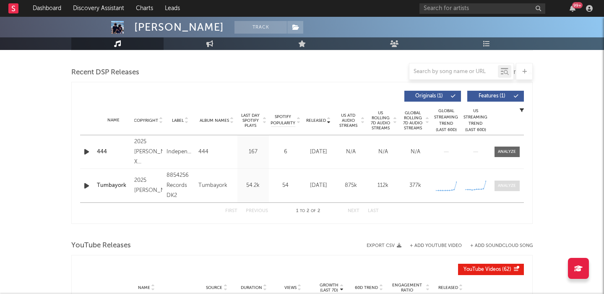
click at [507, 188] on div at bounding box center [507, 186] width 18 height 6
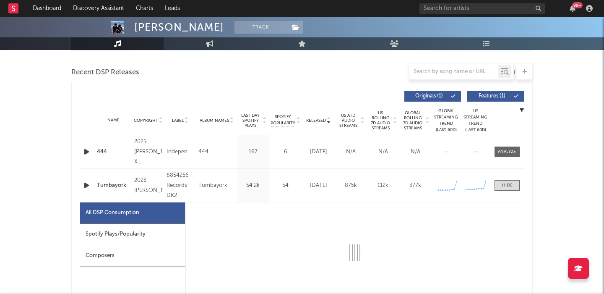
click at [109, 241] on div "Spotify Plays/Popularity" at bounding box center [132, 234] width 105 height 21
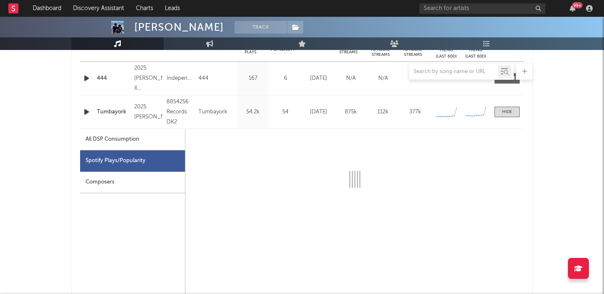
select select "6m"
select select "1w"
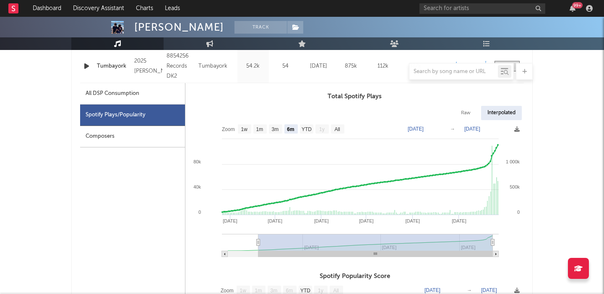
scroll to position [404, 0]
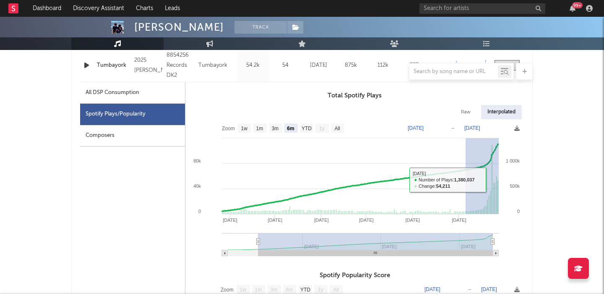
drag, startPoint x: 466, startPoint y: 180, endPoint x: 545, endPoint y: 179, distance: 79.3
click at [545, 179] on div "[PERSON_NAME] Track [GEOGRAPHIC_DATA] | Electronic Edit Track Benchmark Summary…" at bounding box center [302, 199] width 604 height 1172
type input "[DATE]"
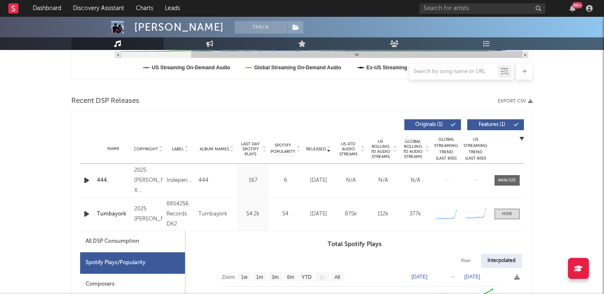
scroll to position [334, 0]
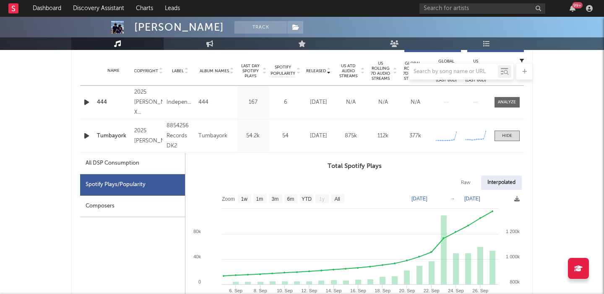
click at [85, 136] on icon "button" at bounding box center [86, 136] width 9 height 10
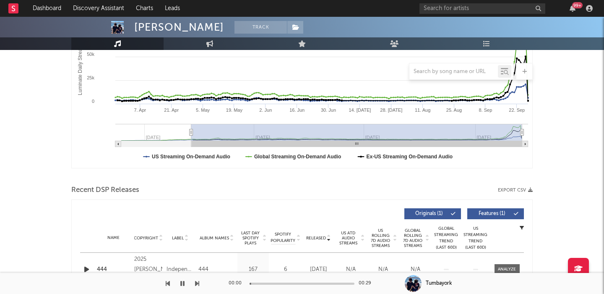
scroll to position [0, 0]
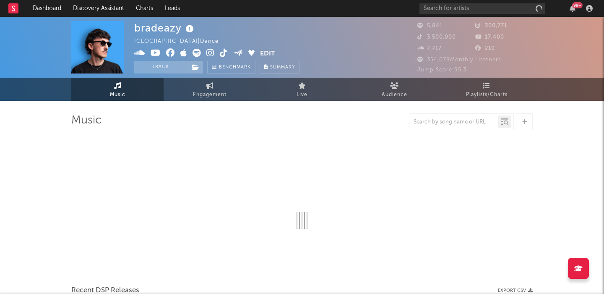
select select "6m"
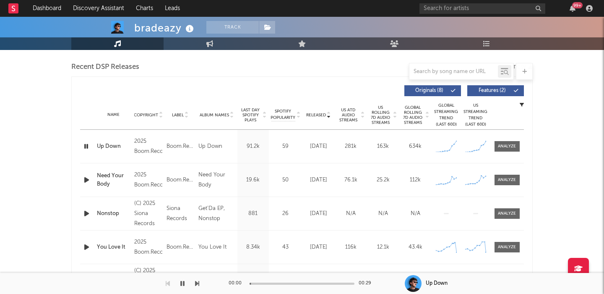
scroll to position [286, 0]
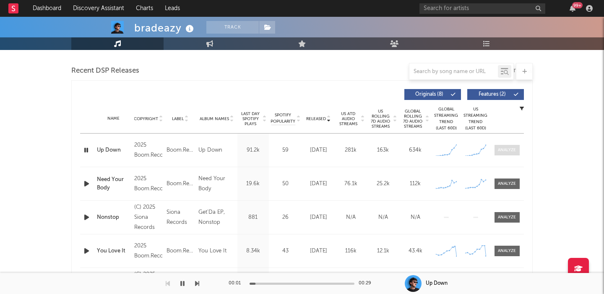
click at [507, 146] on span at bounding box center [507, 150] width 25 height 10
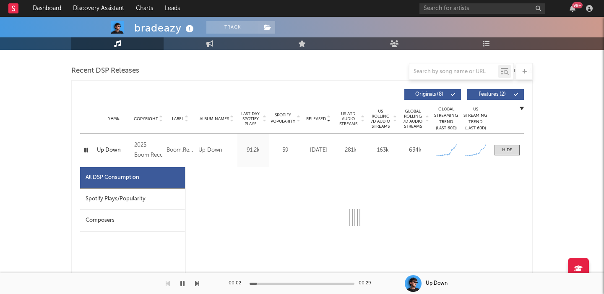
select select "1w"
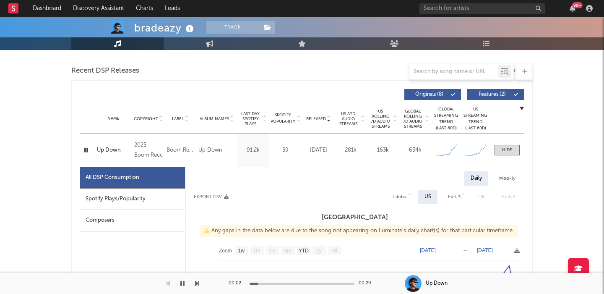
click at [487, 92] on span "Features ( 2 )" at bounding box center [492, 94] width 39 height 5
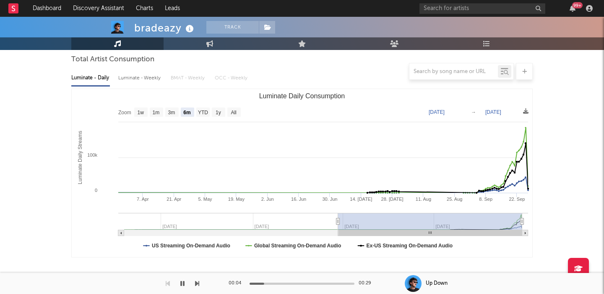
scroll to position [27, 0]
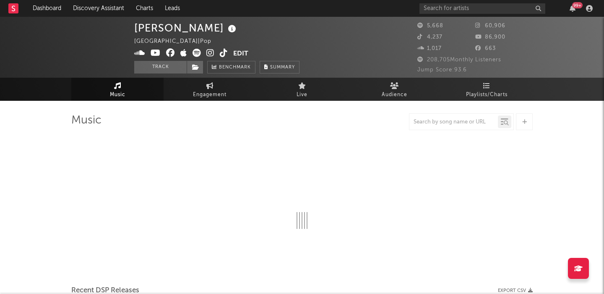
select select "6m"
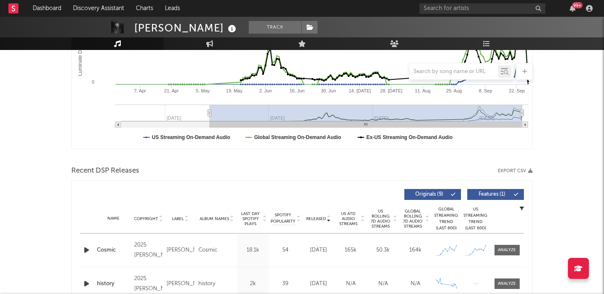
scroll to position [242, 0]
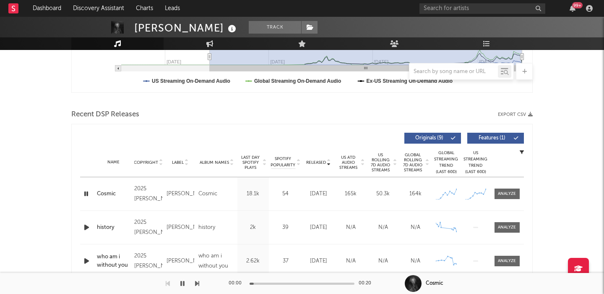
click at [378, 157] on span "US Rolling 7D Audio Streams" at bounding box center [380, 162] width 23 height 20
click at [496, 131] on div "US Rolling 7D Audio Streams Copyright Label Album Names Last Day Spotify Plays …" at bounding box center [302, 137] width 444 height 19
click at [496, 141] on button "Features ( 1 )" at bounding box center [495, 138] width 57 height 11
click at [512, 191] on div at bounding box center [507, 194] width 18 height 6
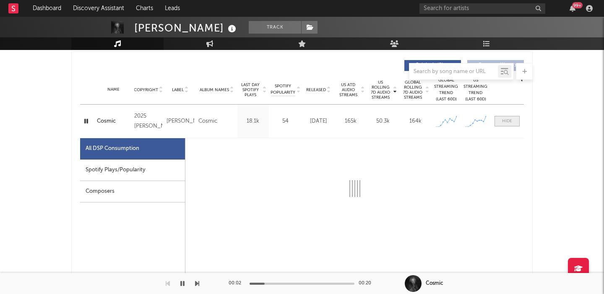
scroll to position [441, 0]
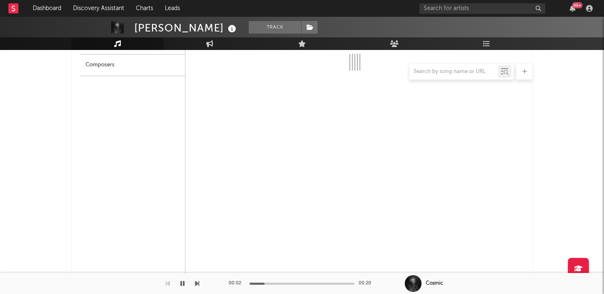
select select "1w"
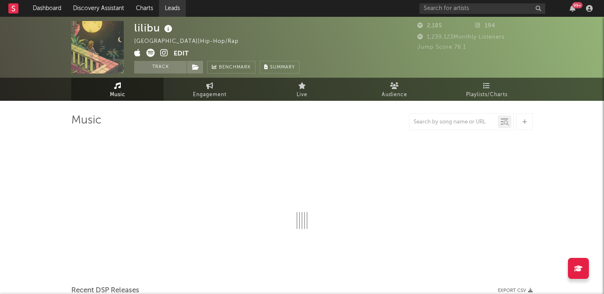
select select "6m"
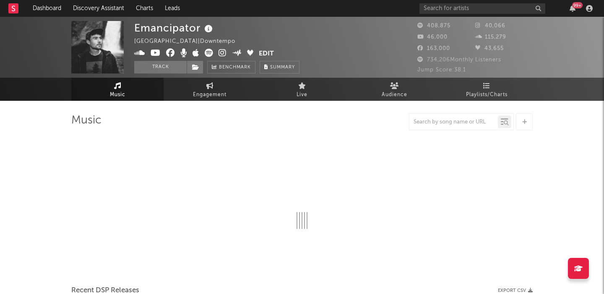
select select "6m"
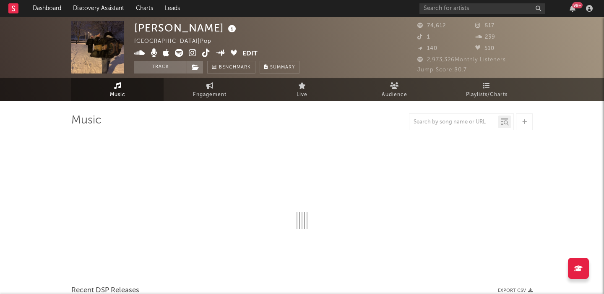
select select "6m"
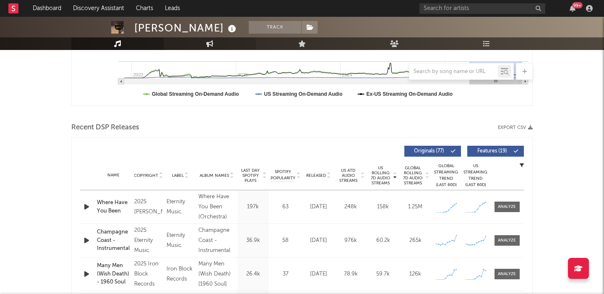
scroll to position [278, 0]
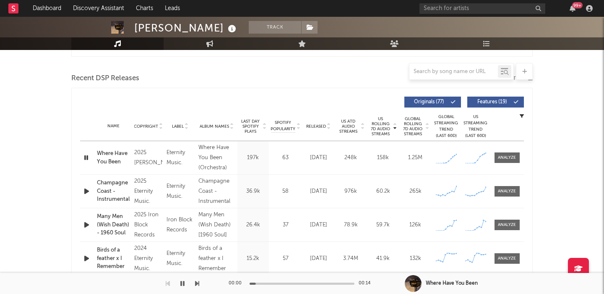
click at [317, 123] on div "Name Copyright Label Album Names Composer Names 7 Day Spotify Plays Last Day Sp…" at bounding box center [302, 126] width 444 height 29
click at [321, 125] on span "Released" at bounding box center [316, 126] width 20 height 5
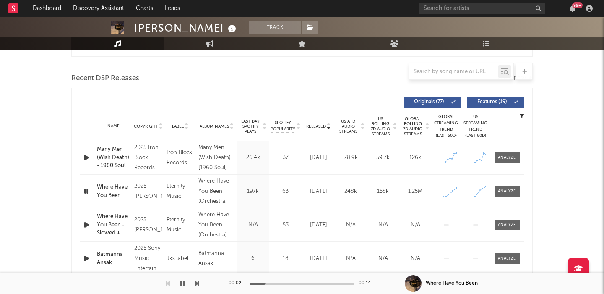
click at [483, 100] on span "Features ( 19 )" at bounding box center [492, 101] width 39 height 5
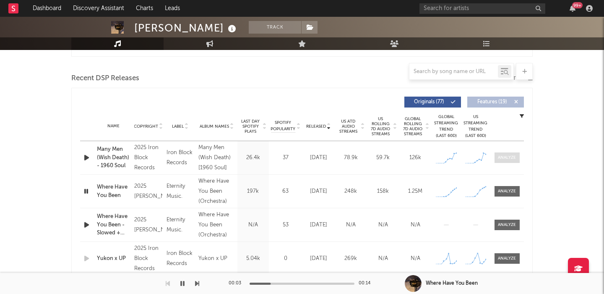
click at [501, 160] on div at bounding box center [507, 157] width 18 height 6
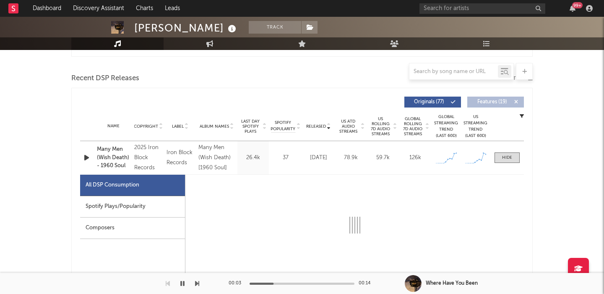
select select "1w"
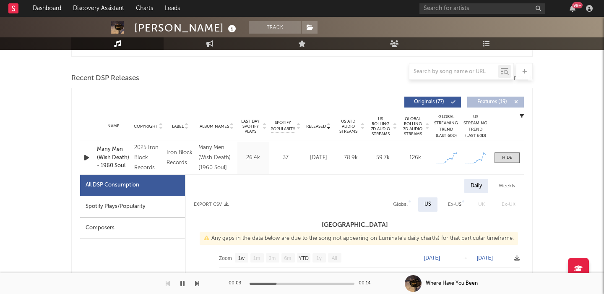
scroll to position [344, 0]
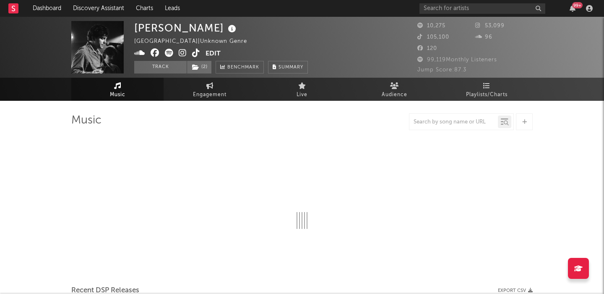
select select "6m"
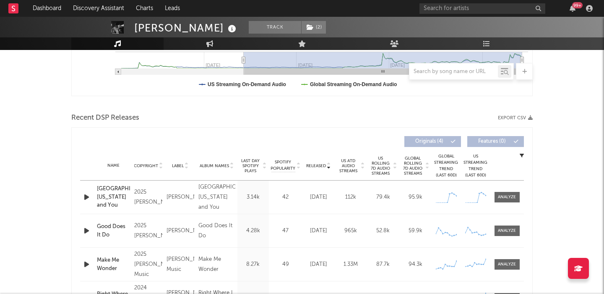
scroll to position [11, 0]
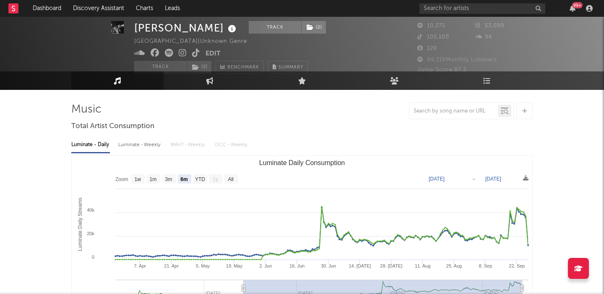
click at [147, 144] on div "Luminate - Weekly" at bounding box center [140, 145] width 44 height 14
select select "6m"
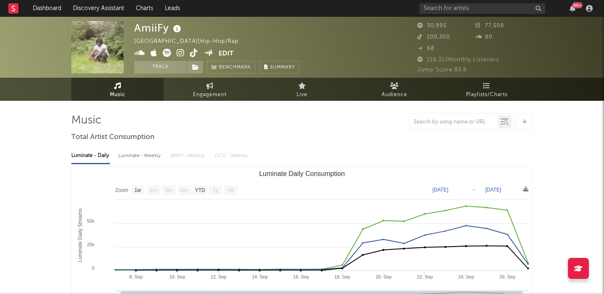
select select "1w"
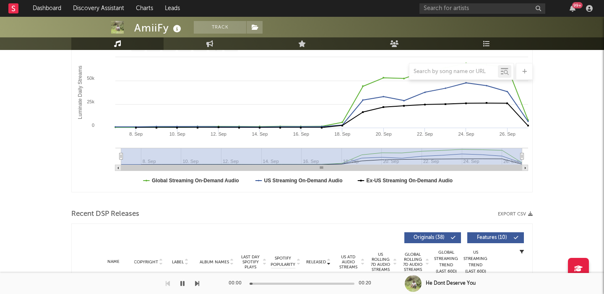
scroll to position [57, 0]
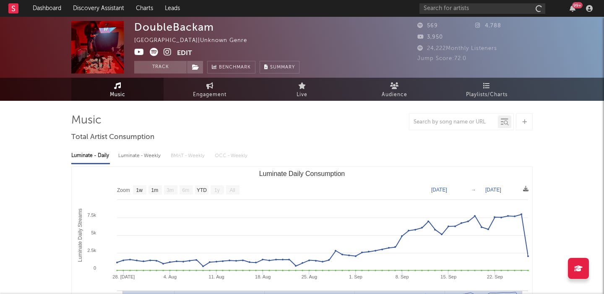
select select "1w"
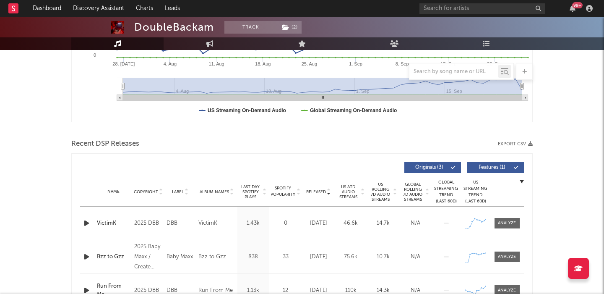
scroll to position [240, 0]
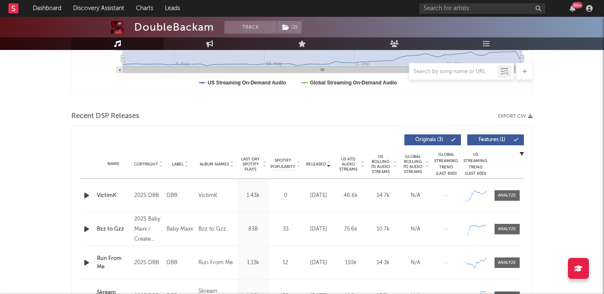
click at [84, 192] on icon "button" at bounding box center [86, 195] width 9 height 10
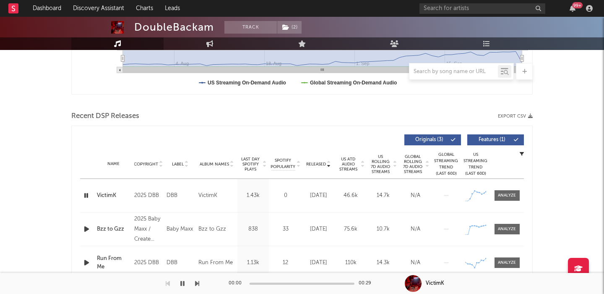
scroll to position [0, 0]
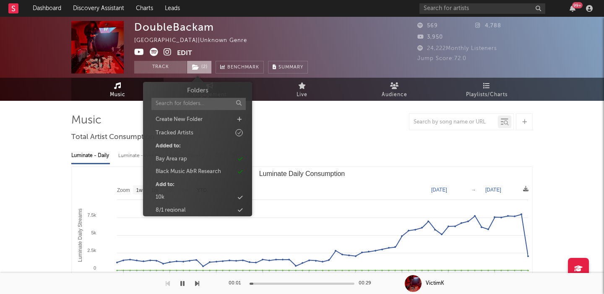
click at [199, 65] on span "( 2 )" at bounding box center [199, 67] width 25 height 13
click at [201, 67] on span "( 2 )" at bounding box center [199, 67] width 25 height 13
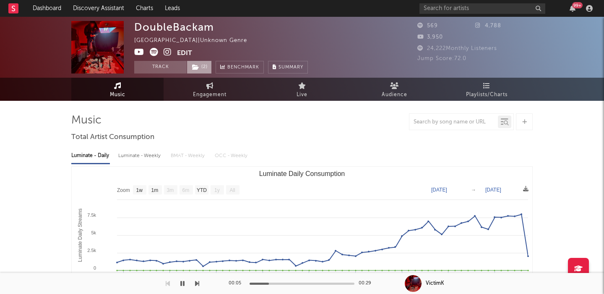
click at [201, 67] on span "( 2 )" at bounding box center [199, 67] width 25 height 13
click at [139, 152] on div "Luminate - Weekly" at bounding box center [140, 156] width 44 height 14
select select "1w"
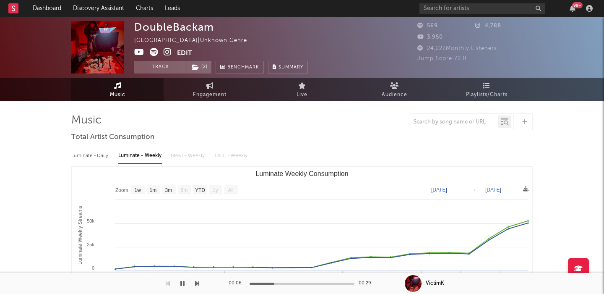
click at [235, 188] on rect "Luminate Weekly Consumption" at bounding box center [231, 189] width 13 height 9
click at [202, 94] on span "Engagement" at bounding box center [210, 95] width 34 height 10
select select "1w"
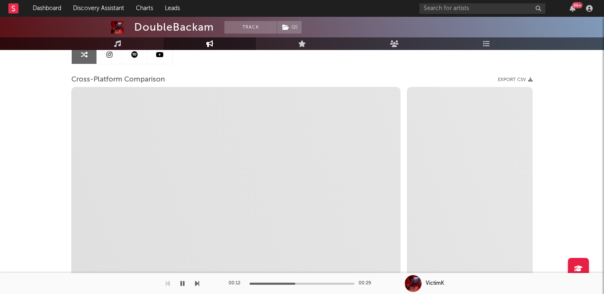
scroll to position [85, 0]
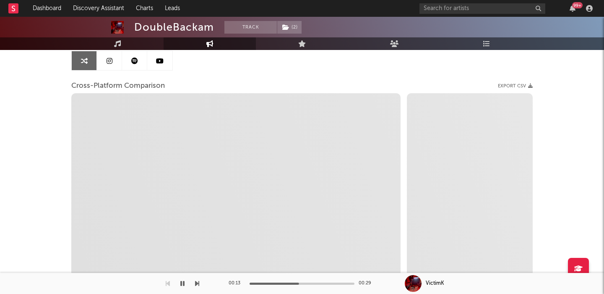
click at [101, 63] on link at bounding box center [109, 60] width 25 height 19
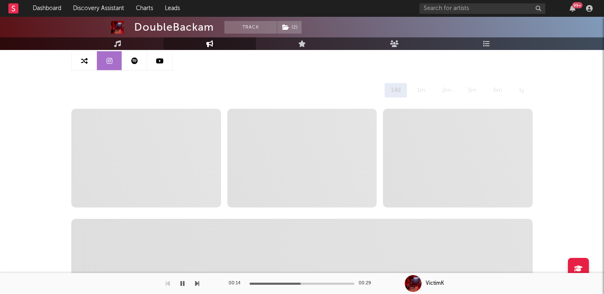
select select "1w"
click at [78, 65] on link at bounding box center [84, 60] width 25 height 19
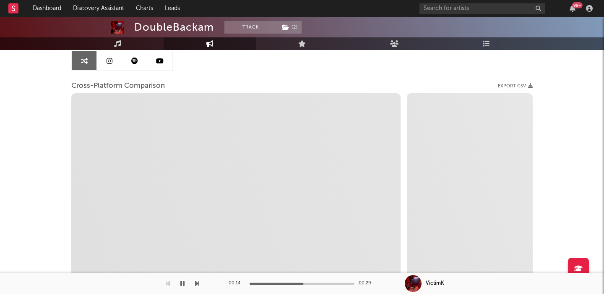
select select "1w"
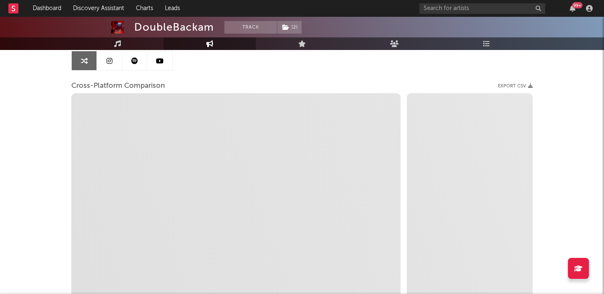
select select "1m"
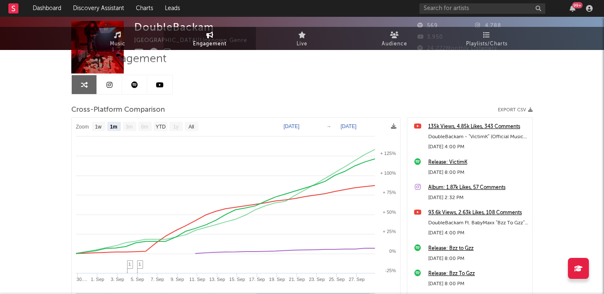
scroll to position [71, 0]
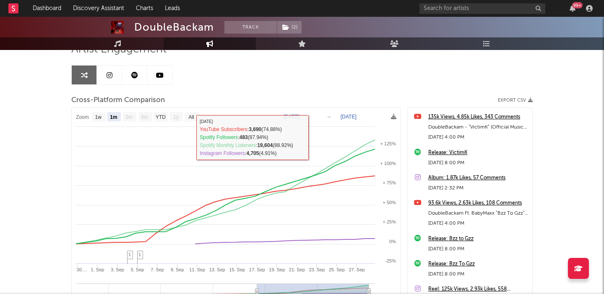
click at [110, 81] on link at bounding box center [109, 74] width 25 height 19
select select "1w"
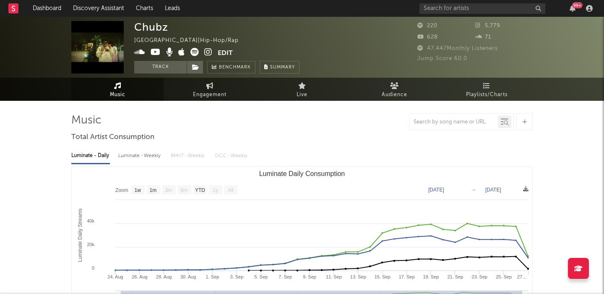
select select "1w"
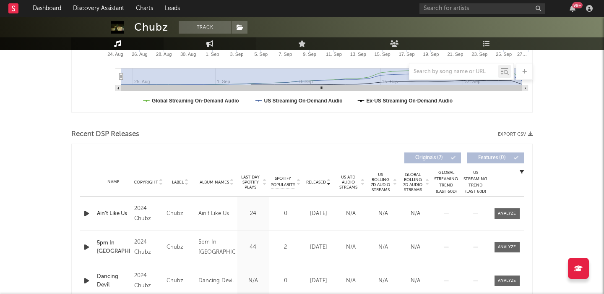
scroll to position [247, 0]
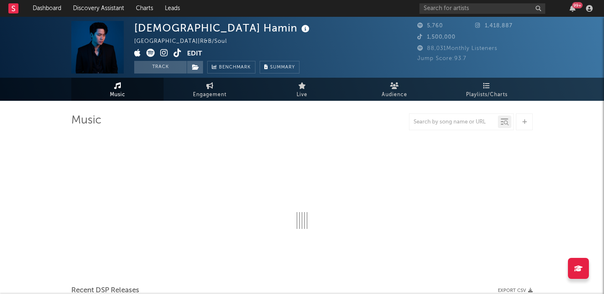
select select "1w"
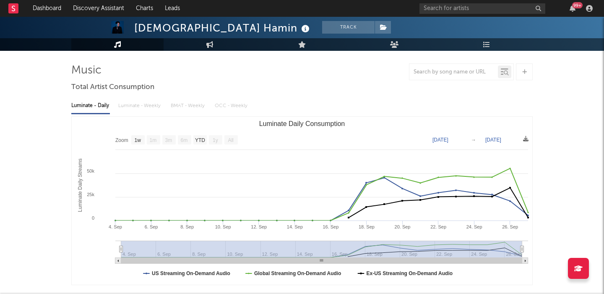
scroll to position [206, 0]
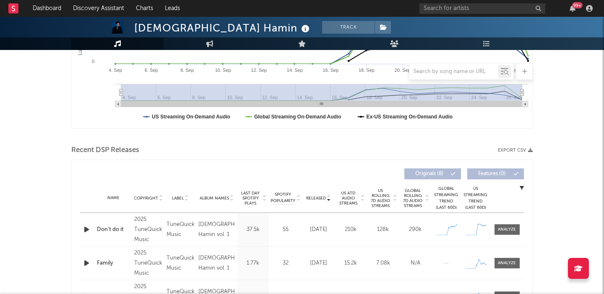
click at [86, 231] on icon "button" at bounding box center [86, 229] width 9 height 10
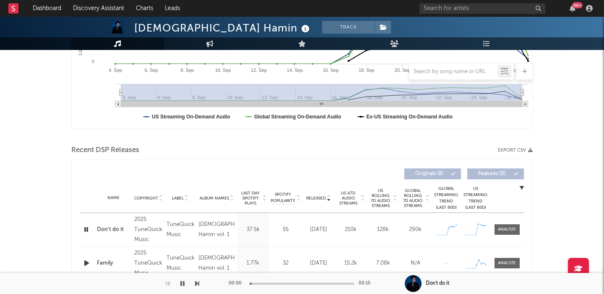
click at [392, 205] on div at bounding box center [394, 198] width 5 height 20
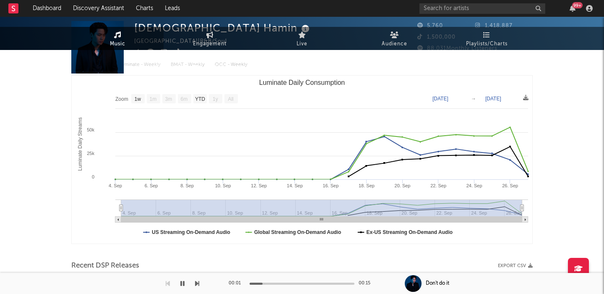
scroll to position [0, 0]
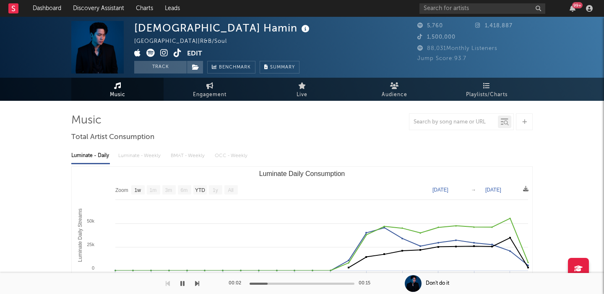
click at [300, 30] on icon at bounding box center [306, 29] width 12 height 12
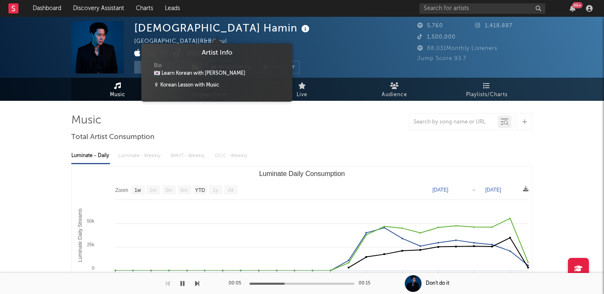
click at [300, 30] on icon at bounding box center [306, 29] width 12 height 12
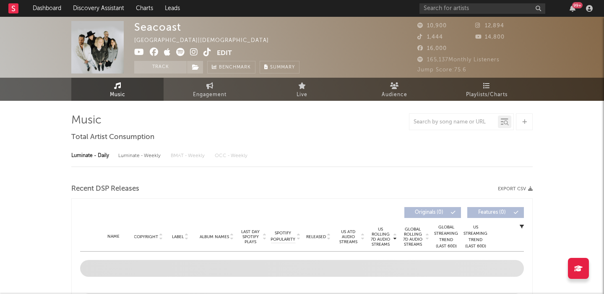
select select "6m"
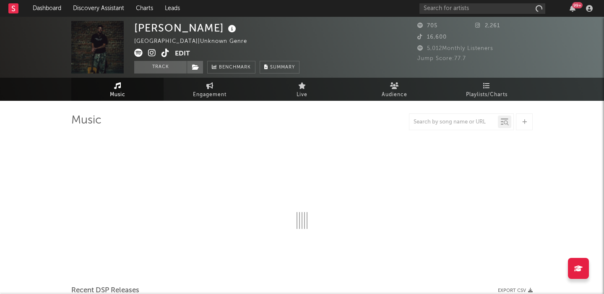
select select "1w"
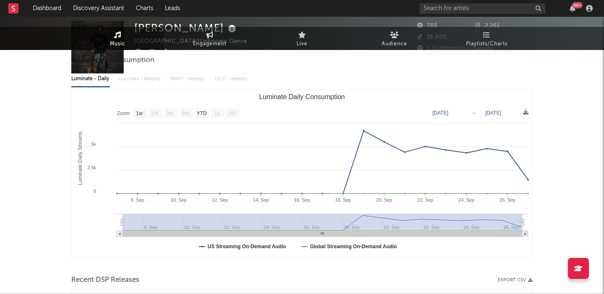
scroll to position [269, 0]
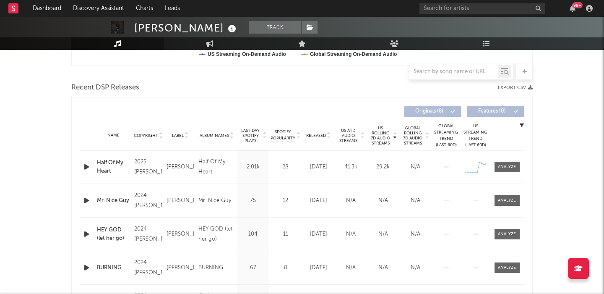
click at [87, 159] on div "Name Half Of My Heart Copyright 2025 [PERSON_NAME] Label [PERSON_NAME] Album Na…" at bounding box center [302, 166] width 444 height 33
click at [85, 166] on icon "button" at bounding box center [86, 167] width 9 height 10
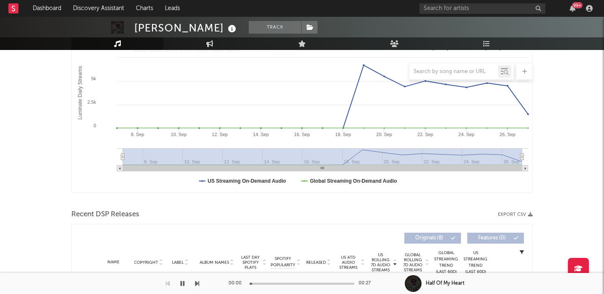
scroll to position [0, 0]
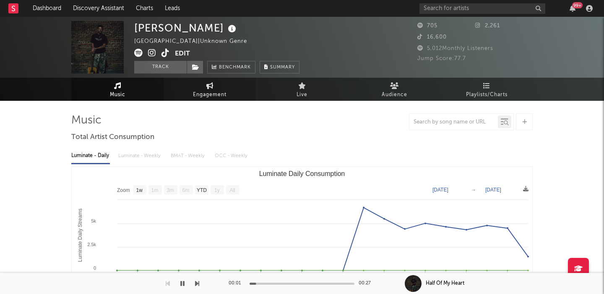
click at [202, 96] on span "Engagement" at bounding box center [210, 95] width 34 height 10
select select "1w"
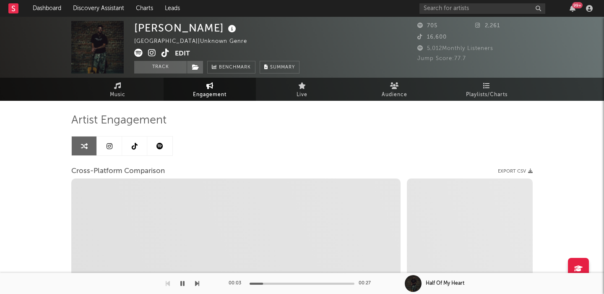
select select "1m"
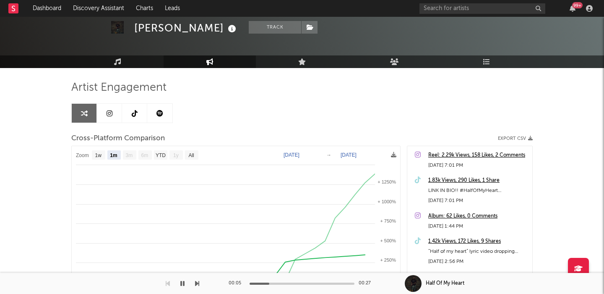
scroll to position [43, 0]
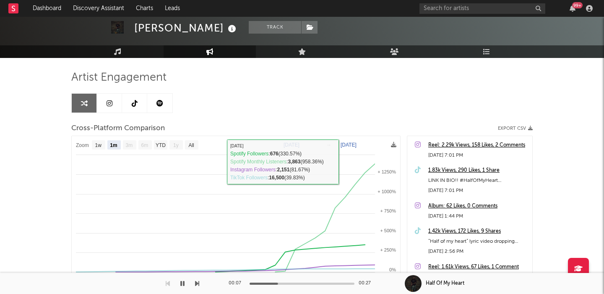
click at [104, 109] on link at bounding box center [109, 103] width 25 height 19
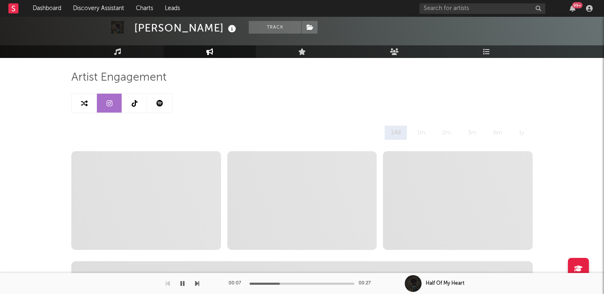
select select "1w"
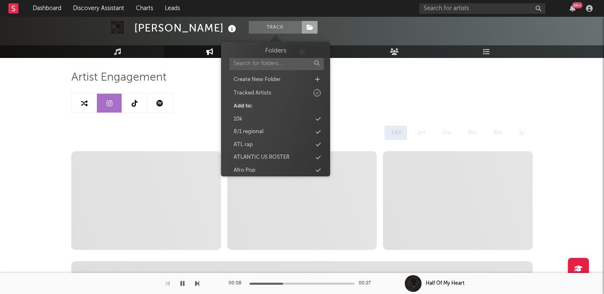
click at [301, 31] on span at bounding box center [309, 27] width 17 height 13
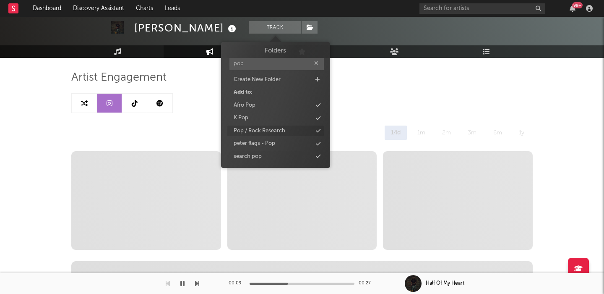
type input "pop"
click at [262, 130] on div "Pop / Rock Research" at bounding box center [260, 131] width 52 height 8
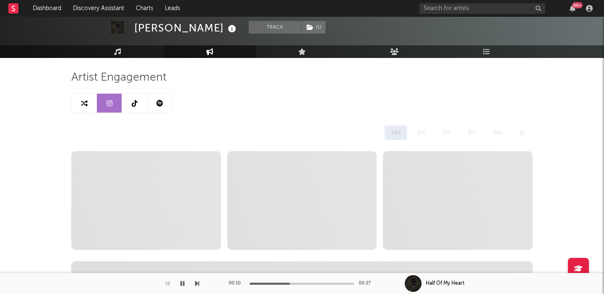
click at [99, 133] on div "14d 1m 2m 3m 6m 1y" at bounding box center [302, 132] width 462 height 14
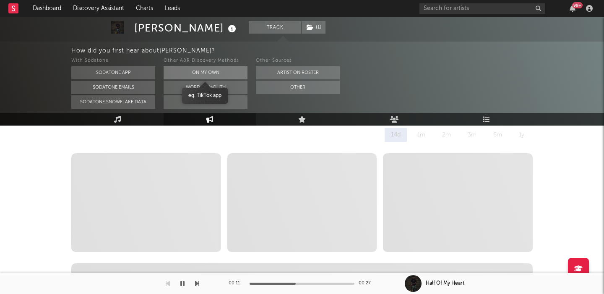
click at [214, 76] on button "On My Own" at bounding box center [206, 72] width 84 height 13
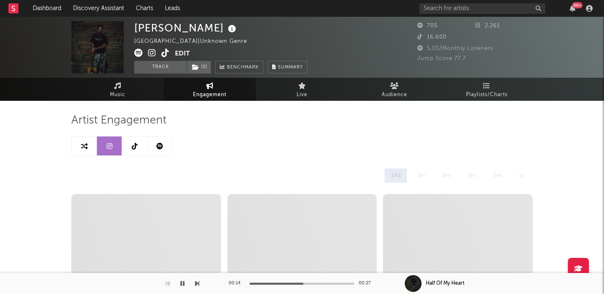
click at [84, 151] on link at bounding box center [84, 145] width 25 height 19
select select "1m"
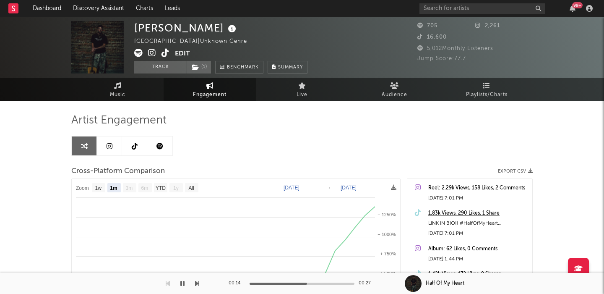
click at [152, 52] on icon at bounding box center [152, 53] width 8 height 8
click at [165, 52] on icon at bounding box center [166, 53] width 8 height 8
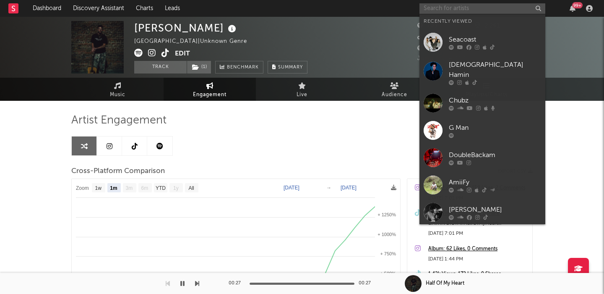
click at [441, 10] on input "text" at bounding box center [483, 8] width 126 height 10
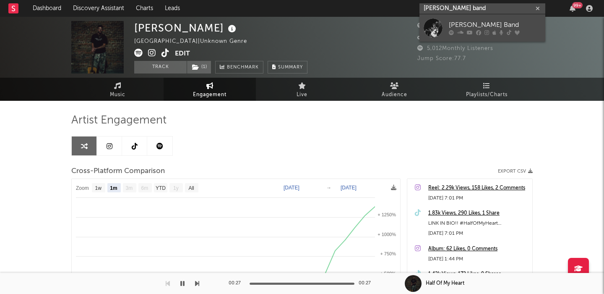
type input "logan ryan band"
click at [463, 23] on div "[PERSON_NAME] Band" at bounding box center [495, 25] width 92 height 10
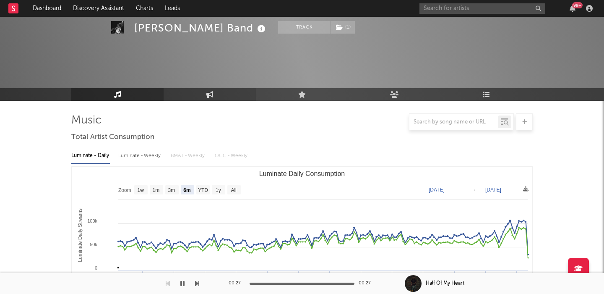
select select "6m"
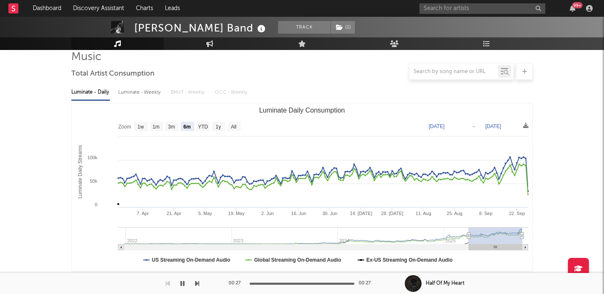
scroll to position [58, 0]
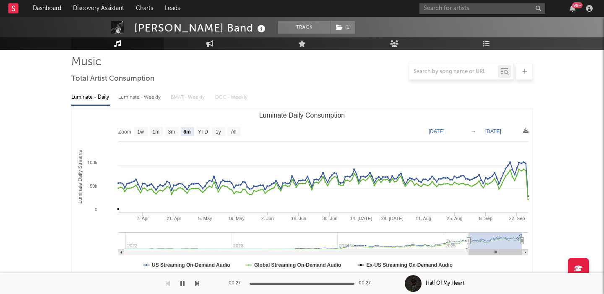
click at [148, 98] on div "Luminate - Weekly" at bounding box center [140, 97] width 44 height 14
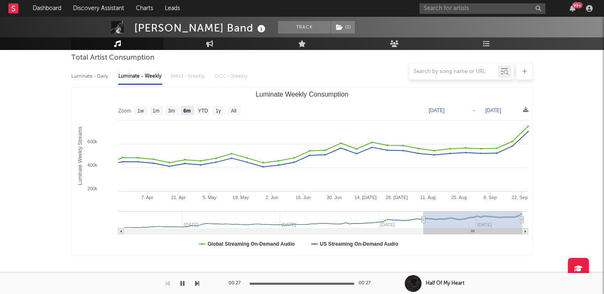
scroll to position [87, 0]
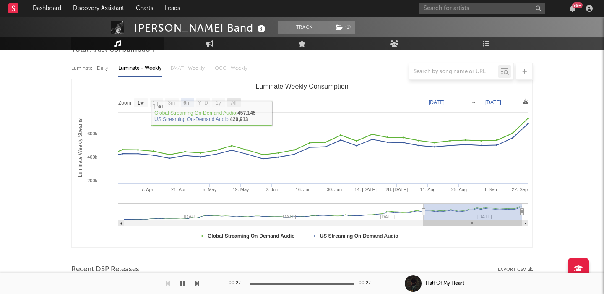
click at [236, 103] on text "All" at bounding box center [233, 103] width 5 height 6
select select "All"
type input "2023-09-14"
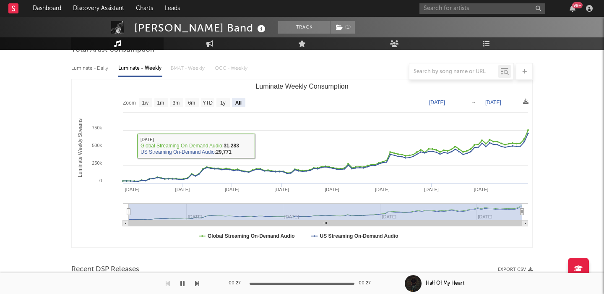
scroll to position [254, 0]
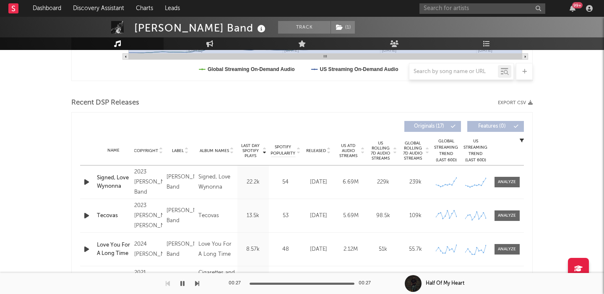
click at [323, 149] on span "Released" at bounding box center [316, 150] width 20 height 5
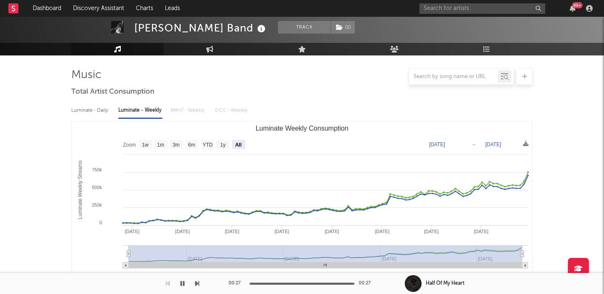
scroll to position [0, 0]
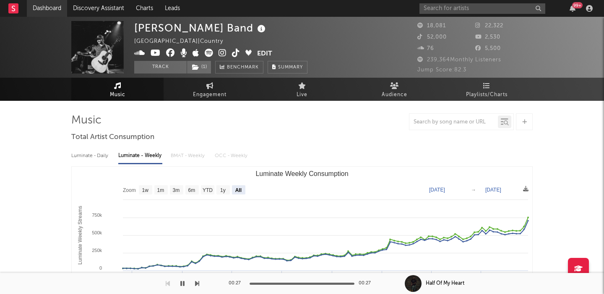
click at [55, 8] on link "Dashboard" at bounding box center [47, 8] width 40 height 17
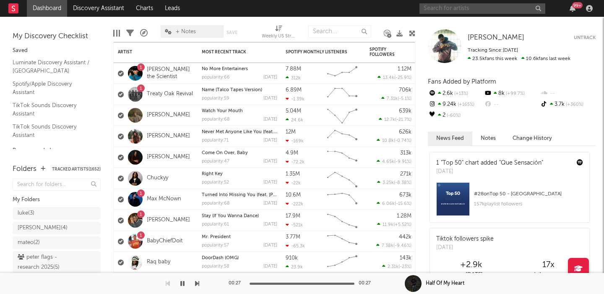
click at [453, 5] on input "text" at bounding box center [483, 8] width 126 height 10
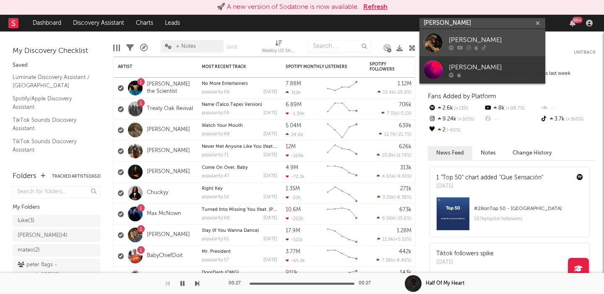
type input "colton bowlin"
click at [497, 40] on div "[PERSON_NAME]" at bounding box center [495, 40] width 92 height 10
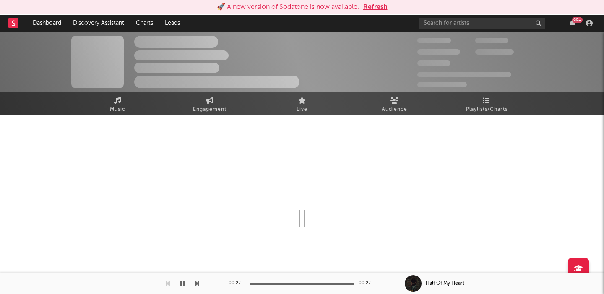
select select "6m"
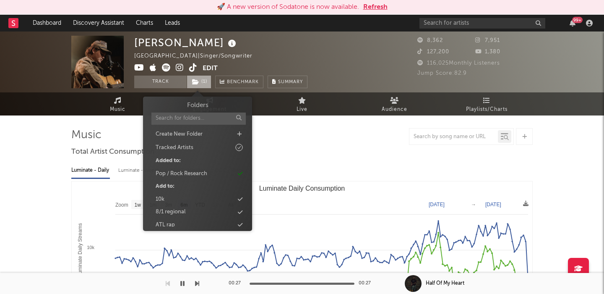
click at [204, 81] on span "( 1 )" at bounding box center [199, 82] width 25 height 13
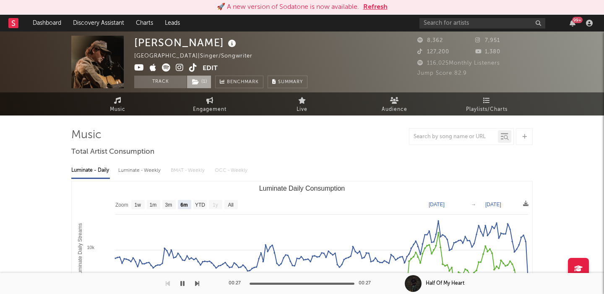
click at [204, 81] on span "( 1 )" at bounding box center [199, 82] width 25 height 13
click at [150, 172] on div "Luminate - Weekly" at bounding box center [140, 170] width 44 height 14
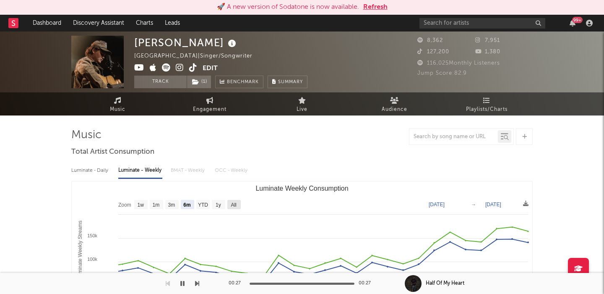
click at [231, 206] on text "All" at bounding box center [233, 205] width 5 height 6
select select "All"
type input "2024-05-02"
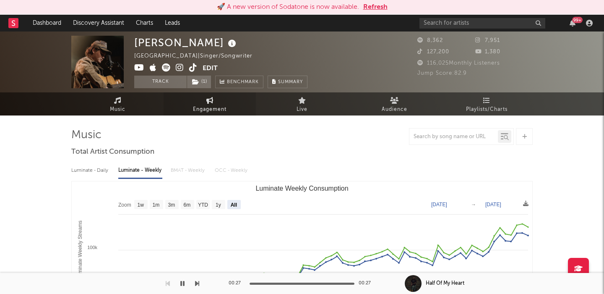
click at [212, 102] on icon at bounding box center [209, 100] width 7 height 7
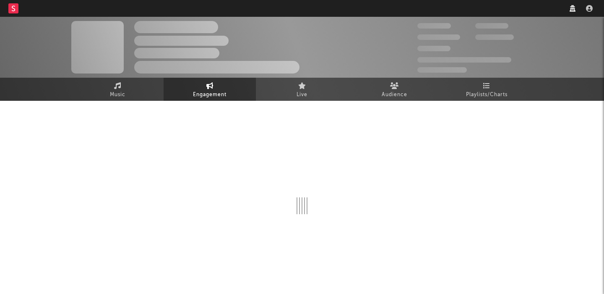
select select "1w"
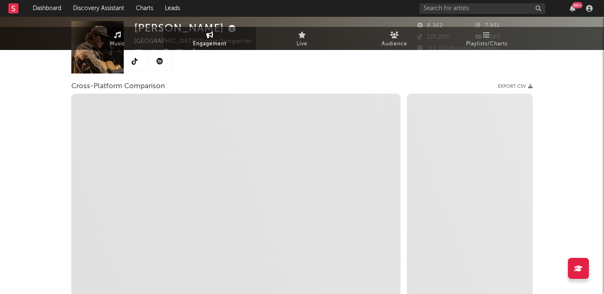
select select "1m"
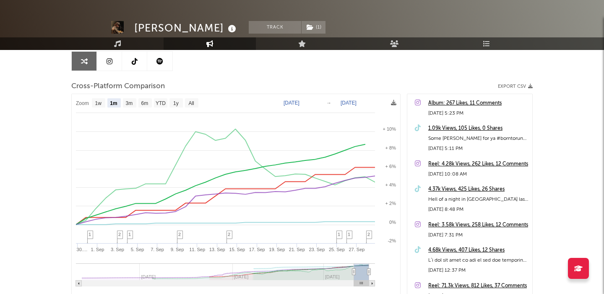
scroll to position [104, 0]
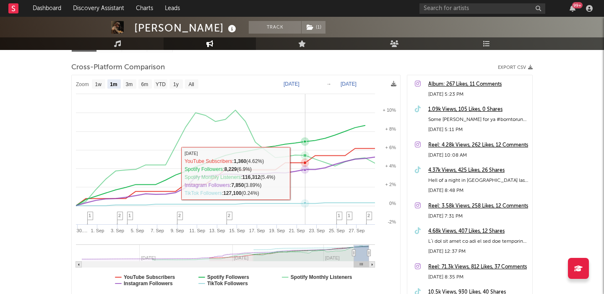
select select "1m"
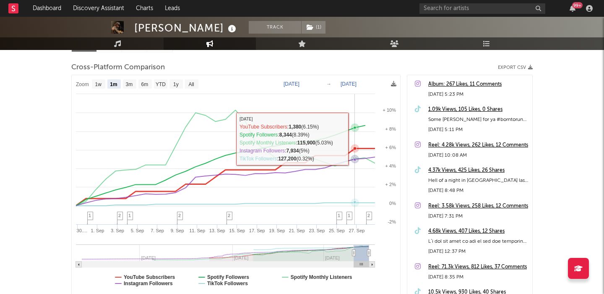
scroll to position [0, 0]
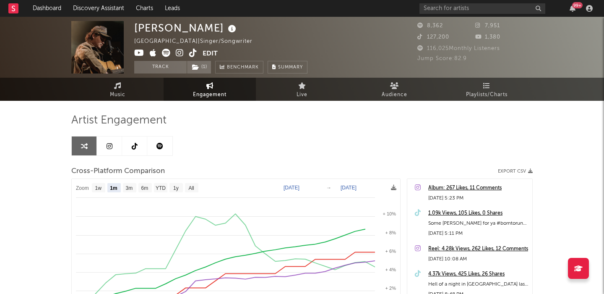
click at [180, 53] on icon at bounding box center [180, 53] width 8 height 8
click at [108, 94] on link "Music" at bounding box center [117, 89] width 92 height 23
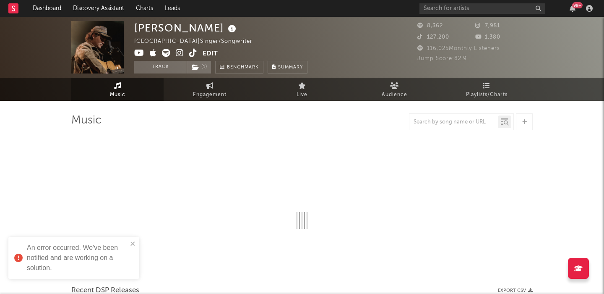
select select "6m"
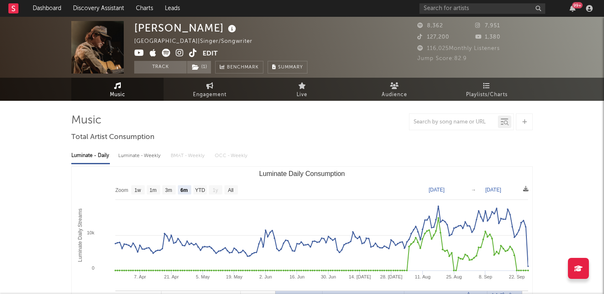
click at [194, 54] on icon at bounding box center [193, 53] width 8 height 8
click at [48, 6] on link "Dashboard" at bounding box center [47, 8] width 40 height 17
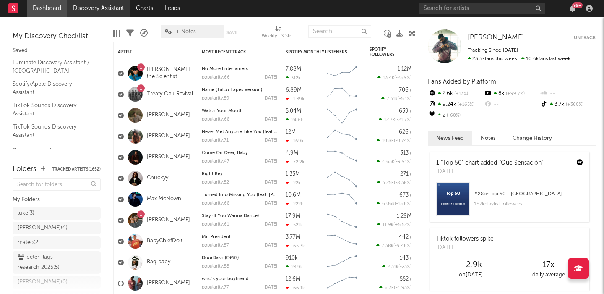
click at [93, 5] on link "Discovery Assistant" at bounding box center [98, 8] width 63 height 17
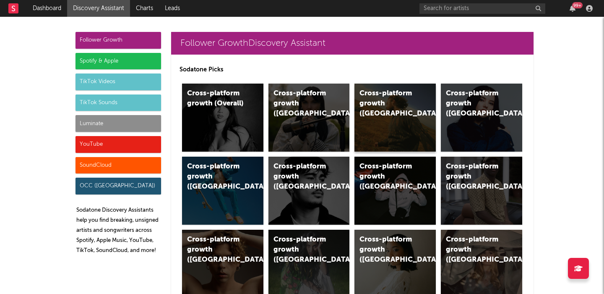
click at [394, 118] on div "Cross-platform growth ([GEOGRAPHIC_DATA])" at bounding box center [395, 118] width 81 height 68
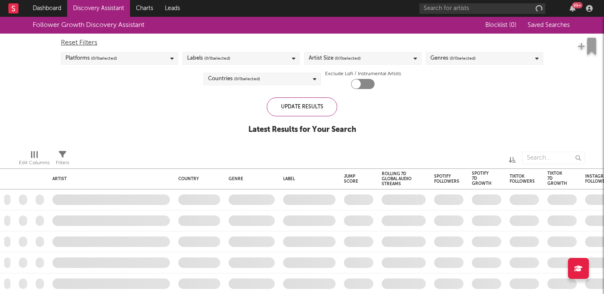
checkbox input "true"
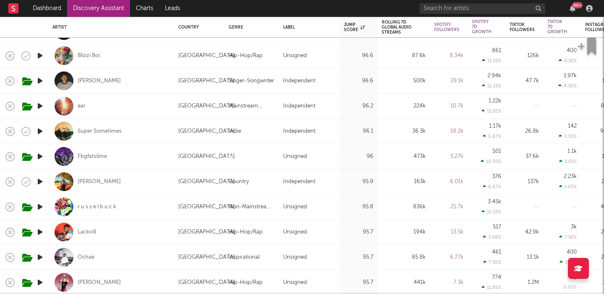
click at [158, 106] on div "ear" at bounding box center [110, 106] width 117 height 25
select select "1w"
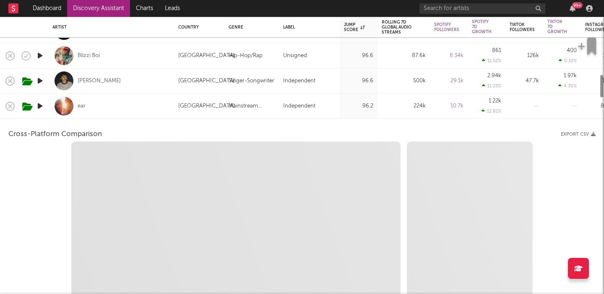
select select "1w"
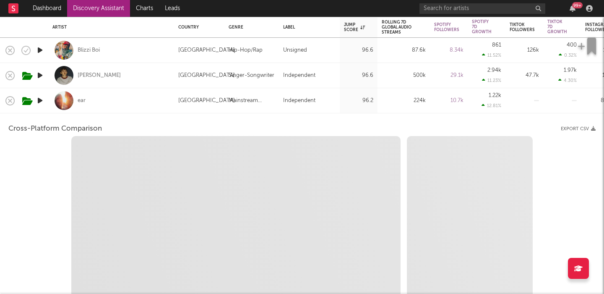
click at [149, 103] on div "ear" at bounding box center [110, 100] width 117 height 25
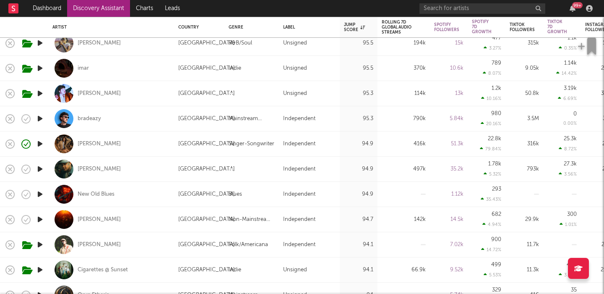
click at [133, 217] on div "[PERSON_NAME]" at bounding box center [110, 219] width 117 height 25
select select "1w"
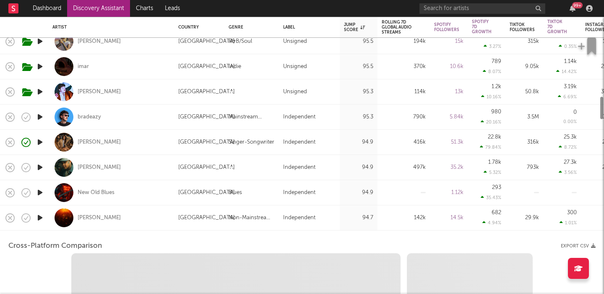
select select "6m"
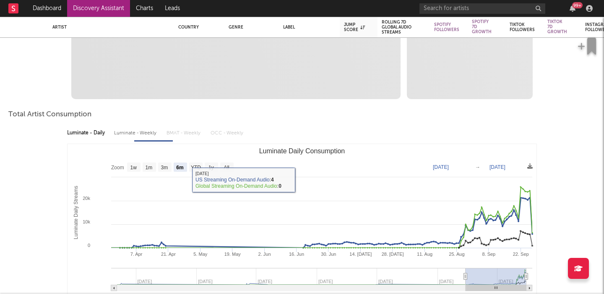
select select "1m"
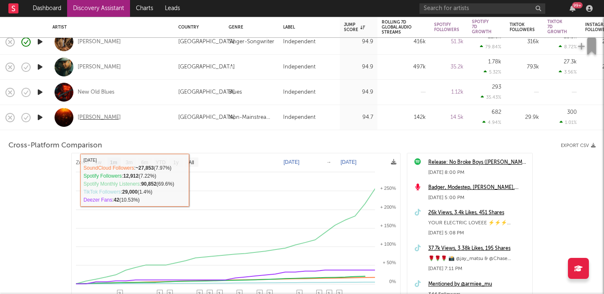
click at [86, 116] on div "[PERSON_NAME]" at bounding box center [99, 118] width 43 height 8
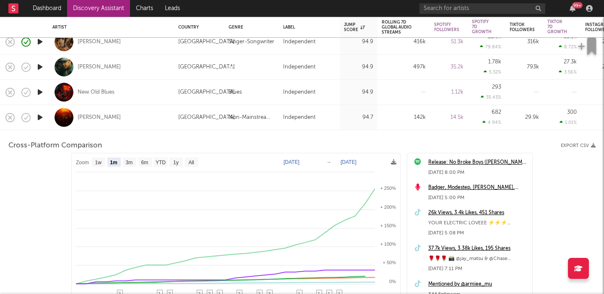
click at [161, 117] on div "[PERSON_NAME]" at bounding box center [110, 117] width 117 height 25
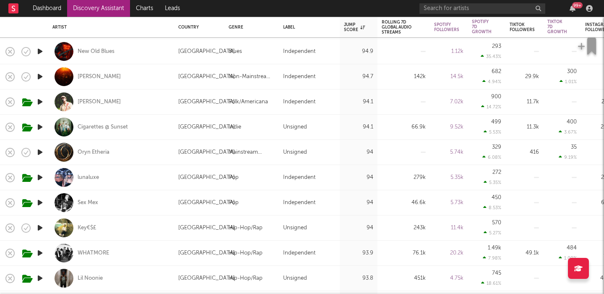
click at [134, 201] on div "Sex Mex" at bounding box center [110, 202] width 117 height 25
select select "1w"
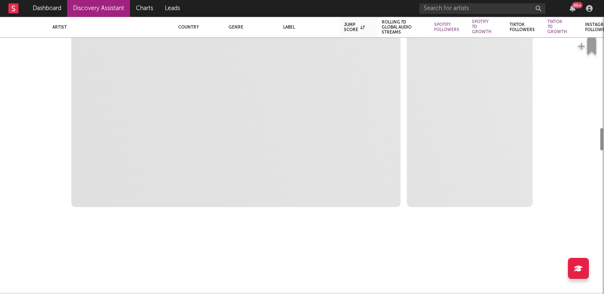
select select "1w"
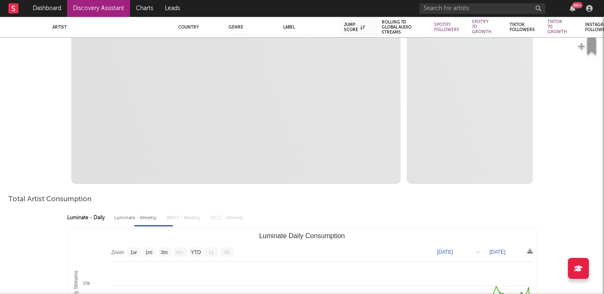
select select "1m"
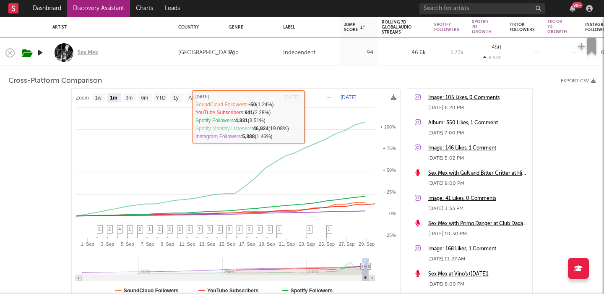
click at [85, 50] on div "Sex Mex" at bounding box center [88, 53] width 21 height 8
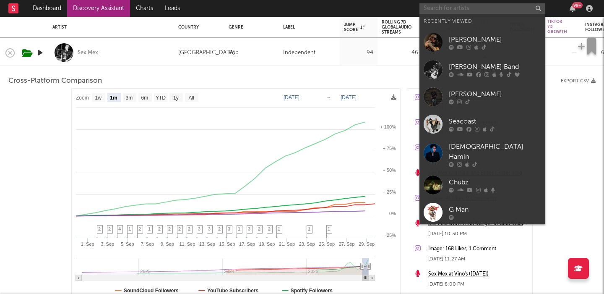
click at [455, 12] on input "text" at bounding box center [483, 8] width 126 height 10
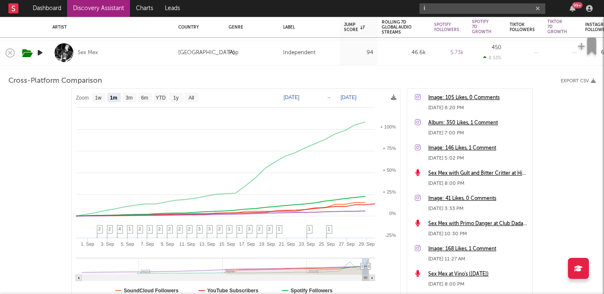
type input "i"
click at [132, 55] on div "Sex Mex" at bounding box center [110, 52] width 117 height 25
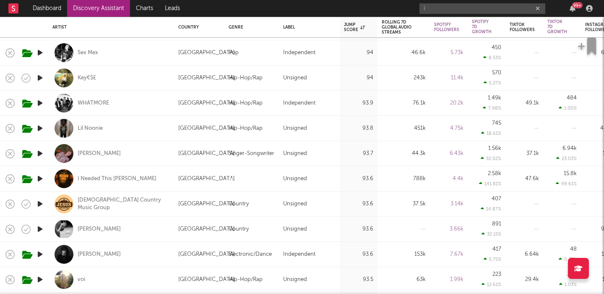
click at [132, 55] on div "Sex Mex" at bounding box center [110, 52] width 117 height 25
select select "1m"
select select "1w"
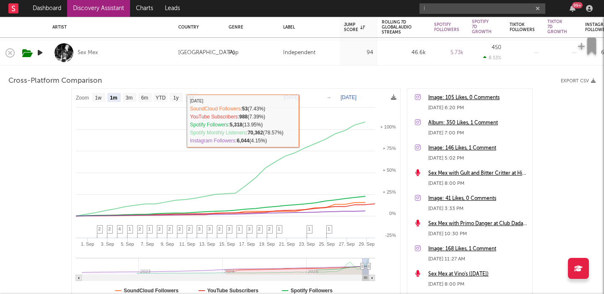
click at [133, 59] on div "Sex Mex" at bounding box center [110, 52] width 117 height 25
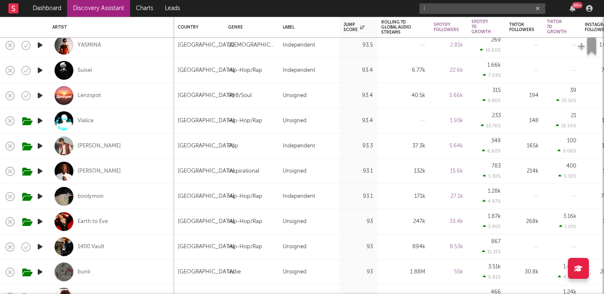
click at [151, 147] on div "Tanner Grigoli" at bounding box center [110, 145] width 117 height 25
select select "1w"
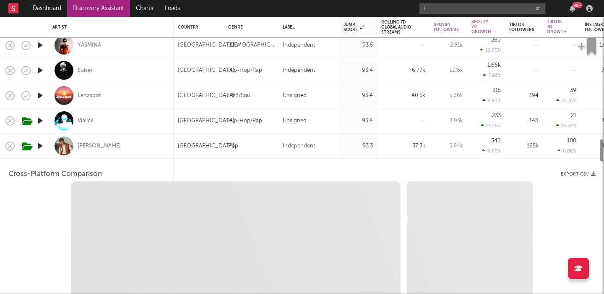
select select "1w"
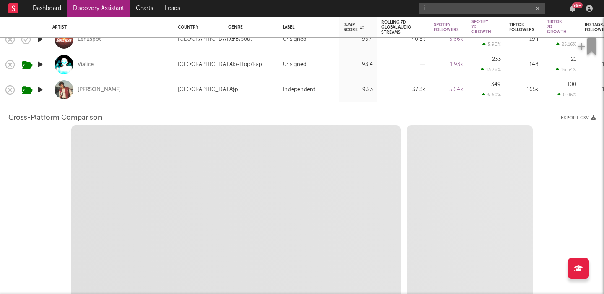
click at [139, 91] on div "Tanner Grigoli" at bounding box center [110, 89] width 117 height 25
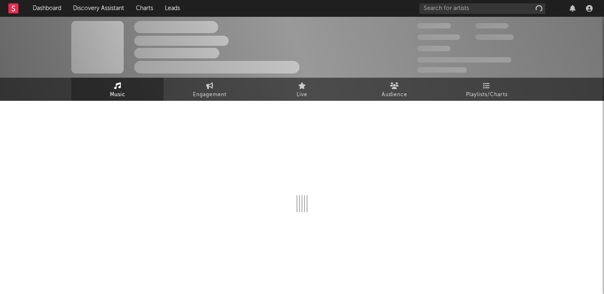
scroll to position [162, 0]
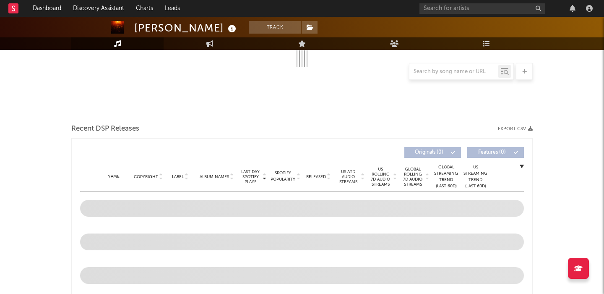
select select "6m"
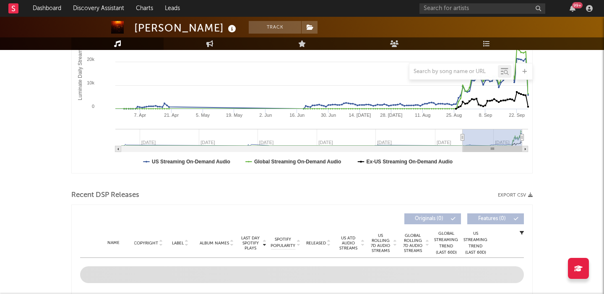
scroll to position [317, 0]
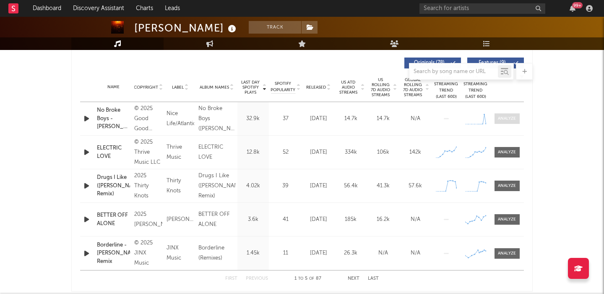
click at [513, 116] on div at bounding box center [507, 118] width 18 height 6
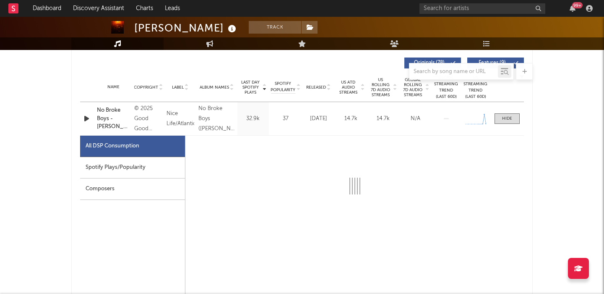
select select "1w"
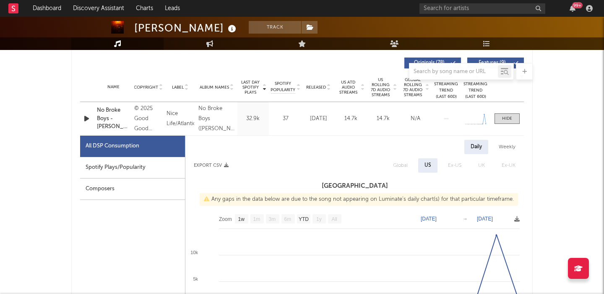
click at [121, 167] on div "Spotify Plays/Popularity" at bounding box center [132, 167] width 105 height 21
select select "1w"
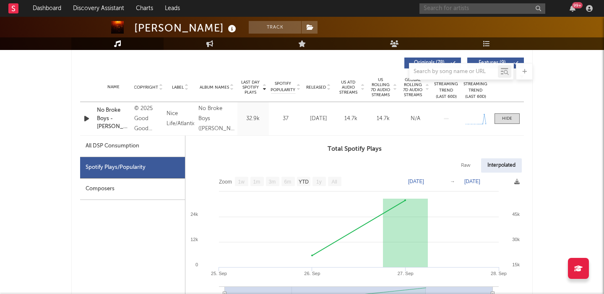
click at [443, 9] on input "text" at bounding box center [483, 8] width 126 height 10
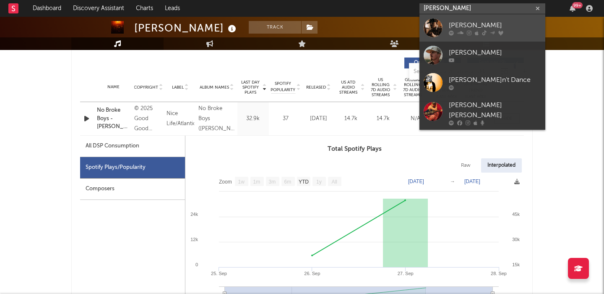
type input "[PERSON_NAME]"
click at [483, 31] on icon at bounding box center [484, 32] width 5 height 5
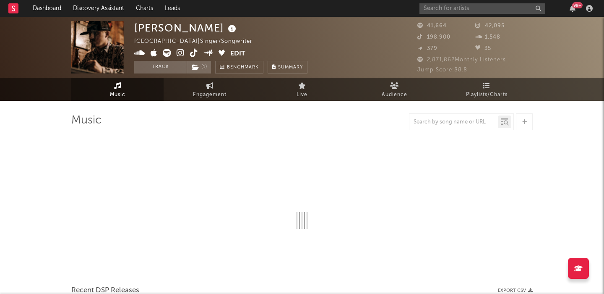
select select "6m"
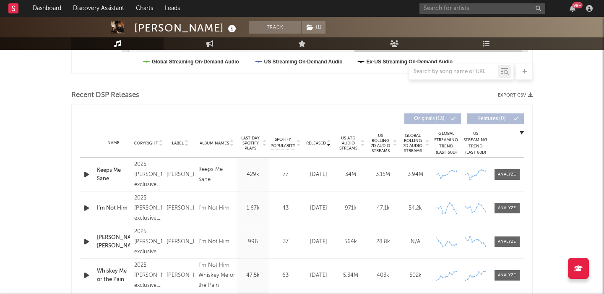
scroll to position [261, 0]
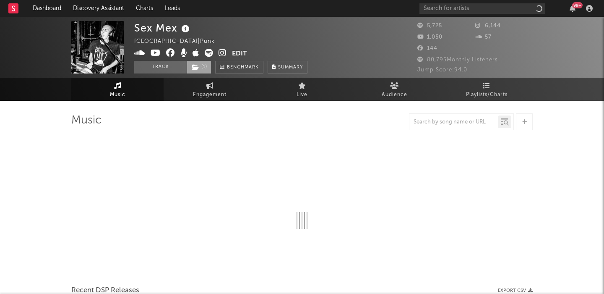
click at [199, 69] on icon at bounding box center [195, 67] width 7 height 6
select select "1w"
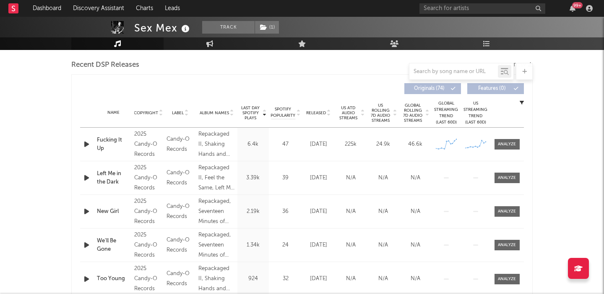
scroll to position [291, 0]
click at [386, 115] on span "US Rolling 7D Audio Streams" at bounding box center [380, 113] width 23 height 20
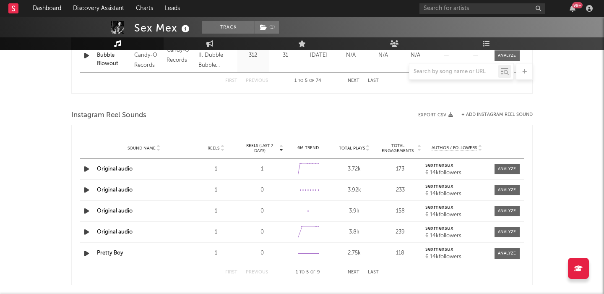
scroll to position [577, 0]
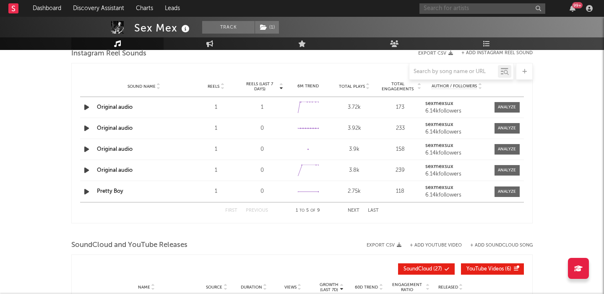
click at [440, 9] on input "text" at bounding box center [483, 8] width 126 height 10
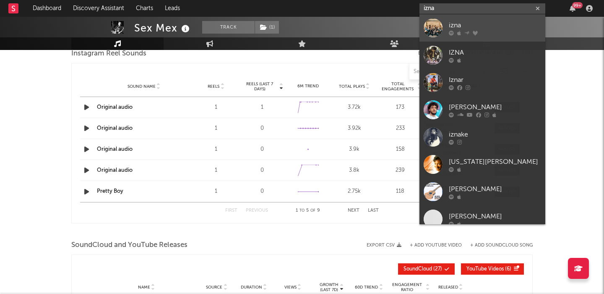
type input "izna"
click at [495, 31] on div at bounding box center [495, 32] width 92 height 5
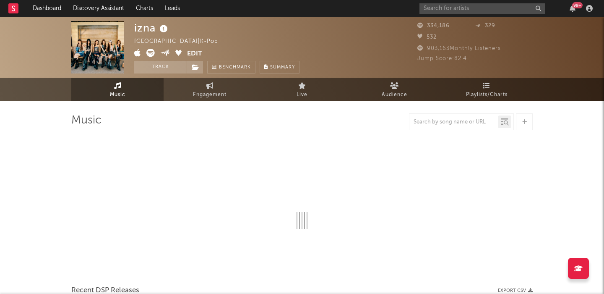
select select "6m"
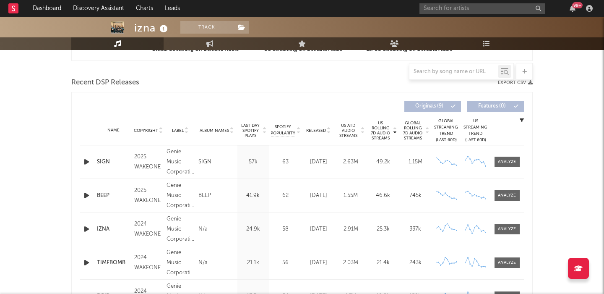
scroll to position [275, 0]
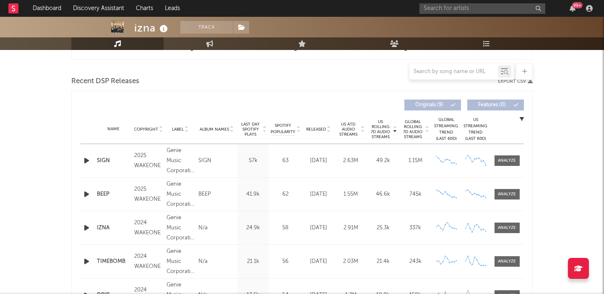
click at [324, 131] on span "Released" at bounding box center [316, 129] width 20 height 5
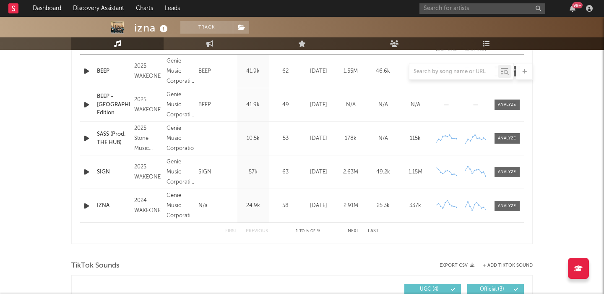
scroll to position [0, 0]
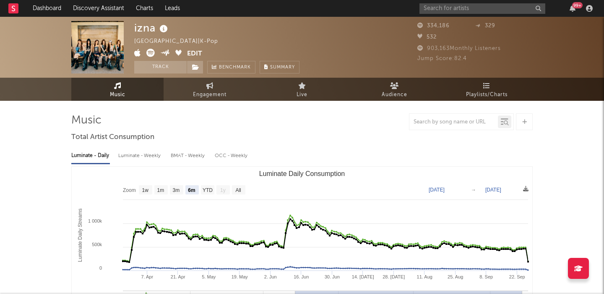
click at [194, 55] on button "Edit" at bounding box center [194, 54] width 15 height 10
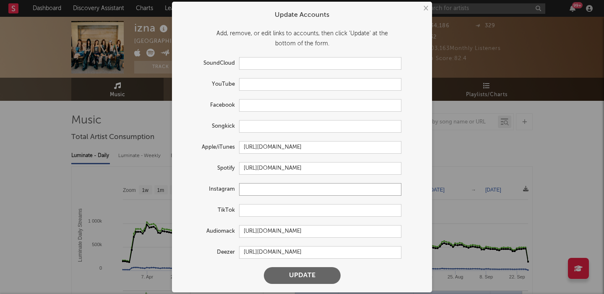
click at [256, 188] on input "text" at bounding box center [320, 189] width 162 height 13
paste input "https://www.instagram.com/izna_offcl/"
type input "https://www.instagram.com/izna_offcl/"
click at [299, 273] on button "Update" at bounding box center [302, 275] width 77 height 17
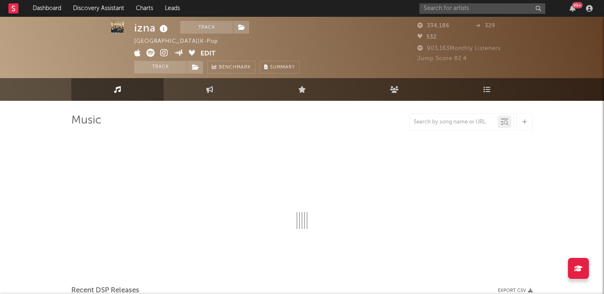
select select "6m"
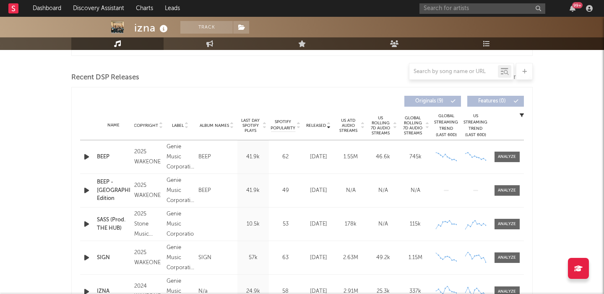
scroll to position [265, 0]
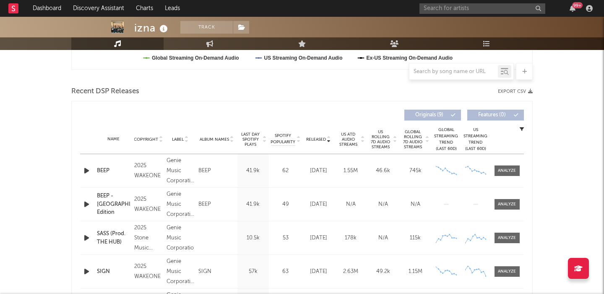
click at [86, 171] on icon "button" at bounding box center [86, 170] width 9 height 10
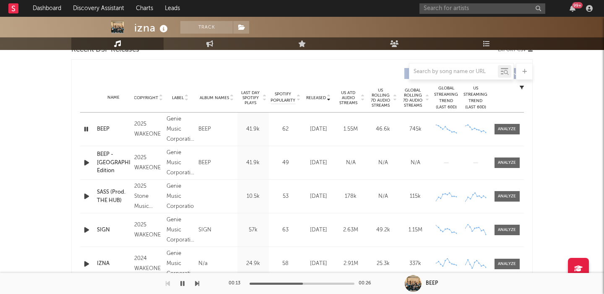
scroll to position [362, 0]
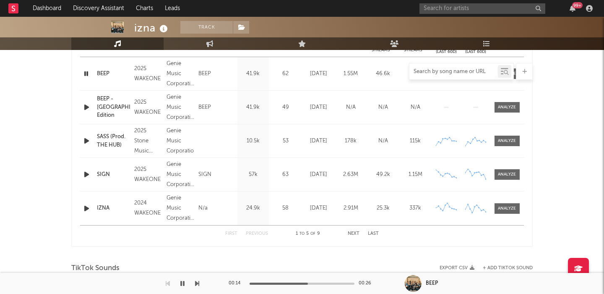
click at [433, 74] on input "text" at bounding box center [454, 71] width 89 height 7
type input "mamma"
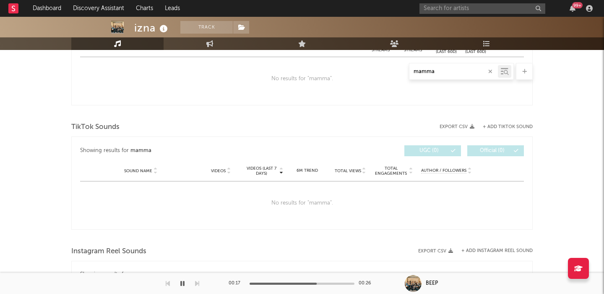
click at [433, 73] on input "mamma" at bounding box center [454, 71] width 89 height 7
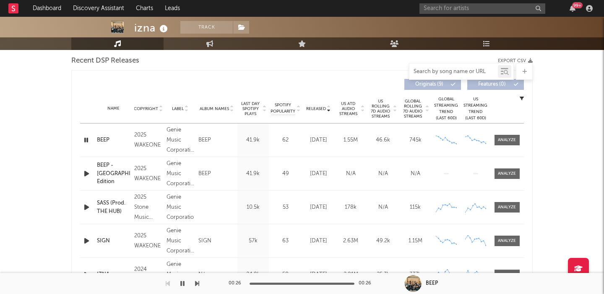
scroll to position [292, 0]
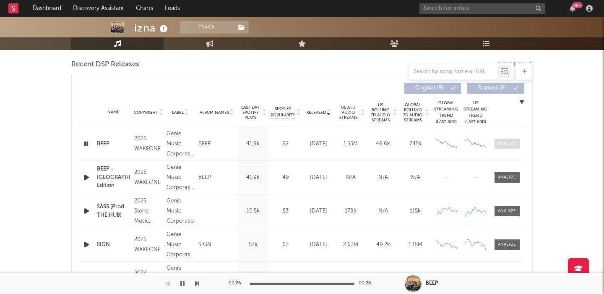
click at [512, 145] on div at bounding box center [507, 144] width 18 height 6
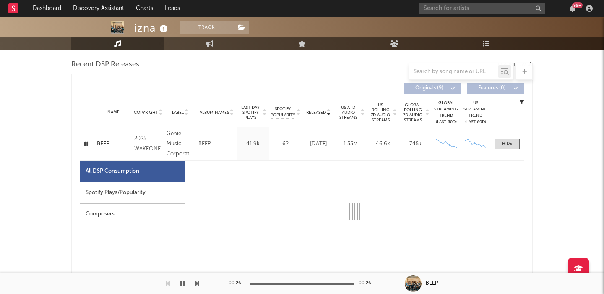
select select "1w"
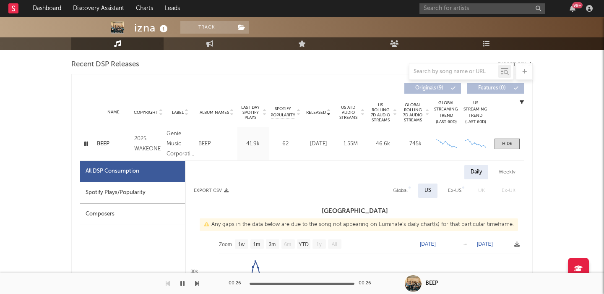
click at [139, 197] on div "Spotify Plays/Popularity" at bounding box center [132, 192] width 105 height 21
select select "1w"
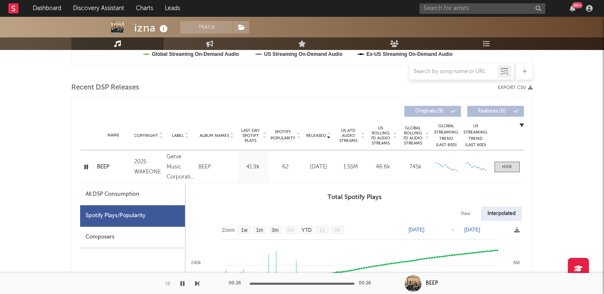
scroll to position [258, 0]
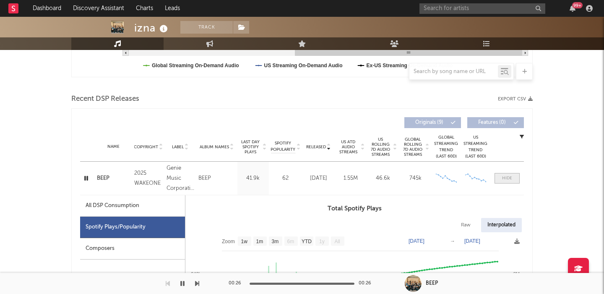
click at [511, 178] on div at bounding box center [507, 178] width 10 height 6
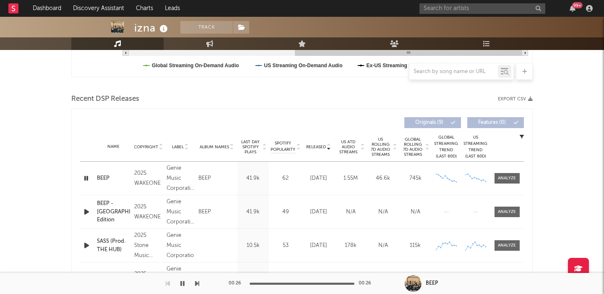
scroll to position [0, 0]
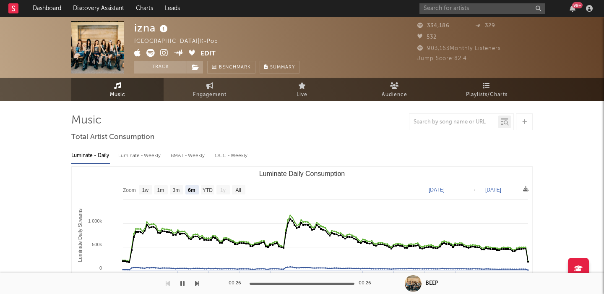
click at [145, 157] on div "Luminate - Weekly" at bounding box center [140, 156] width 44 height 14
select select "6m"
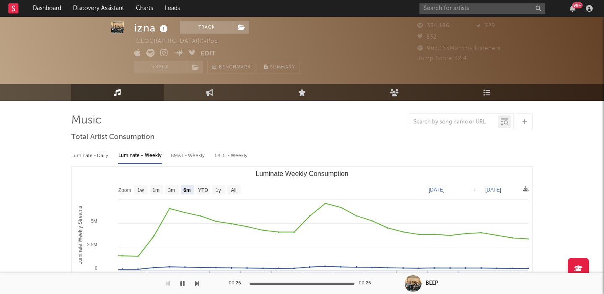
scroll to position [19, 0]
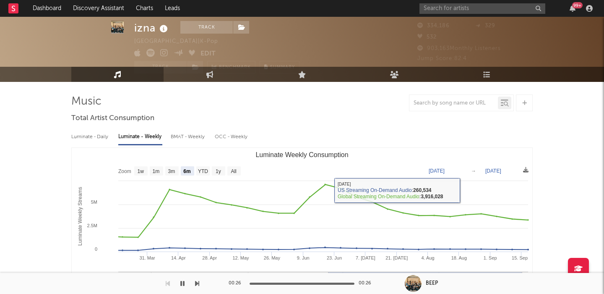
click at [96, 134] on div "Luminate - Daily" at bounding box center [90, 137] width 39 height 14
select select "6m"
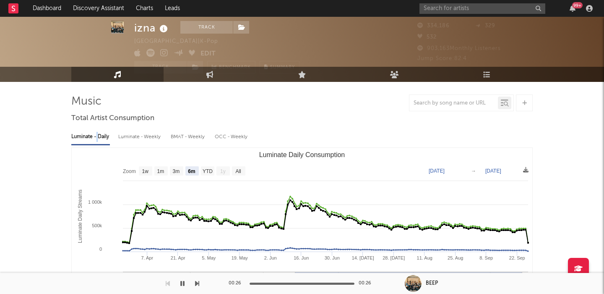
click at [96, 134] on div "Luminate - Daily" at bounding box center [90, 137] width 39 height 14
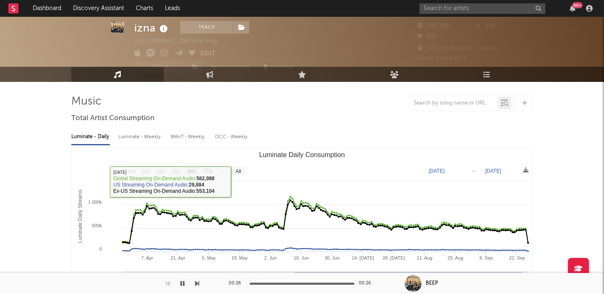
click at [156, 138] on div "Luminate - Weekly" at bounding box center [140, 137] width 44 height 14
select select "6m"
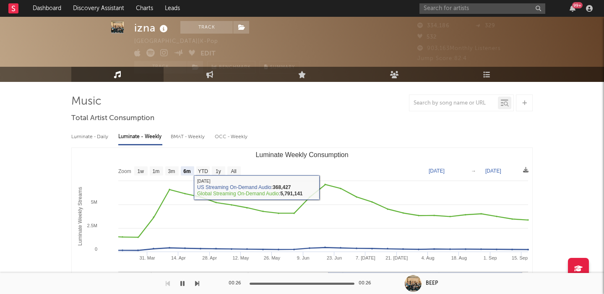
scroll to position [0, 0]
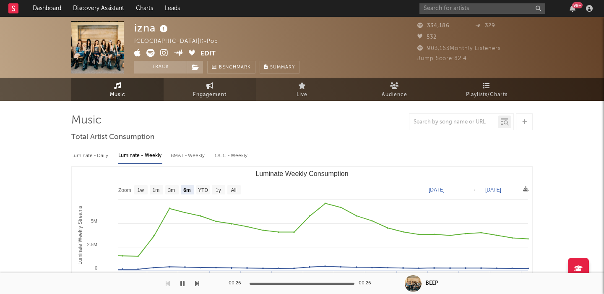
click at [218, 95] on span "Engagement" at bounding box center [210, 95] width 34 height 10
select select "1w"
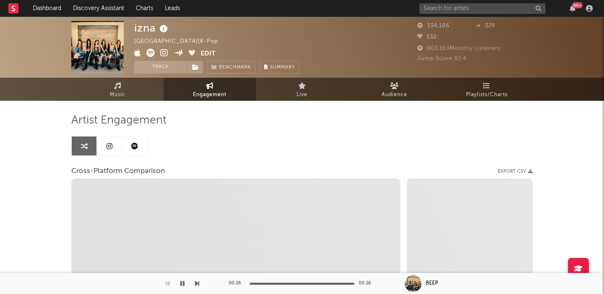
select select "1m"
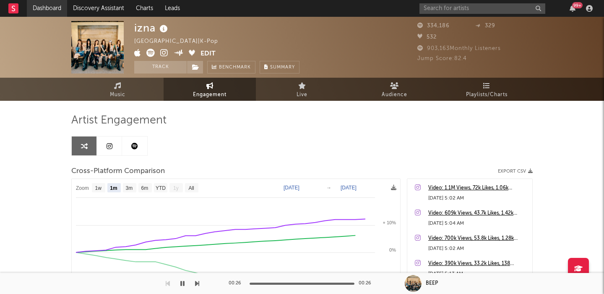
click at [52, 9] on link "Dashboard" at bounding box center [47, 8] width 40 height 17
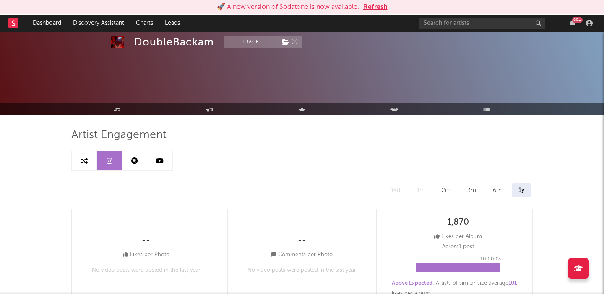
select select "1w"
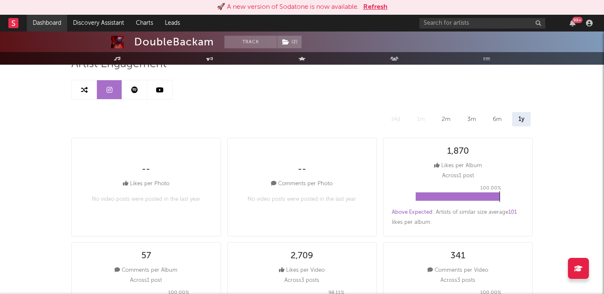
click at [48, 23] on link "Dashboard" at bounding box center [47, 23] width 40 height 17
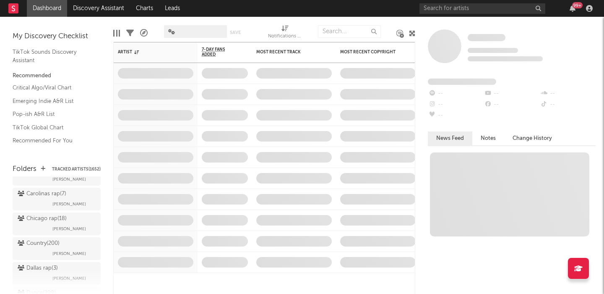
scroll to position [1496, 0]
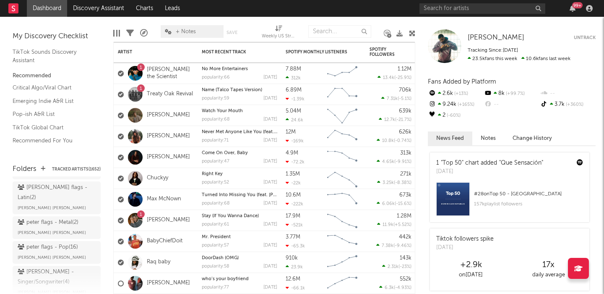
scroll to position [2048, 0]
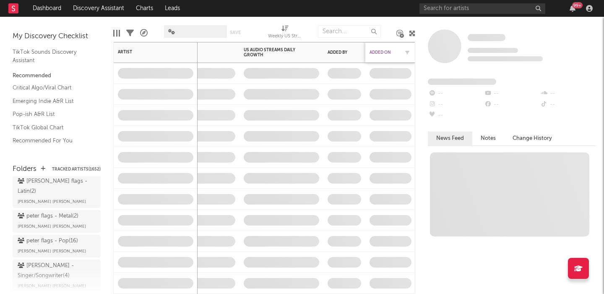
click at [379, 52] on div "Added On" at bounding box center [384, 52] width 29 height 5
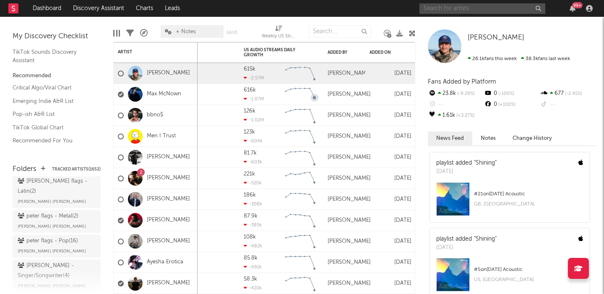
click at [441, 6] on input "text" at bounding box center [483, 8] width 126 height 10
click at [383, 54] on div "Added On" at bounding box center [384, 52] width 29 height 5
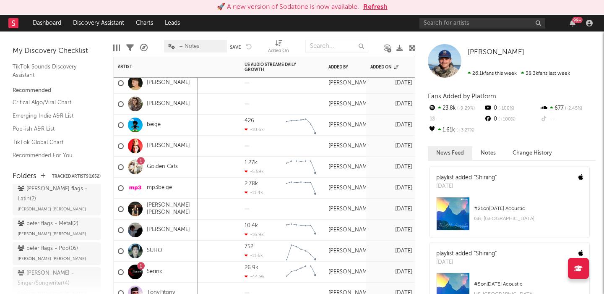
click at [207, 168] on div at bounding box center [188, 167] width 105 height 21
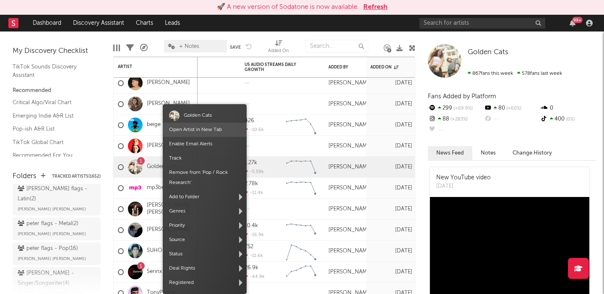
click at [196, 128] on link "Open Artist in New Tab" at bounding box center [195, 129] width 53 height 5
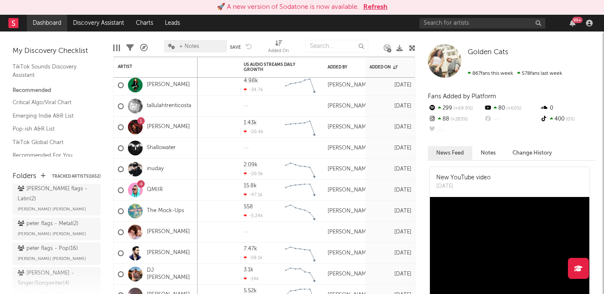
click at [53, 19] on link "Dashboard" at bounding box center [47, 23] width 40 height 17
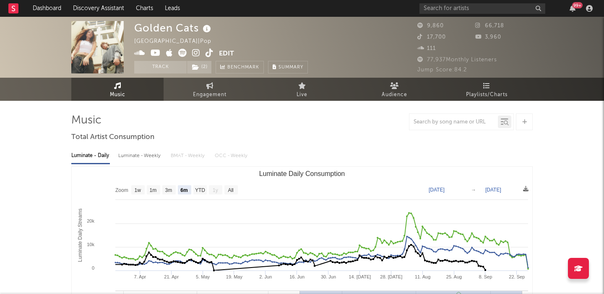
select select "6m"
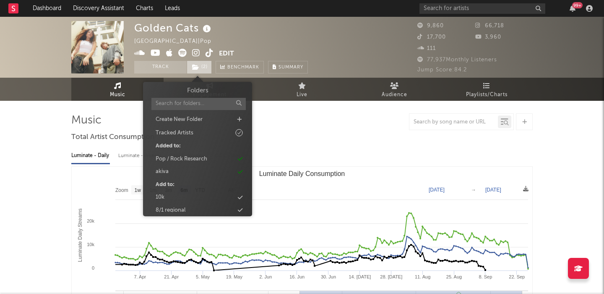
click at [206, 69] on span "( 2 )" at bounding box center [199, 67] width 25 height 13
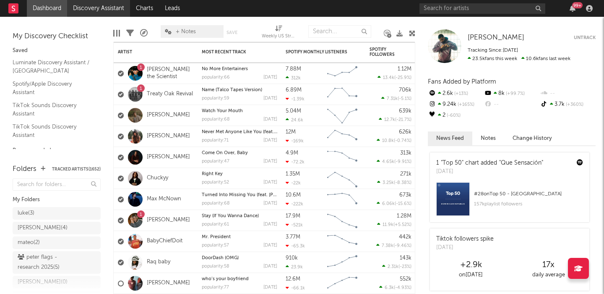
click at [104, 1] on link "Discovery Assistant" at bounding box center [98, 8] width 63 height 17
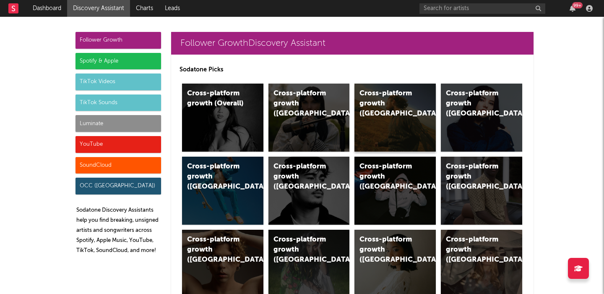
click at [376, 89] on div "Cross-platform growth (US)" at bounding box center [388, 104] width 57 height 30
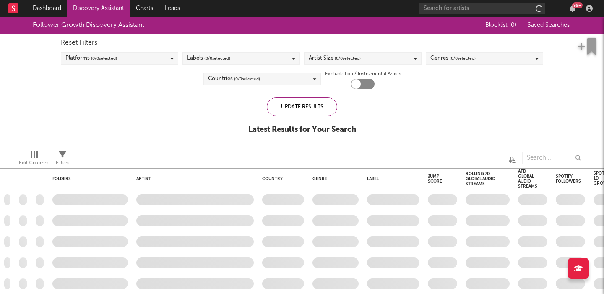
checkbox input "true"
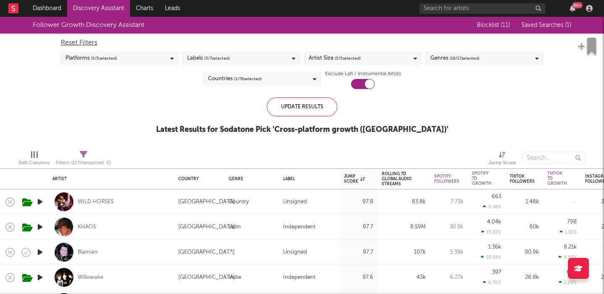
click at [150, 201] on div "WILD HORSES" at bounding box center [110, 201] width 117 height 25
select select "1w"
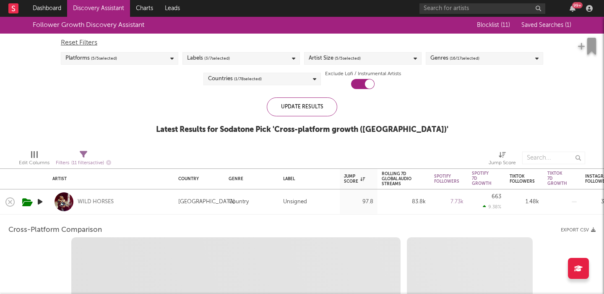
select select "6m"
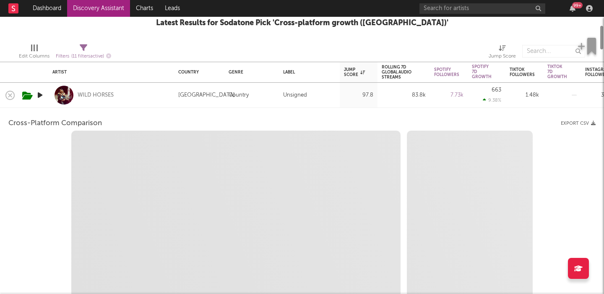
select select "1m"
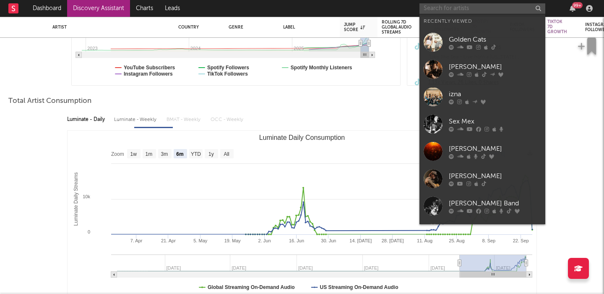
click at [462, 4] on input "text" at bounding box center [483, 8] width 126 height 10
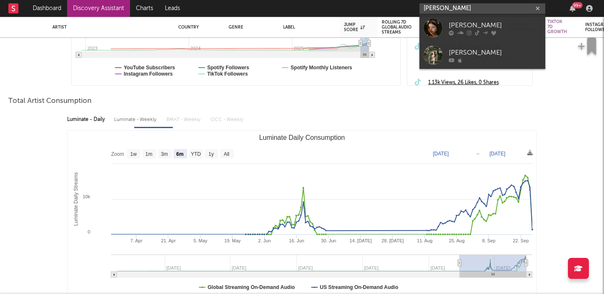
type input "eliza mclam"
click at [467, 29] on div "[PERSON_NAME]" at bounding box center [495, 25] width 92 height 10
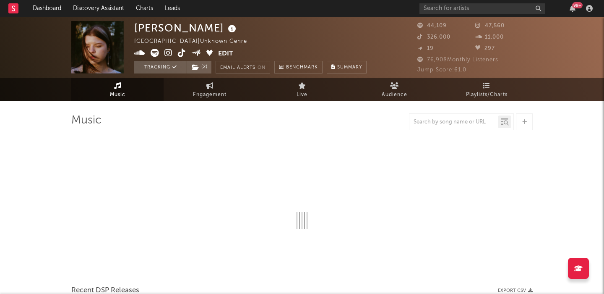
select select "6m"
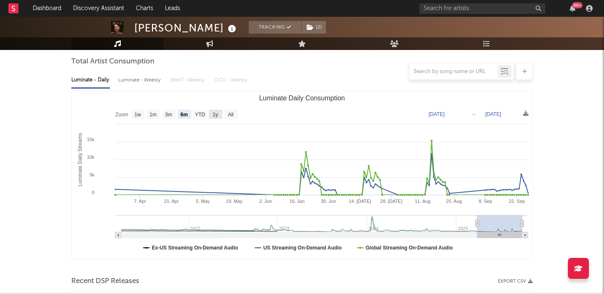
scroll to position [248, 0]
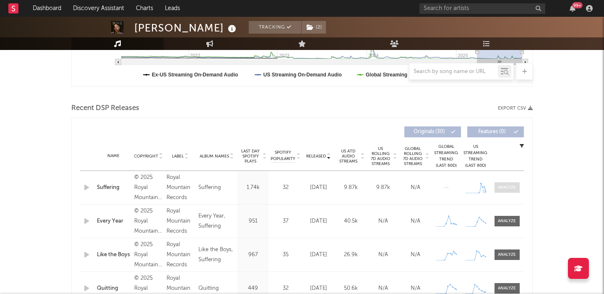
click at [507, 188] on div at bounding box center [507, 187] width 18 height 6
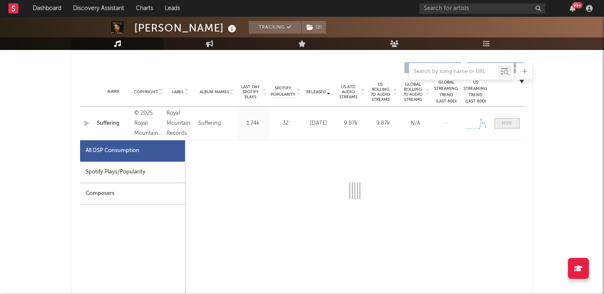
select select "1w"
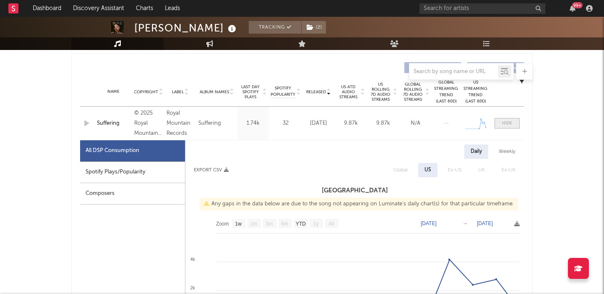
scroll to position [327, 0]
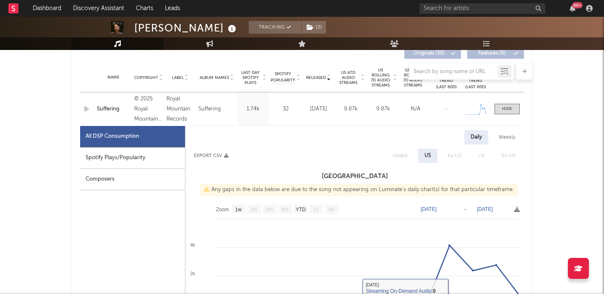
click at [166, 172] on div "Composers" at bounding box center [132, 179] width 105 height 21
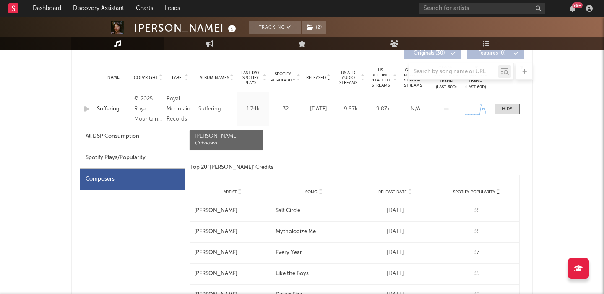
click at [165, 155] on div "Spotify Plays/Popularity" at bounding box center [132, 157] width 105 height 21
select select "1w"
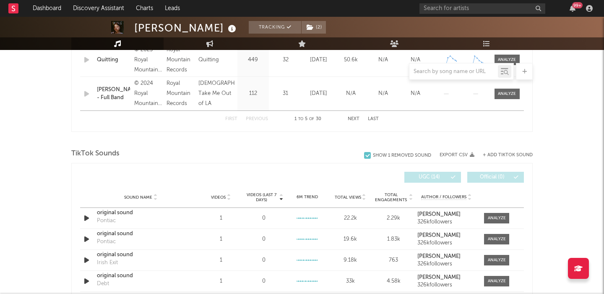
scroll to position [880, 0]
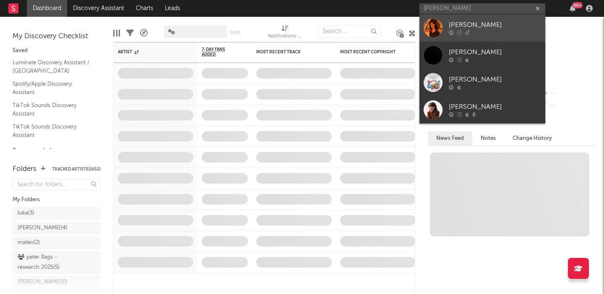
type input "lydia kenn"
click at [458, 28] on div "[PERSON_NAME]" at bounding box center [495, 25] width 92 height 10
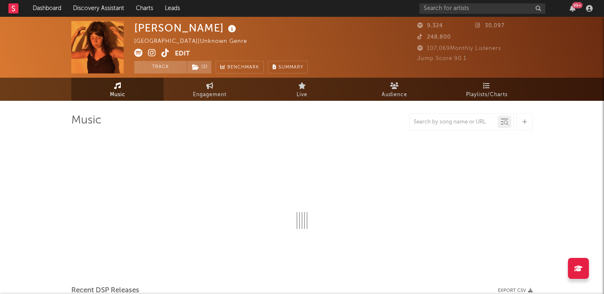
select select "1w"
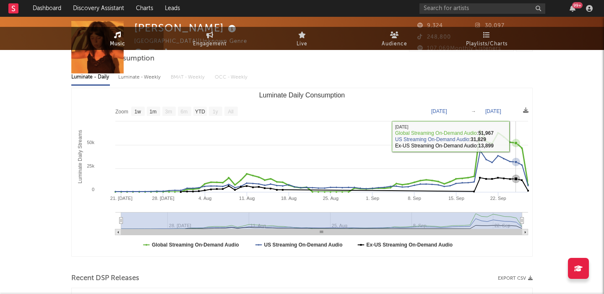
scroll to position [234, 0]
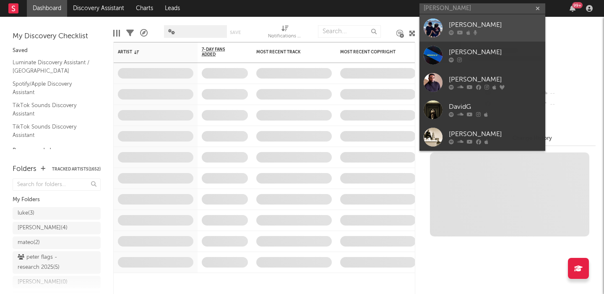
type input "[PERSON_NAME]"
click at [456, 19] on link "[PERSON_NAME]" at bounding box center [483, 27] width 126 height 27
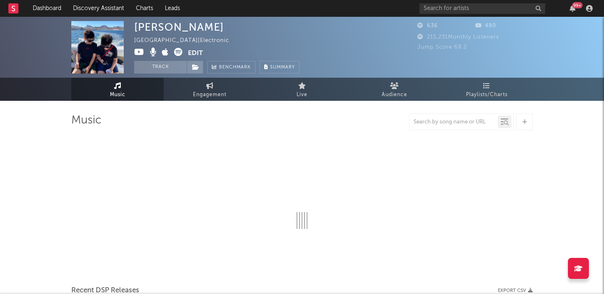
select select "6m"
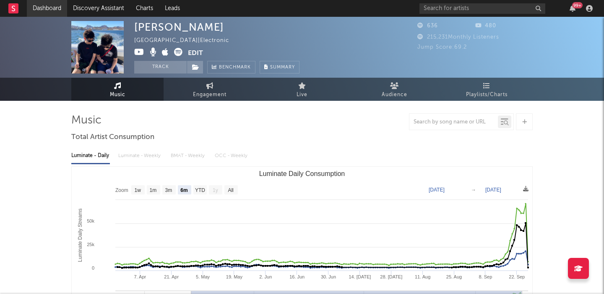
click at [51, 16] on link "Dashboard" at bounding box center [47, 8] width 40 height 17
